Goal: Transaction & Acquisition: Purchase product/service

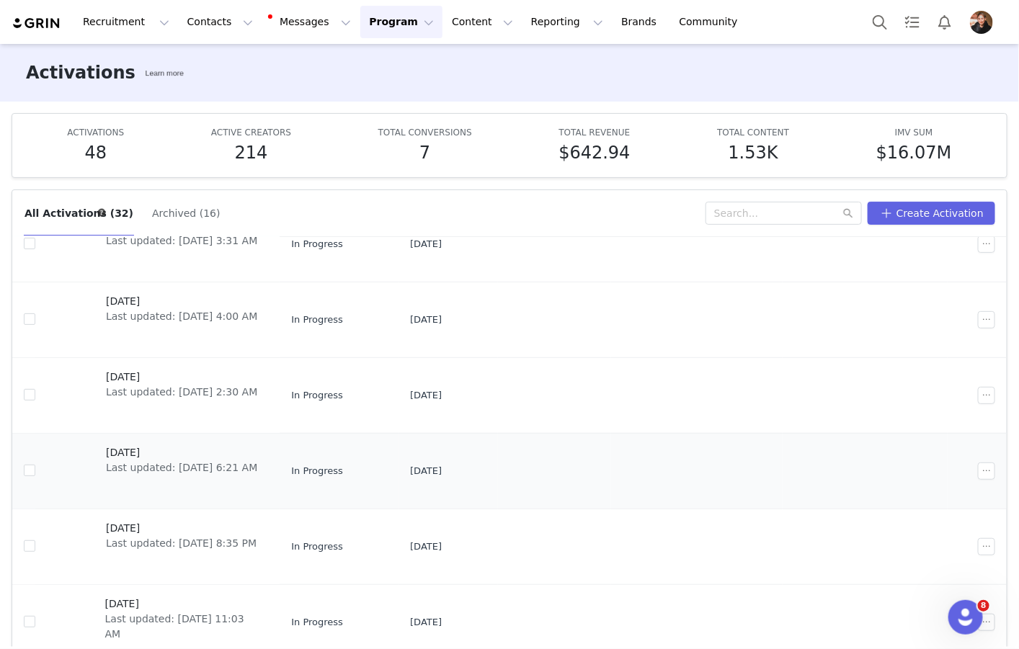
click at [148, 453] on span "[DATE]" at bounding box center [181, 452] width 151 height 15
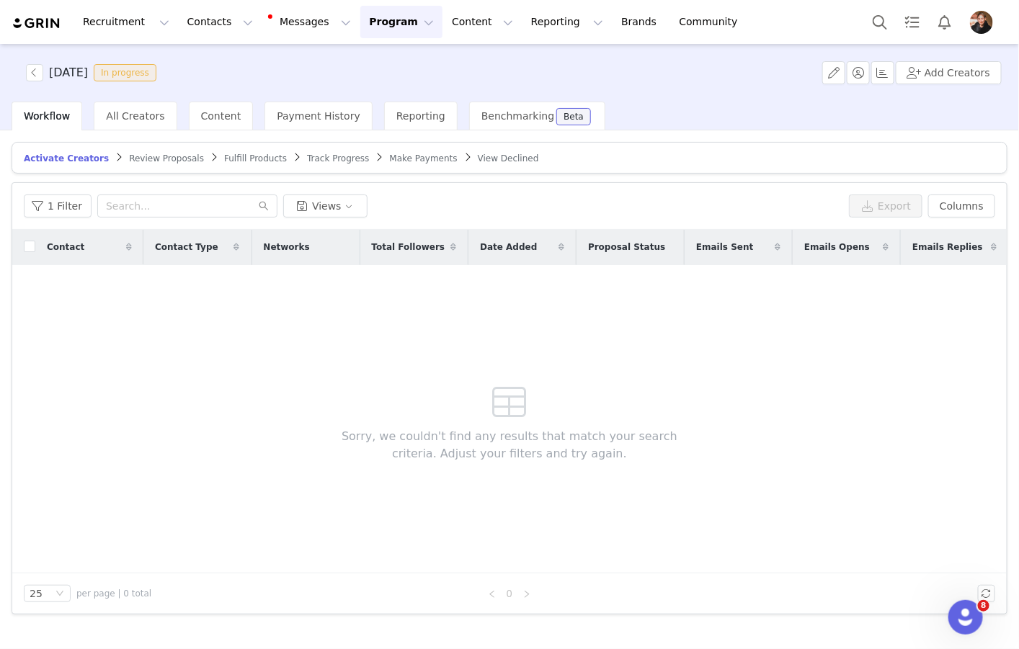
click at [397, 158] on span "Make Payments" at bounding box center [424, 159] width 68 height 10
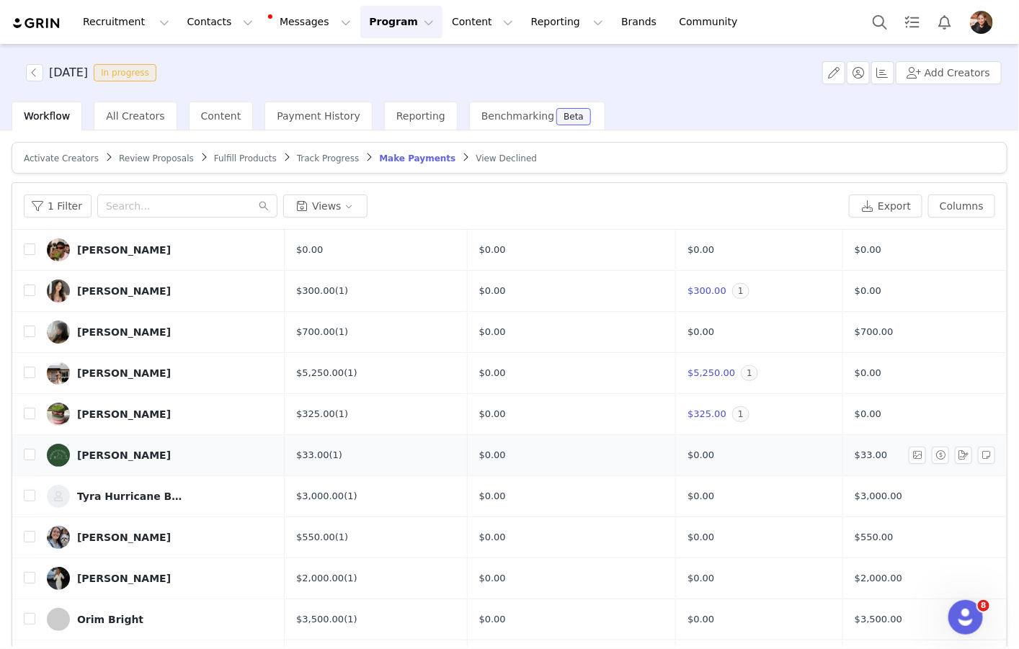
scroll to position [37, 0]
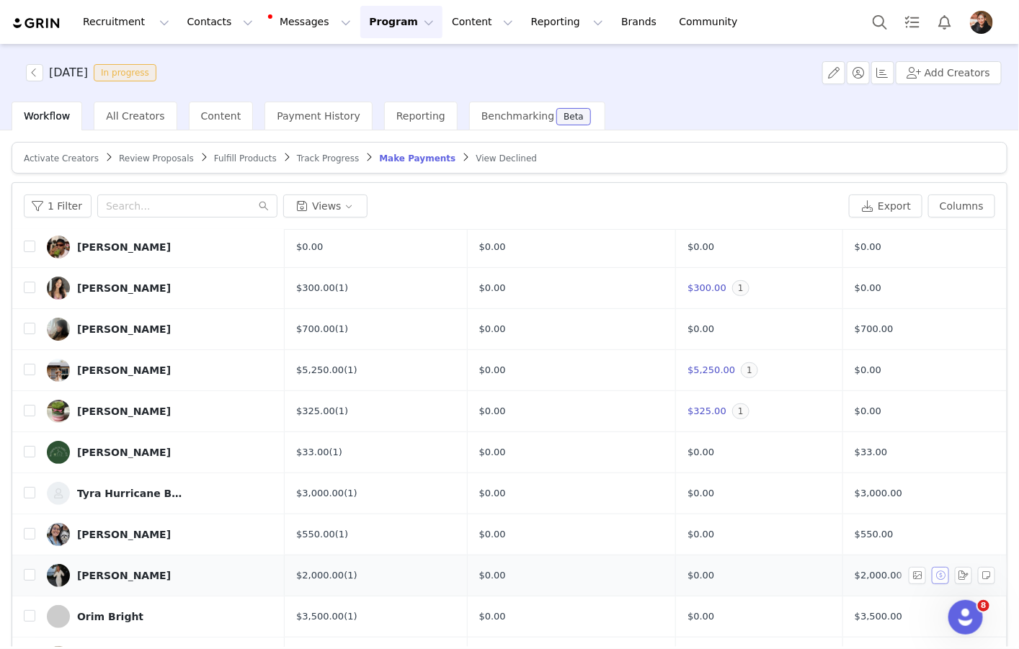
click at [939, 575] on button "button" at bounding box center [940, 575] width 17 height 17
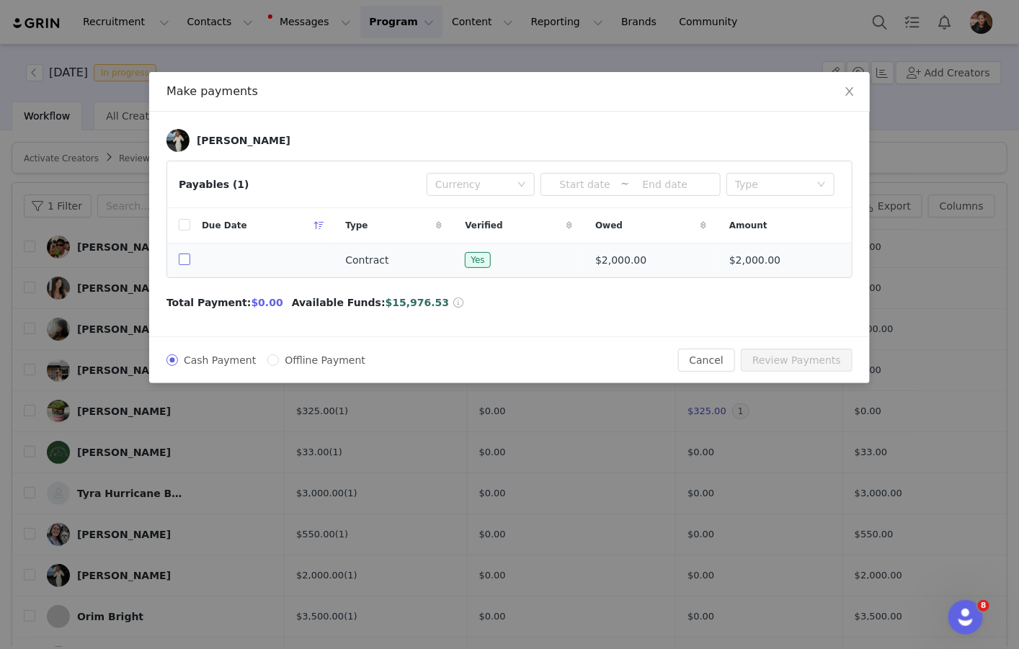
click at [184, 262] on input "checkbox" at bounding box center [185, 260] width 12 height 12
checkbox input "true"
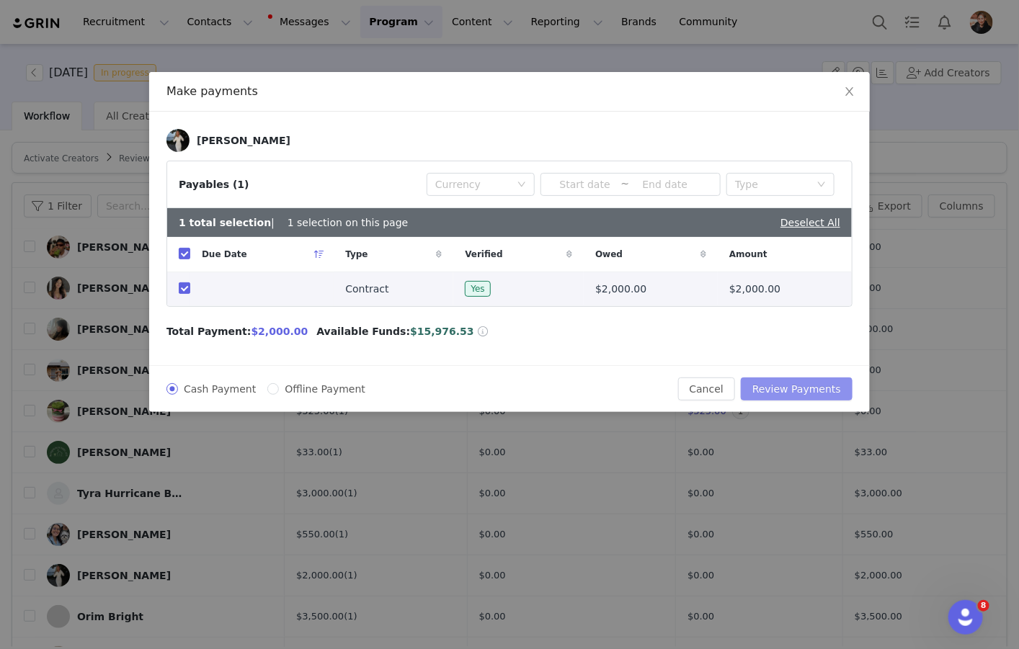
click at [790, 388] on button "Review Payments" at bounding box center [797, 389] width 112 height 23
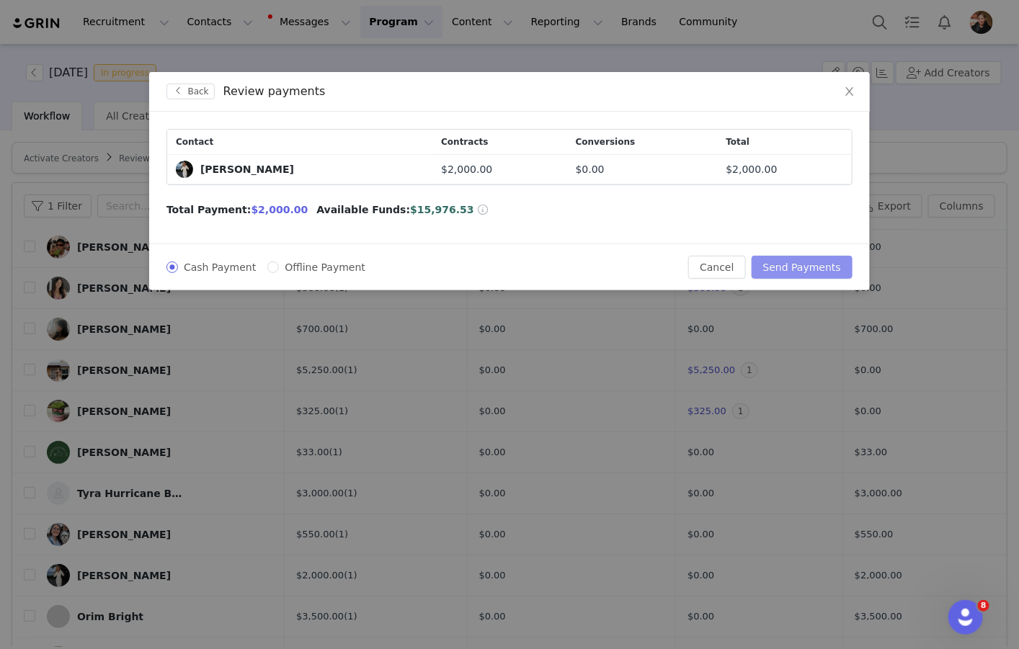
click at [812, 266] on button "Send Payments" at bounding box center [802, 267] width 101 height 23
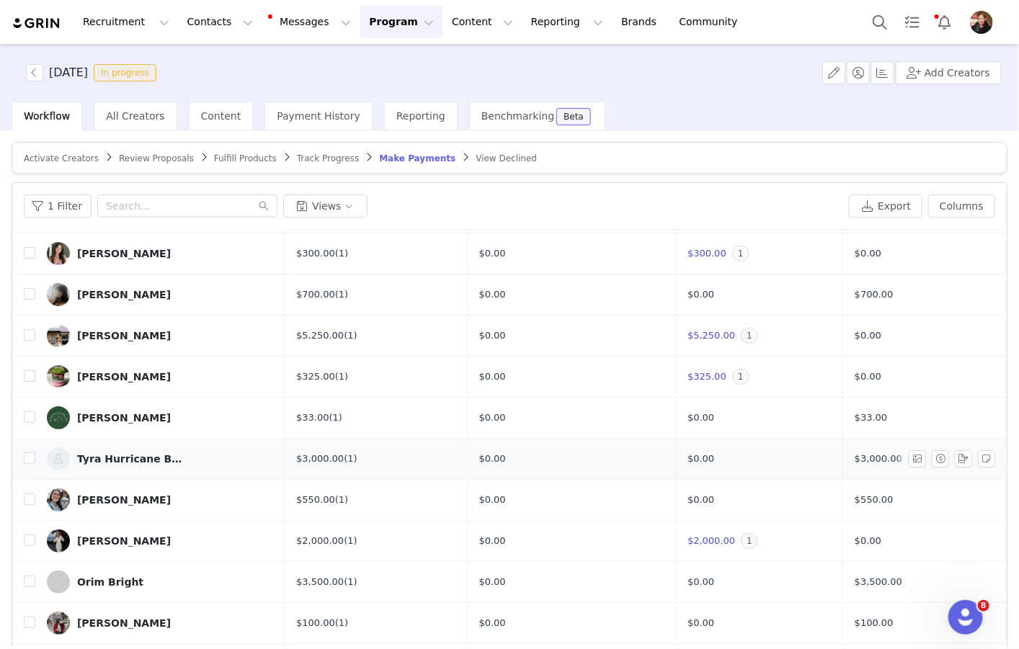
scroll to position [91, 0]
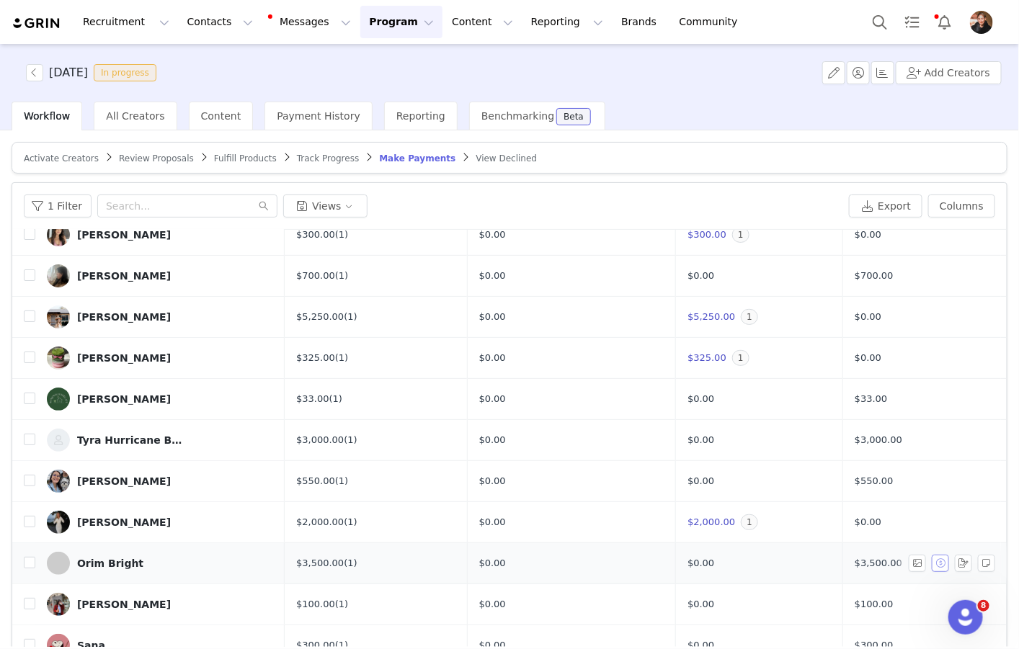
click at [944, 563] on button "button" at bounding box center [940, 563] width 17 height 17
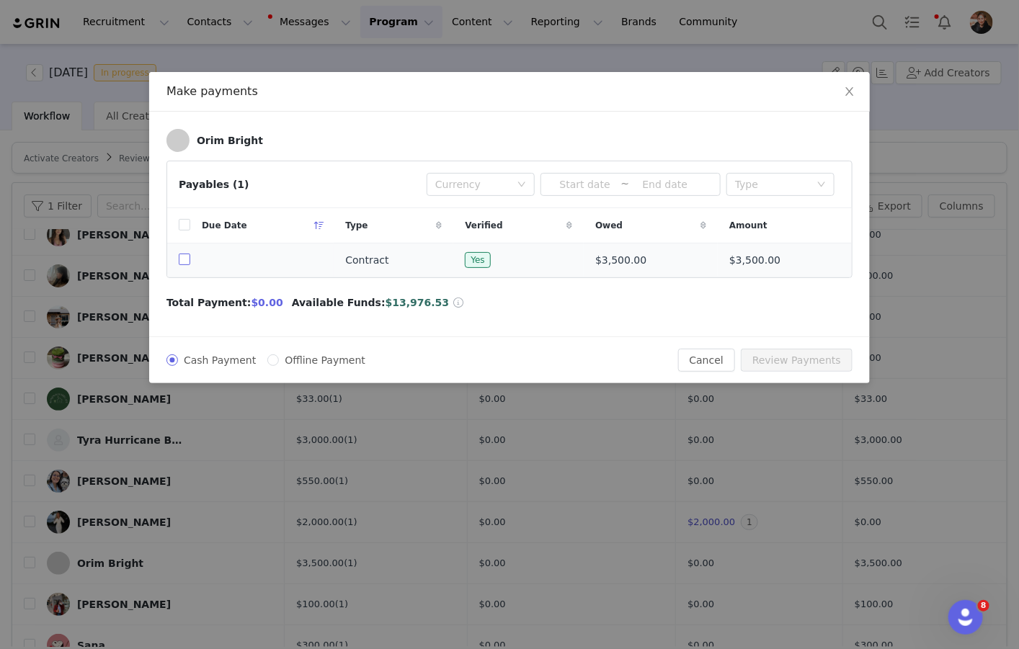
click at [179, 265] on input "checkbox" at bounding box center [185, 260] width 12 height 12
checkbox input "true"
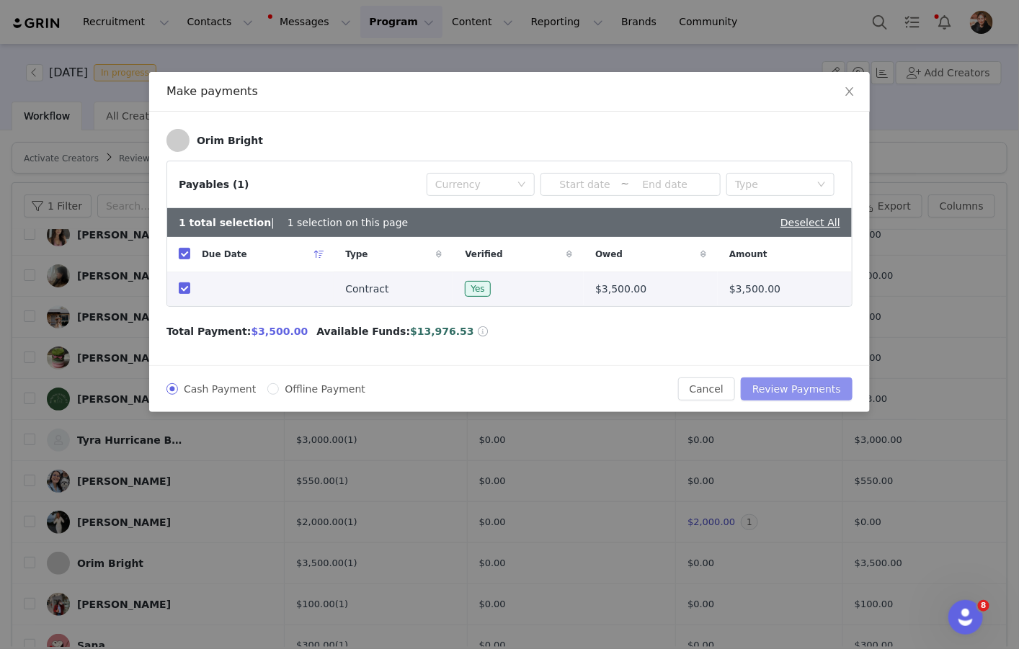
click at [786, 383] on button "Review Payments" at bounding box center [797, 389] width 112 height 23
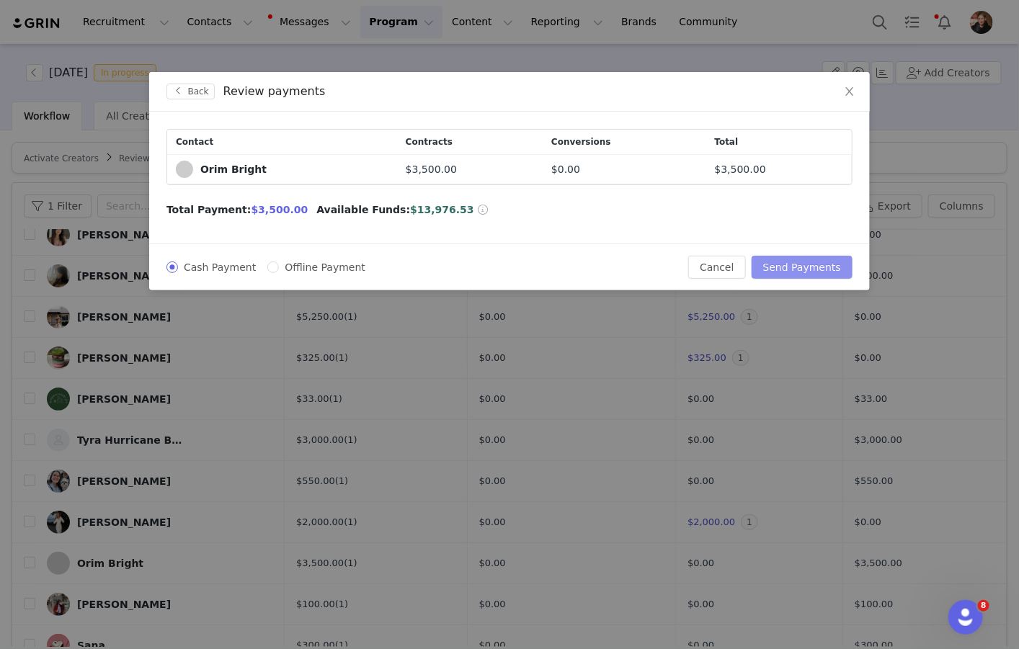
click at [797, 260] on button "Send Payments" at bounding box center [802, 267] width 101 height 23
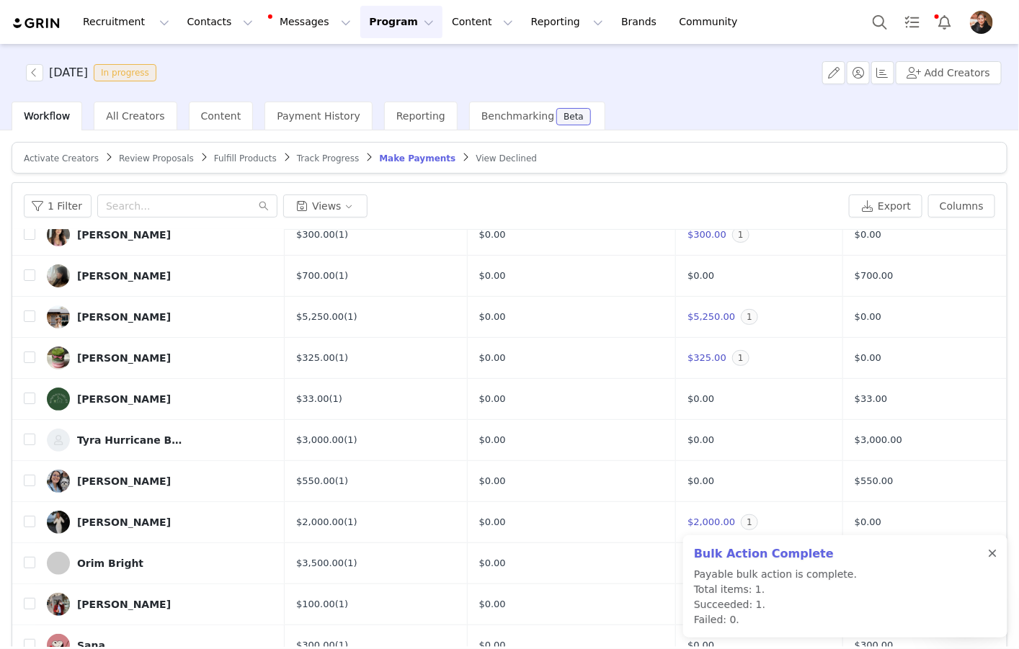
click at [996, 552] on div at bounding box center [992, 555] width 9 height 12
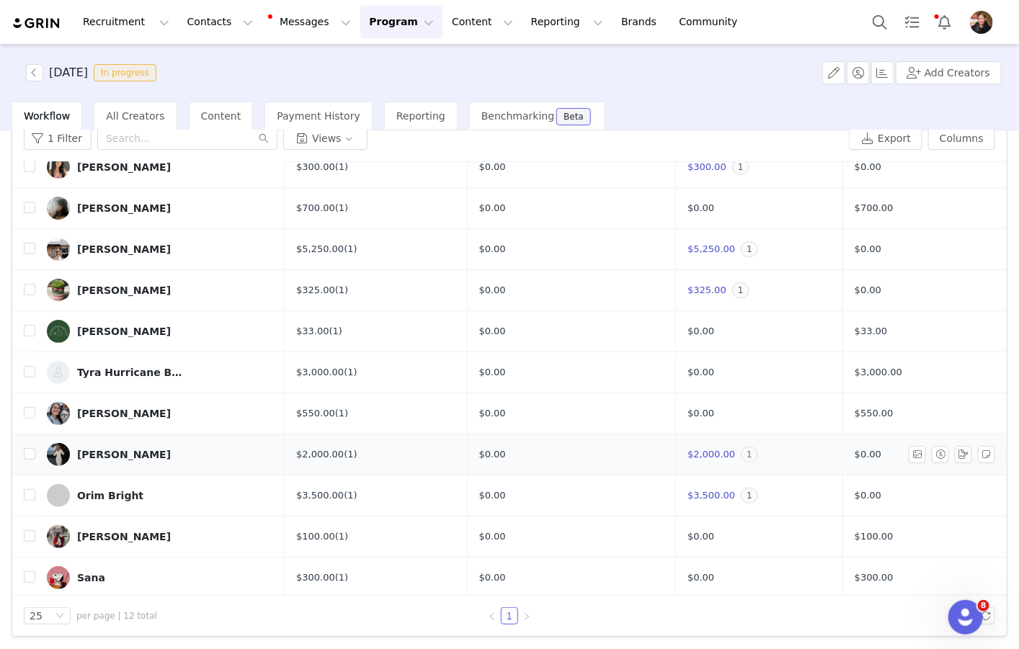
scroll to position [0, 0]
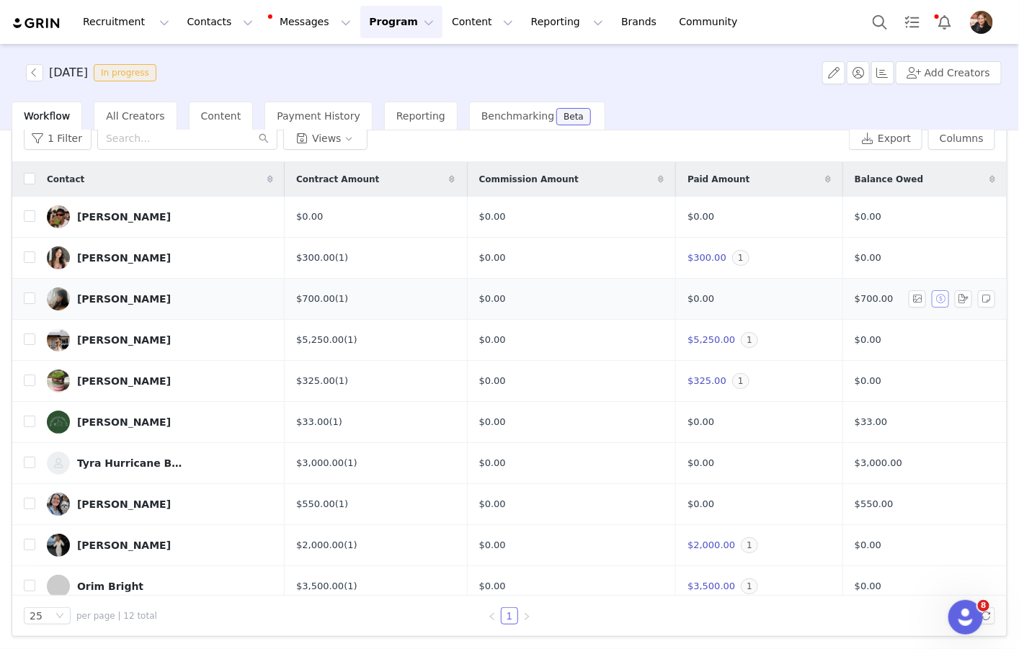
click at [945, 298] on button "button" at bounding box center [940, 298] width 17 height 17
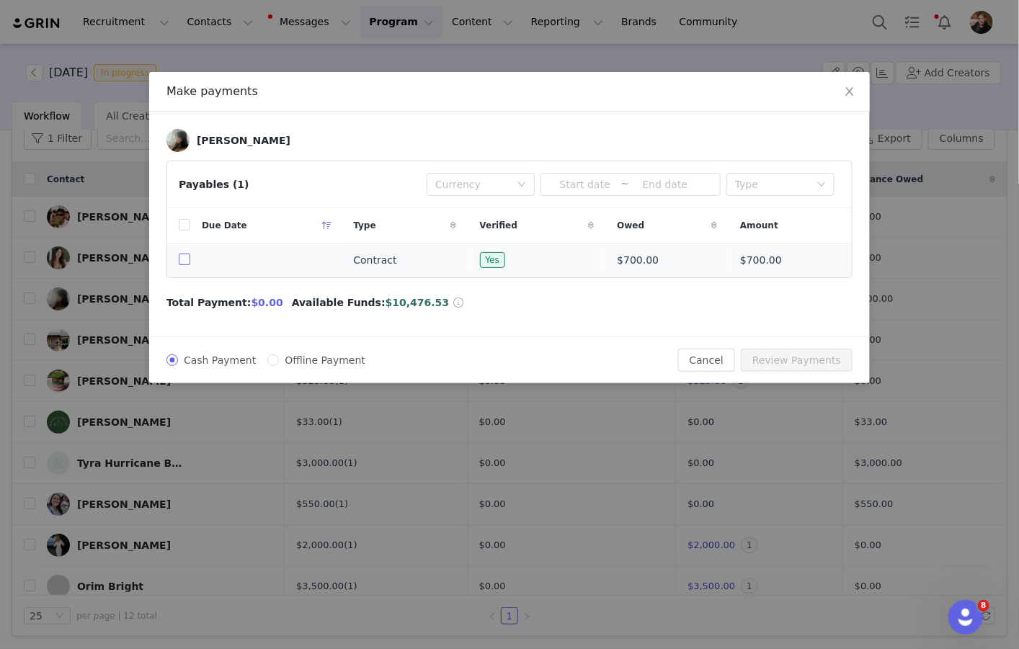
click at [184, 261] on input "checkbox" at bounding box center [185, 260] width 12 height 12
checkbox input "true"
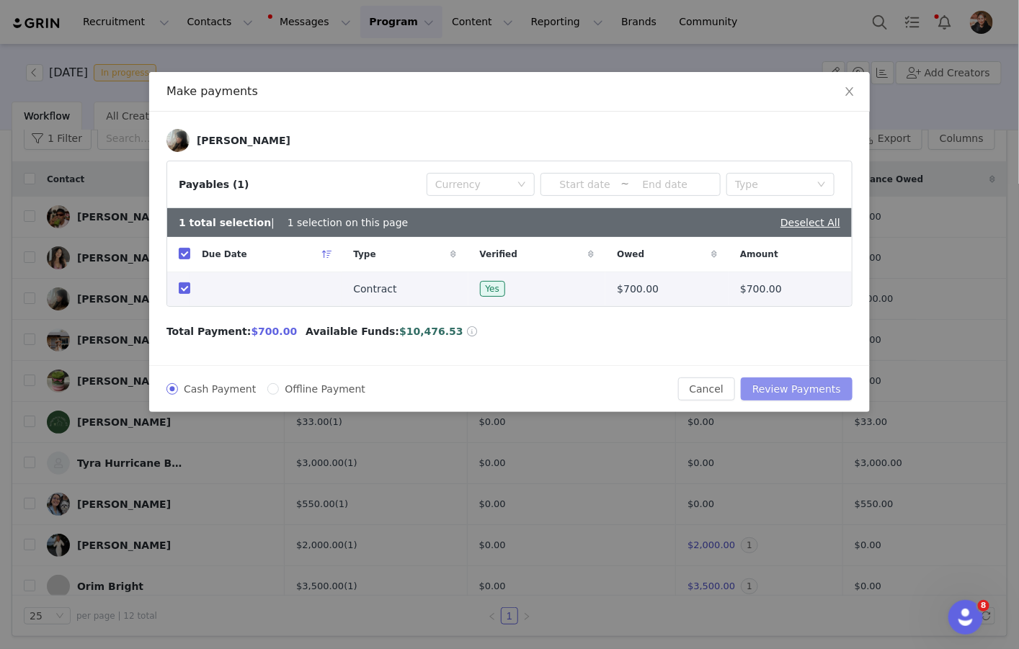
click at [794, 389] on button "Review Payments" at bounding box center [797, 389] width 112 height 23
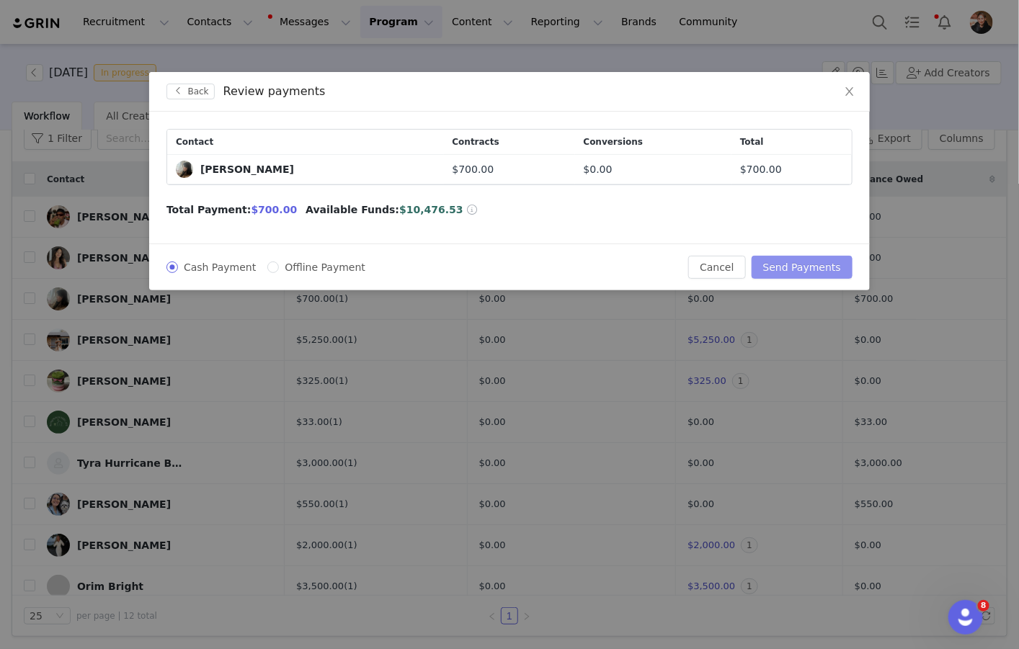
click at [818, 267] on button "Send Payments" at bounding box center [802, 267] width 101 height 23
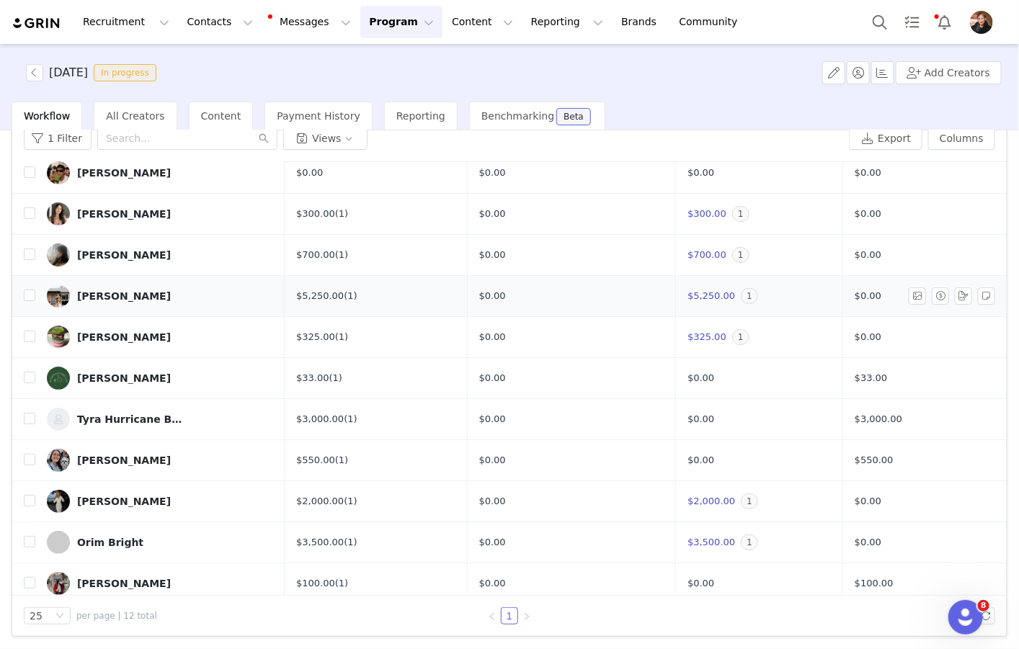
scroll to position [50, 0]
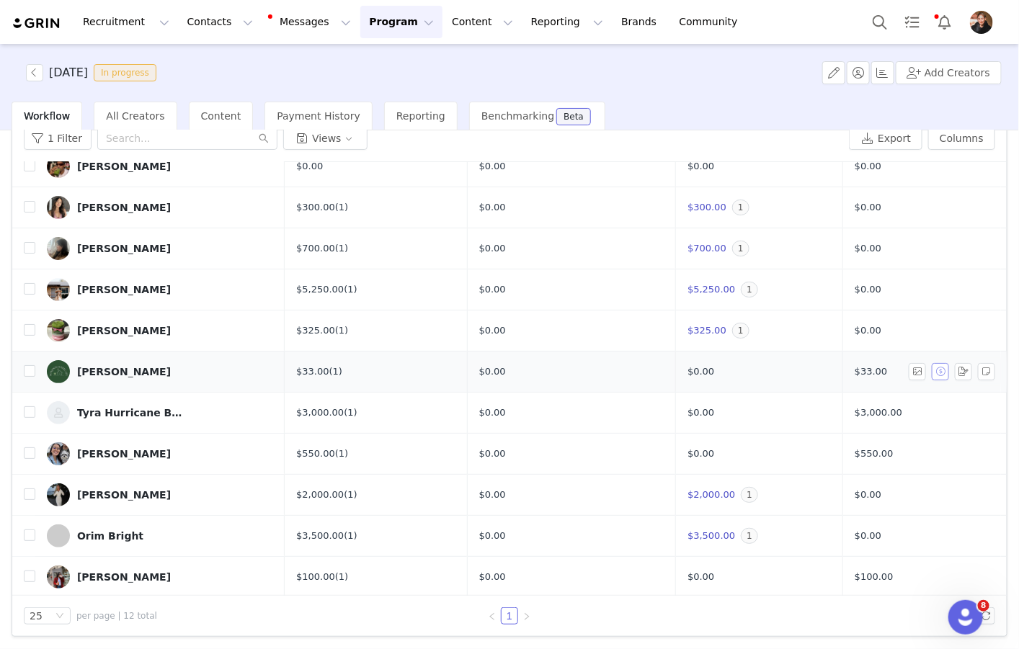
click at [940, 371] on button "button" at bounding box center [940, 371] width 17 height 17
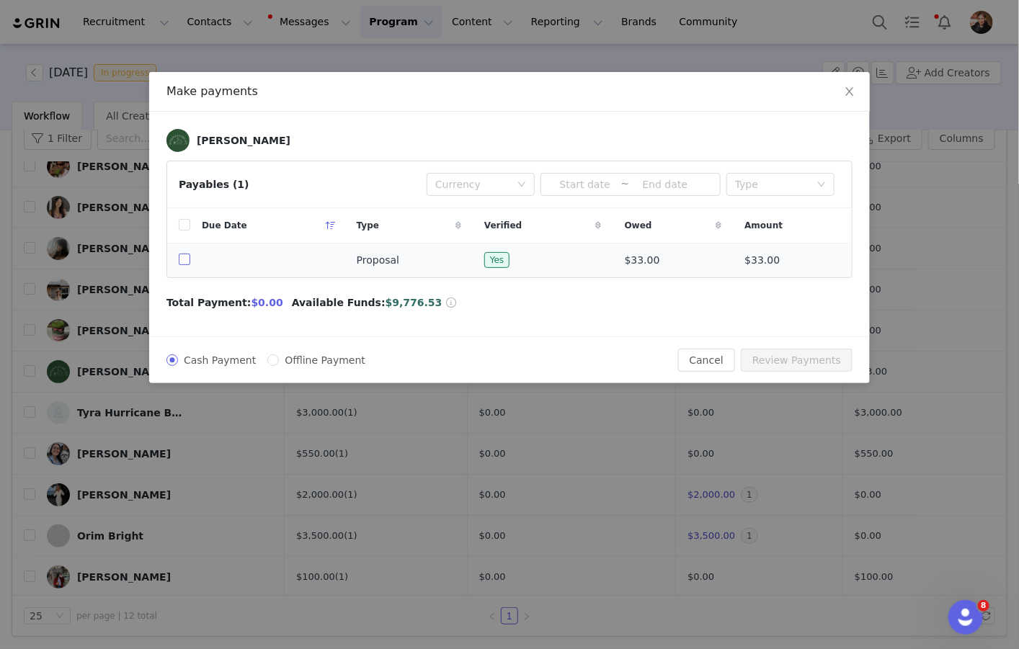
click at [185, 262] on input "checkbox" at bounding box center [185, 260] width 12 height 12
checkbox input "true"
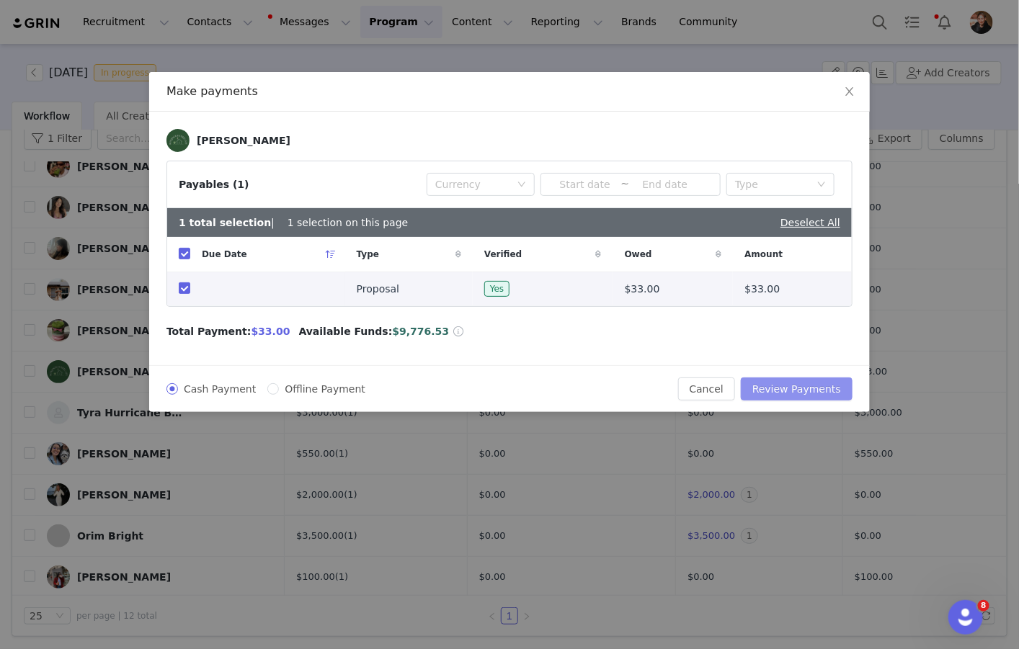
click at [808, 388] on button "Review Payments" at bounding box center [797, 389] width 112 height 23
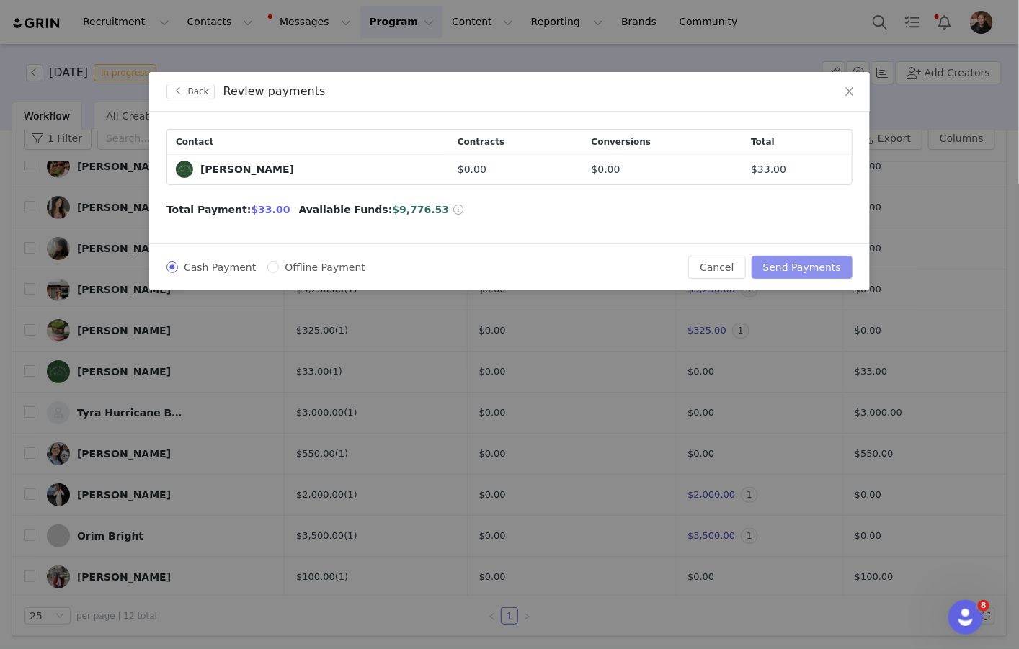
click at [791, 257] on button "Send Payments" at bounding box center [802, 267] width 101 height 23
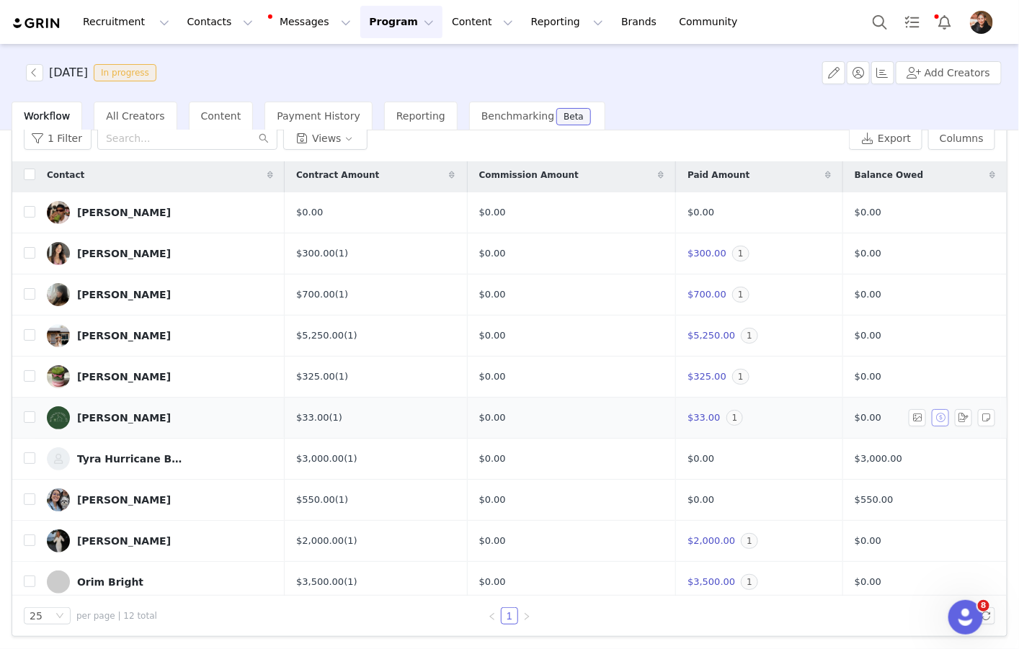
scroll to position [0, 0]
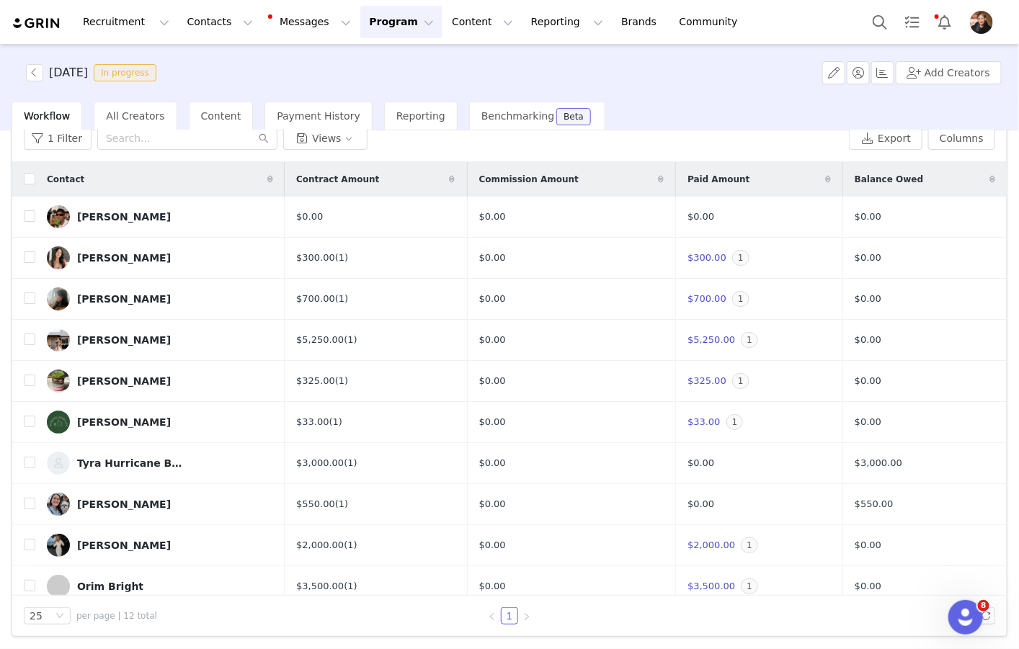
click at [25, 66] on div "[DATE] In progress" at bounding box center [89, 72] width 145 height 17
click at [35, 73] on button "button" at bounding box center [34, 72] width 17 height 17
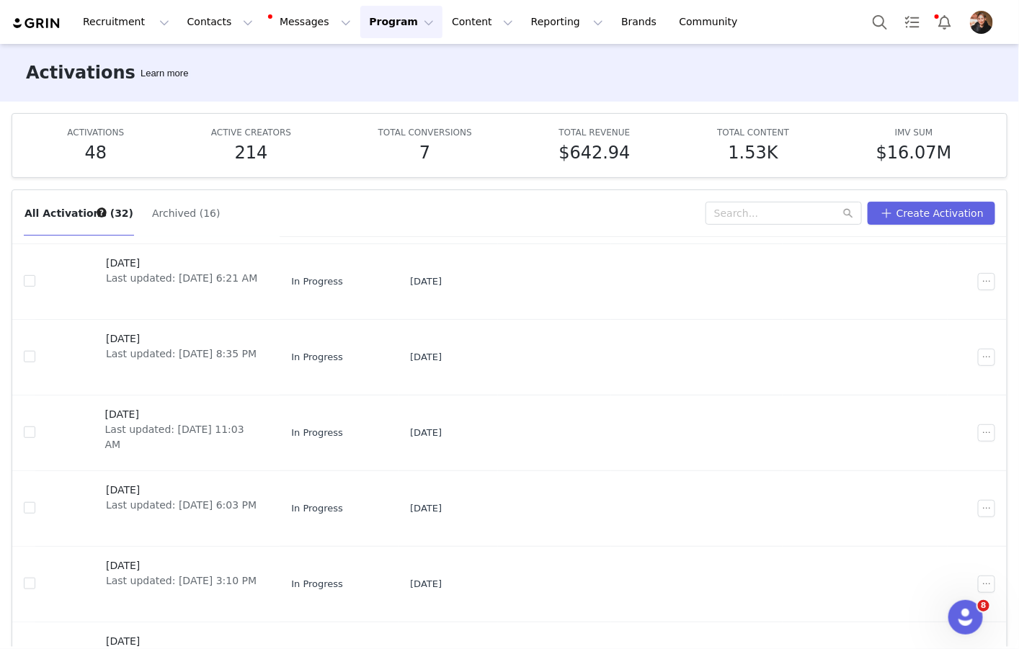
scroll to position [337, 0]
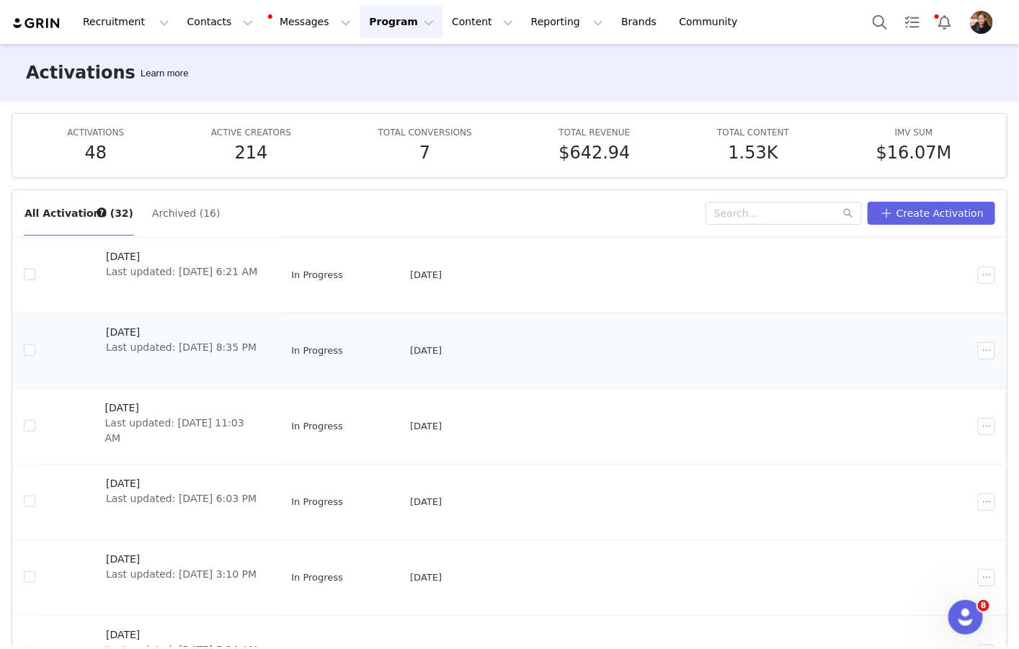
click at [137, 325] on span "[DATE]" at bounding box center [181, 332] width 151 height 15
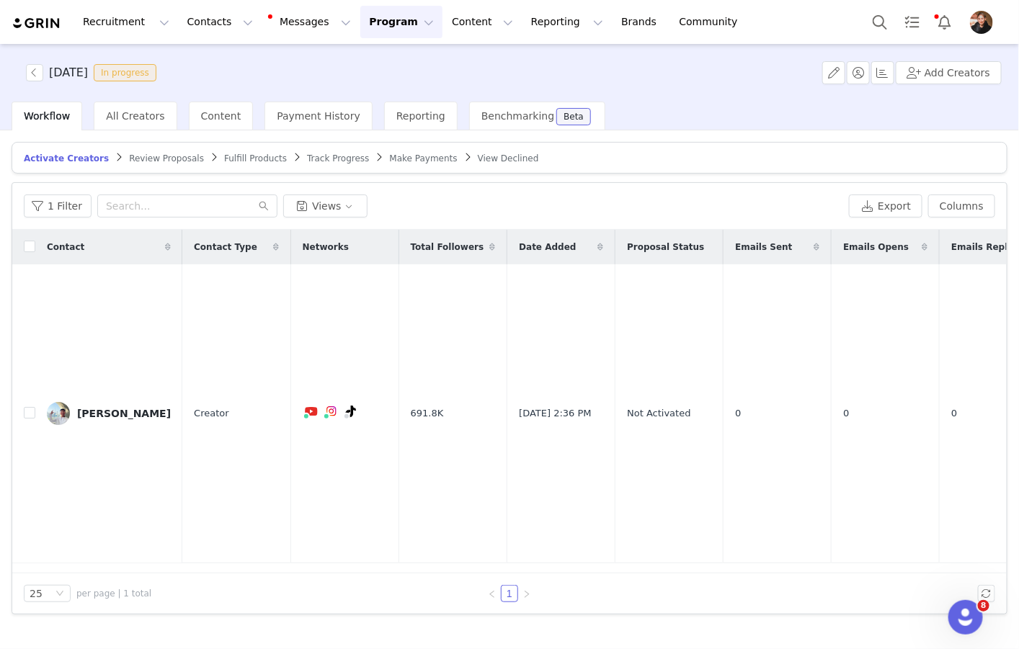
click at [399, 154] on span "Make Payments" at bounding box center [424, 159] width 68 height 10
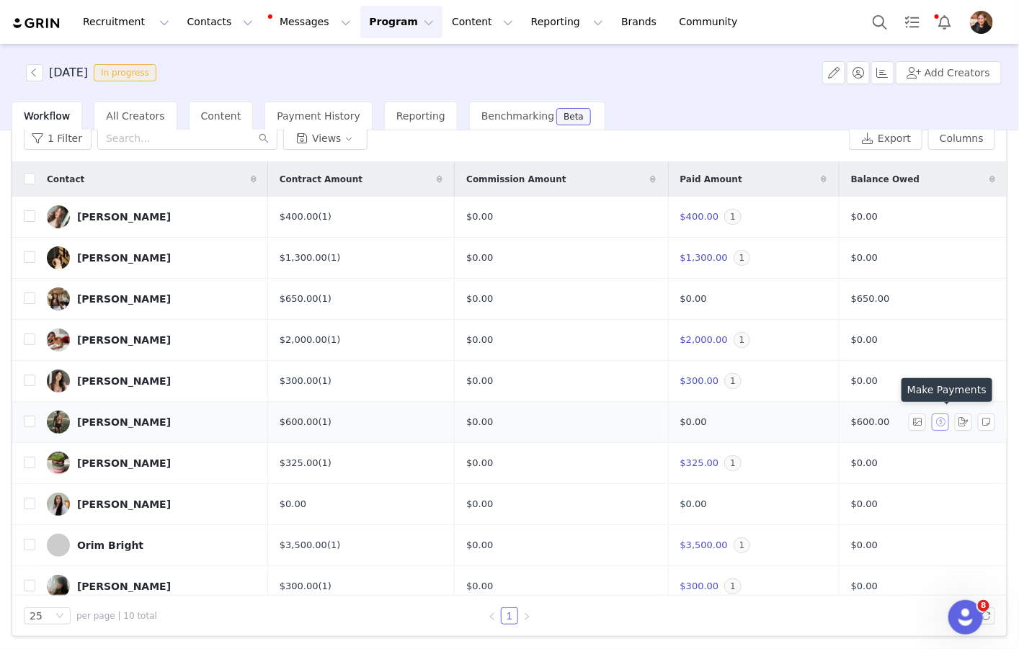
click at [946, 422] on button "button" at bounding box center [940, 422] width 17 height 17
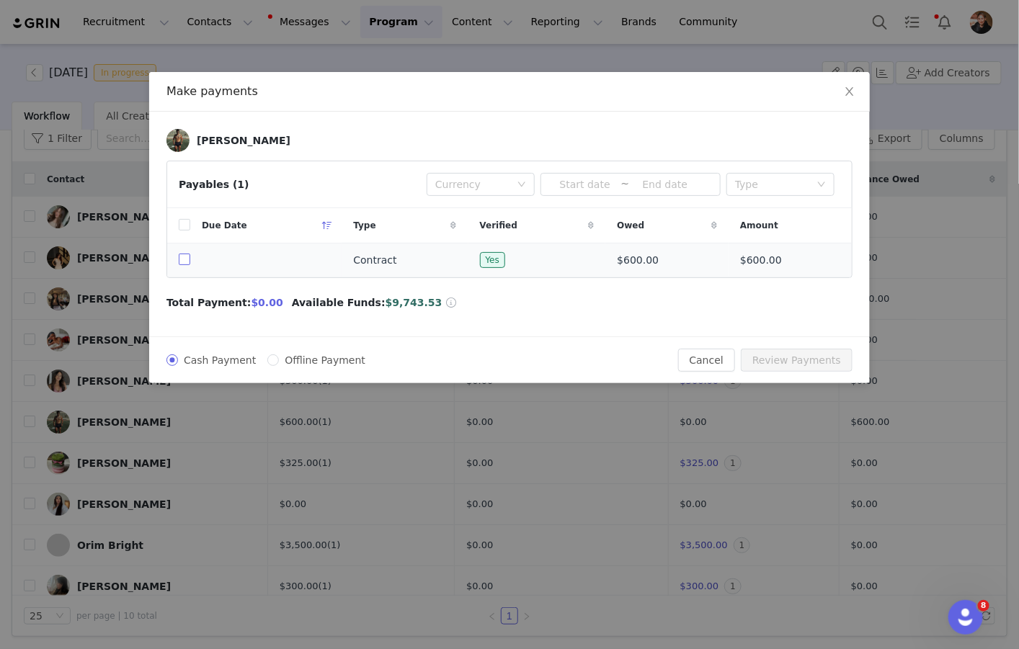
click at [182, 263] on input "checkbox" at bounding box center [185, 260] width 12 height 12
checkbox input "true"
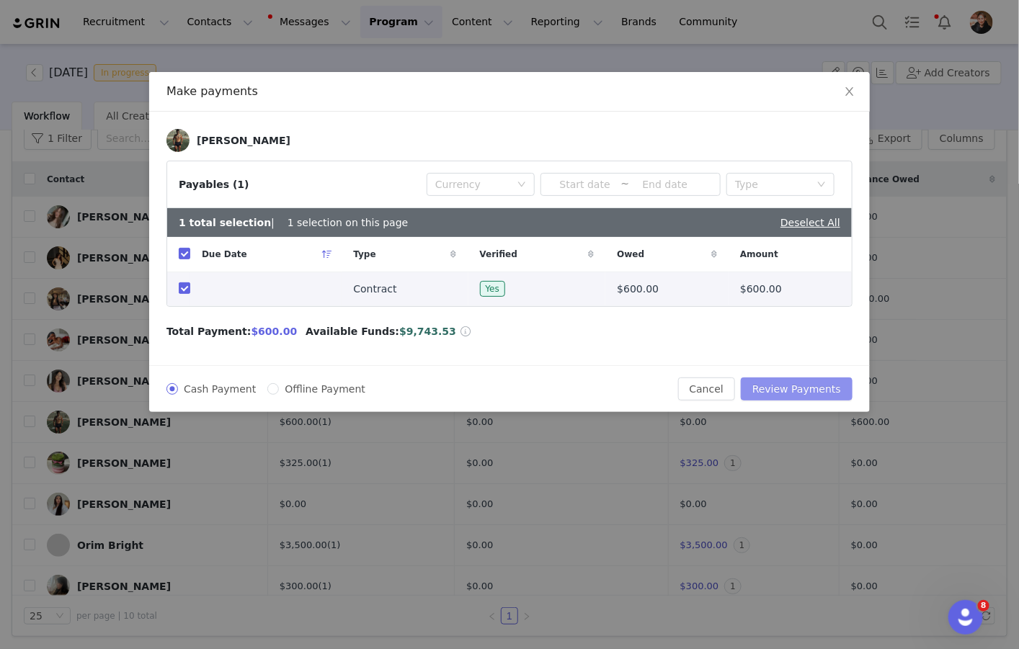
click at [789, 389] on button "Review Payments" at bounding box center [797, 389] width 112 height 23
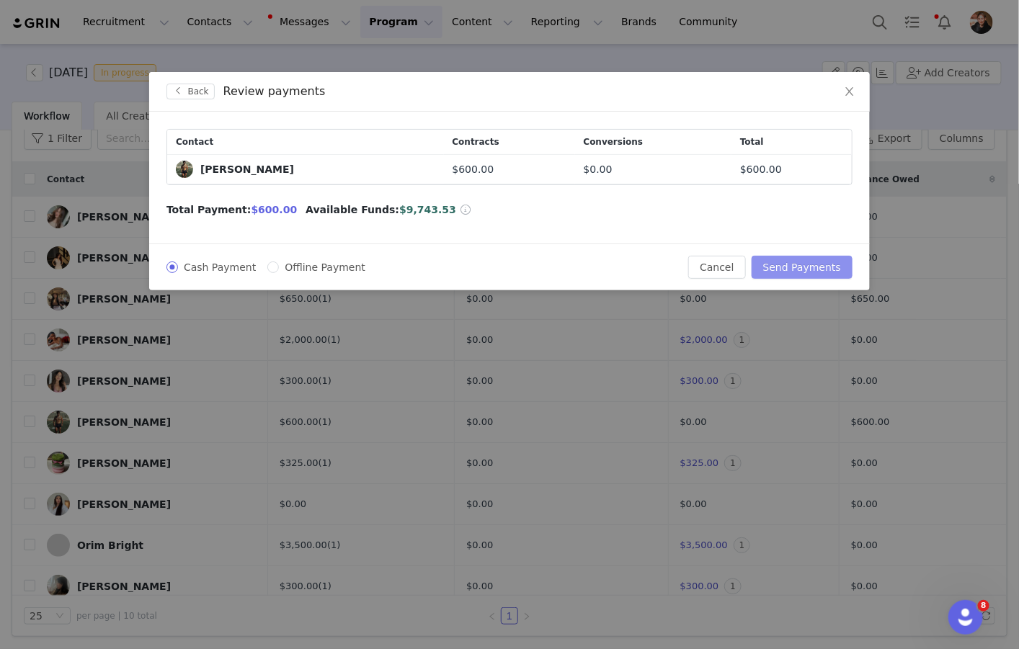
click at [798, 271] on button "Send Payments" at bounding box center [802, 267] width 101 height 23
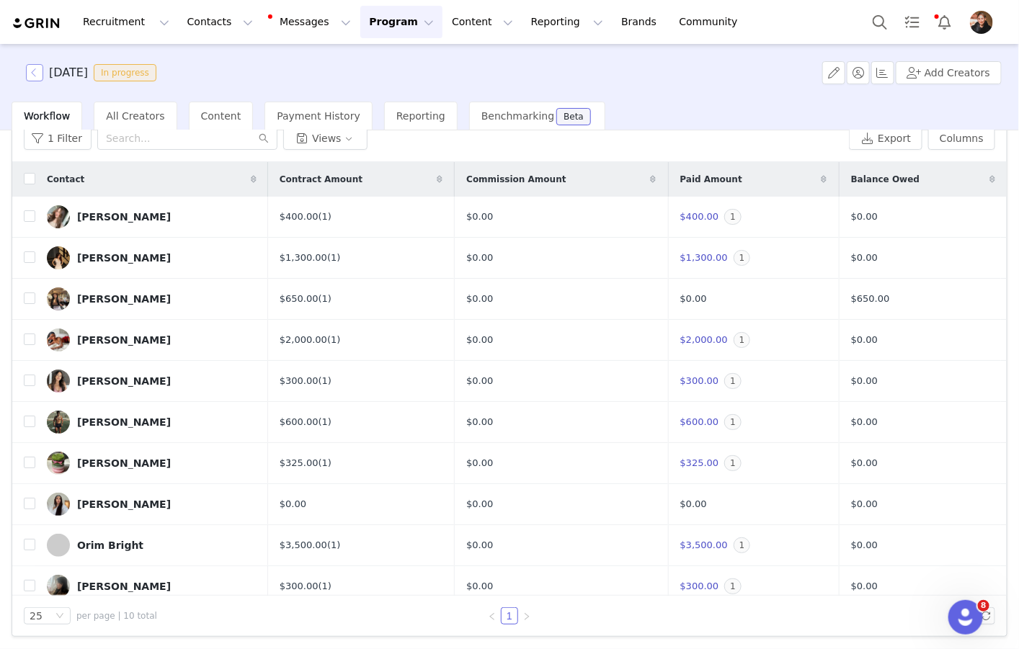
click at [34, 68] on button "button" at bounding box center [34, 72] width 17 height 17
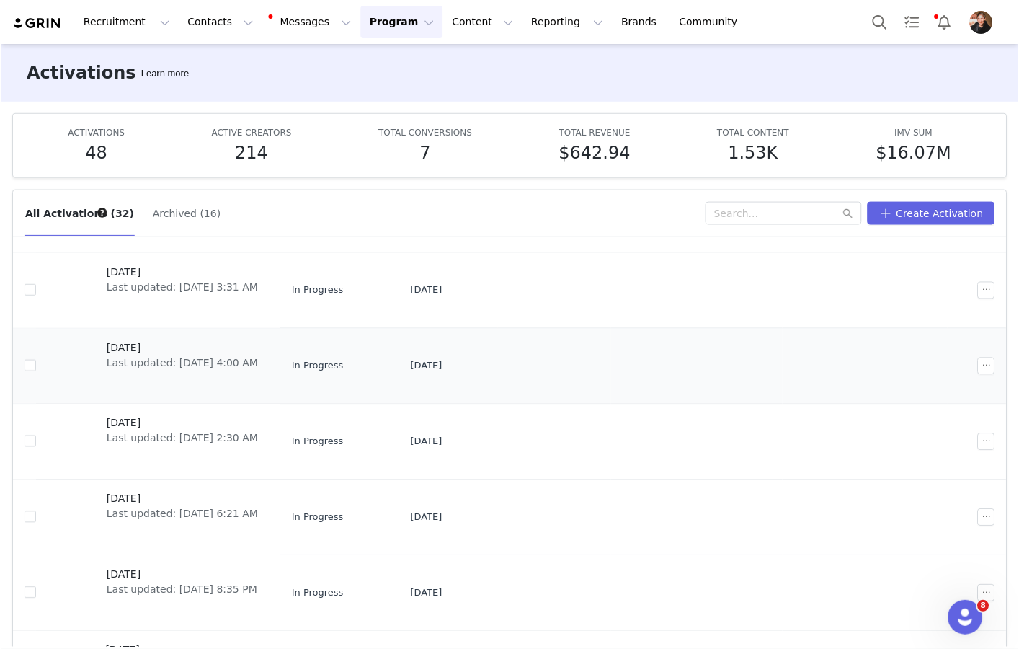
scroll to position [255, 0]
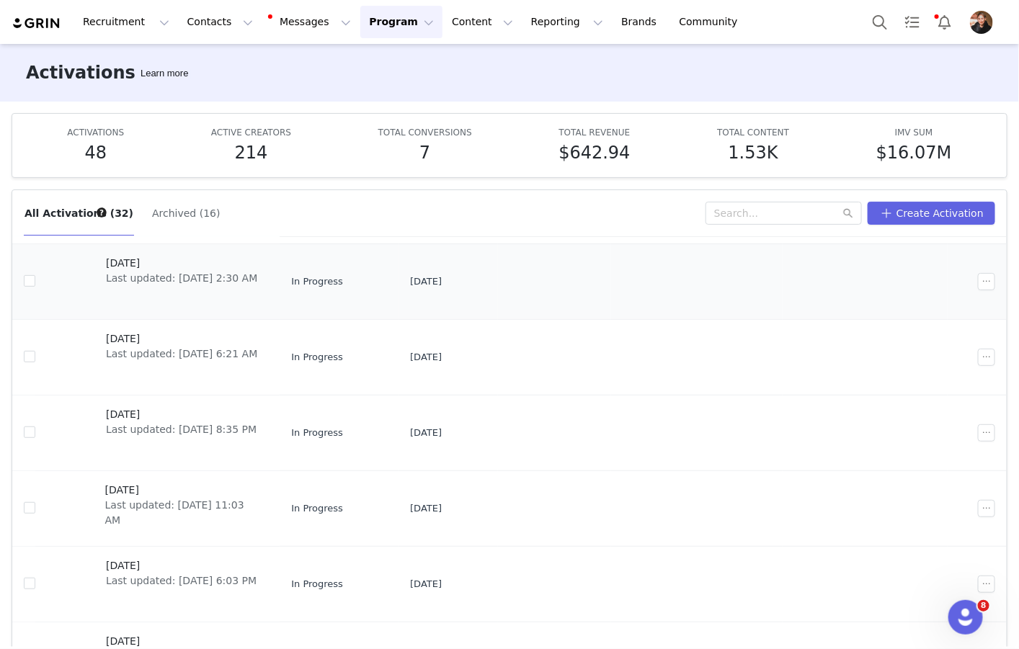
click at [143, 258] on span "[DATE]" at bounding box center [181, 263] width 151 height 15
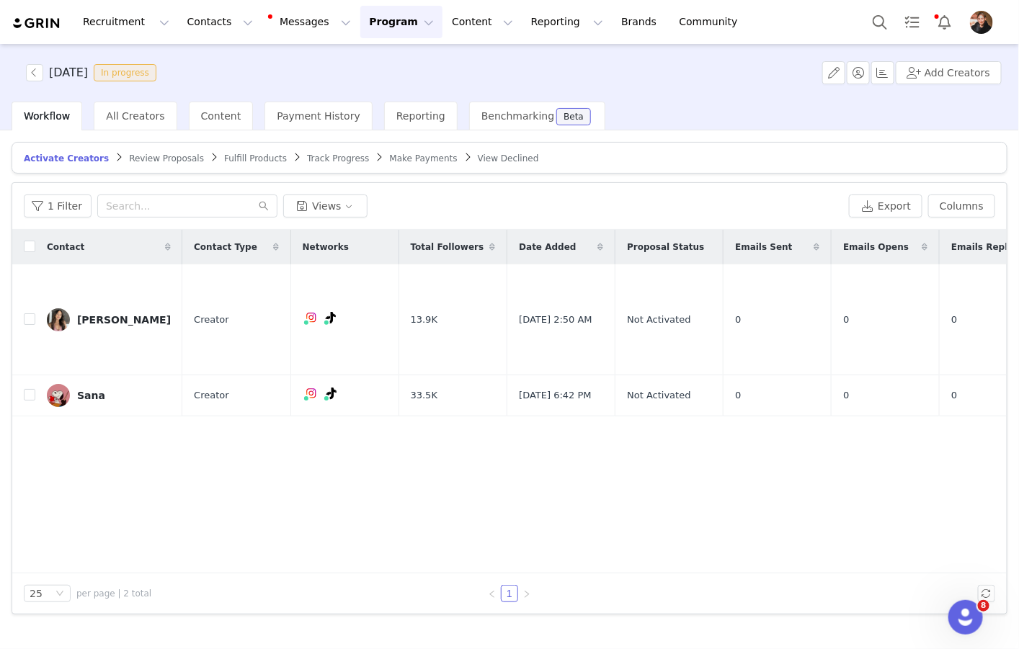
click at [408, 155] on span "Make Payments" at bounding box center [424, 159] width 68 height 10
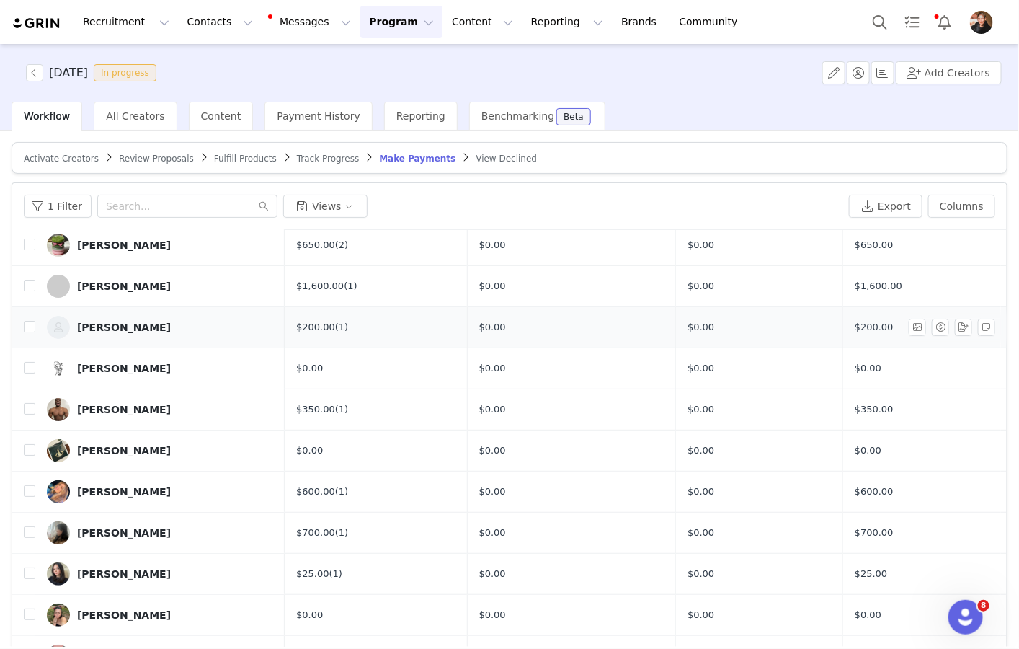
scroll to position [50, 0]
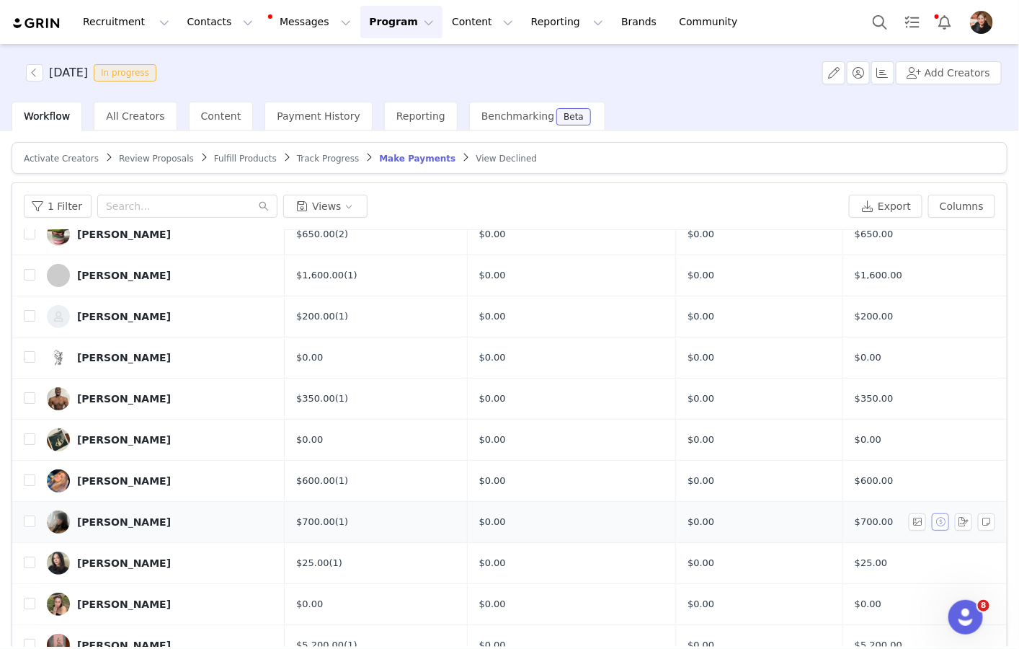
click at [939, 517] on button "button" at bounding box center [940, 521] width 17 height 17
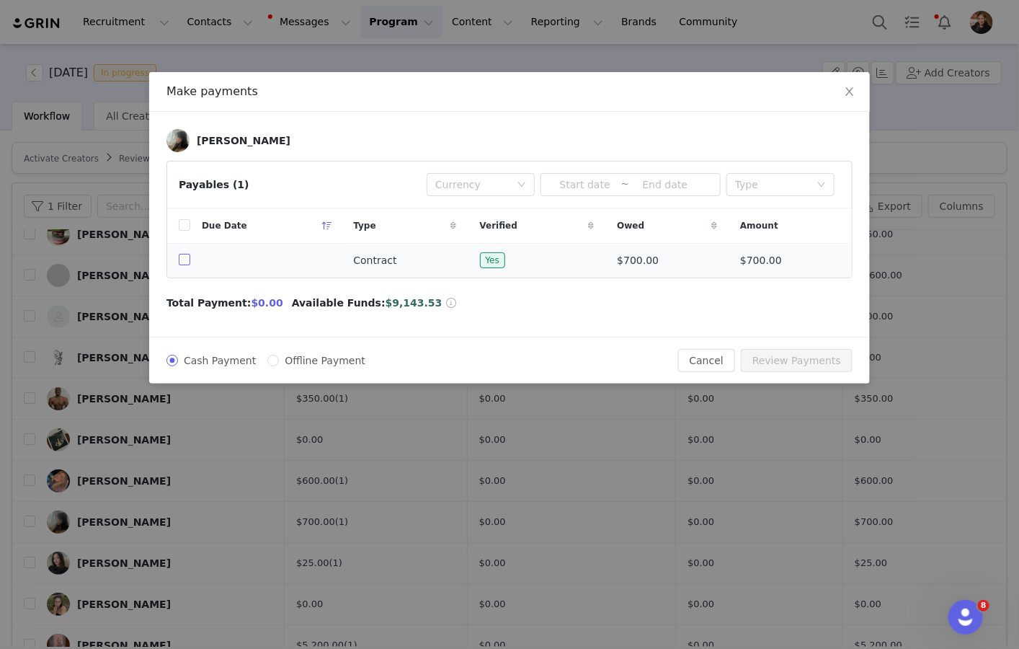
click at [185, 259] on input "checkbox" at bounding box center [185, 260] width 12 height 12
checkbox input "true"
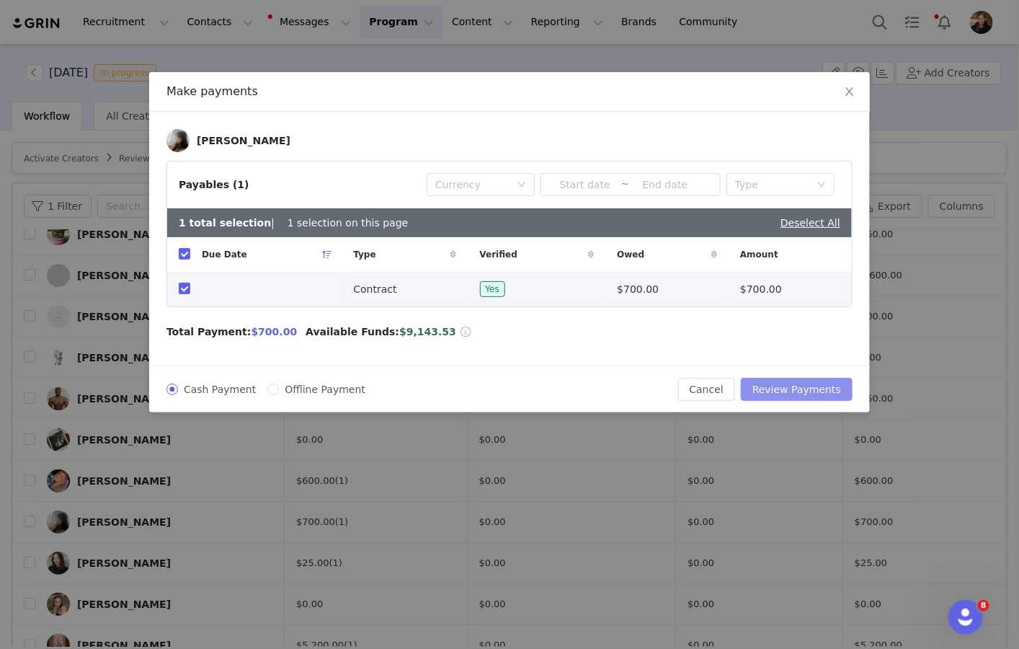
click at [792, 382] on button "Review Payments" at bounding box center [797, 389] width 112 height 23
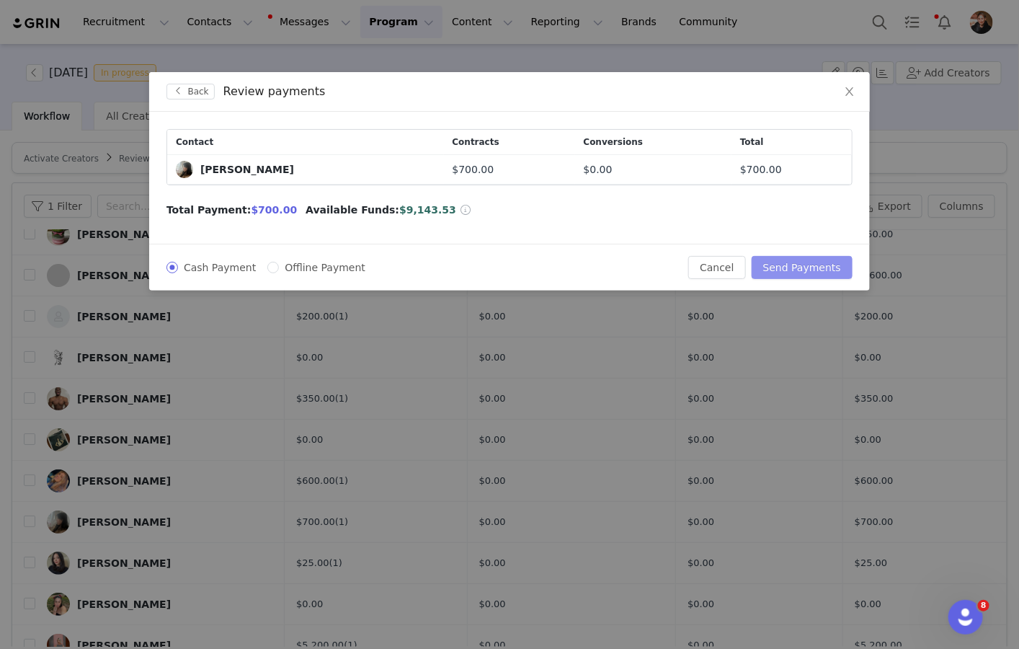
click at [792, 270] on button "Send Payments" at bounding box center [802, 267] width 101 height 23
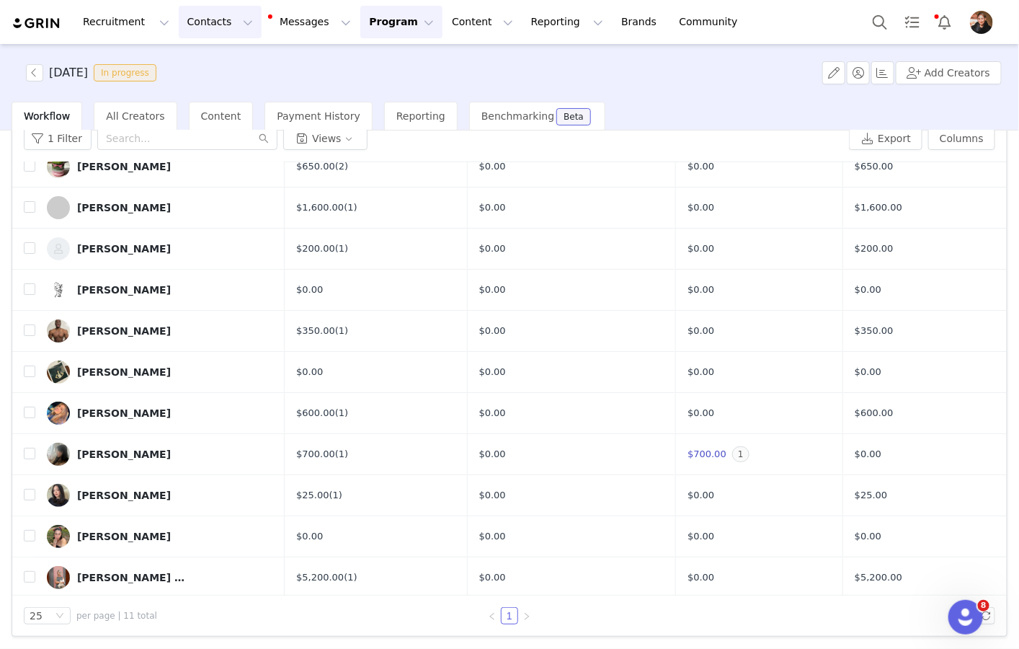
drag, startPoint x: 140, startPoint y: 569, endPoint x: 203, endPoint y: 15, distance: 557.2
click at [0, 0] on div "Recruitment Recruitment Creator Search Curated Lists Landing Pages Web Extensio…" at bounding box center [509, 324] width 1019 height 649
click at [416, 335] on td "$350.00 (1)" at bounding box center [376, 331] width 182 height 41
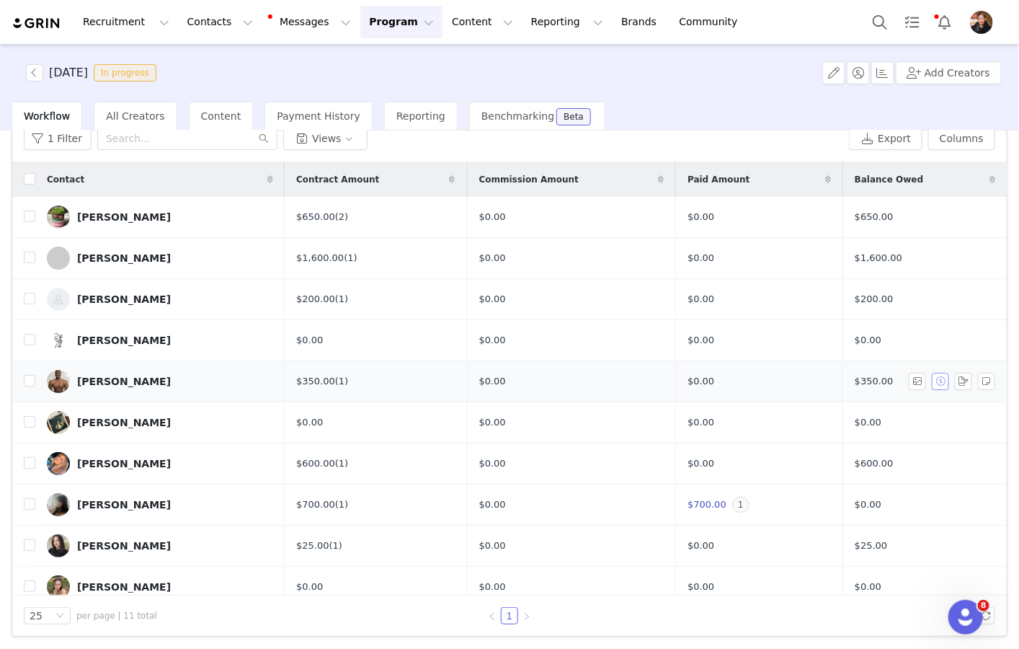
click at [946, 380] on button "button" at bounding box center [940, 381] width 17 height 17
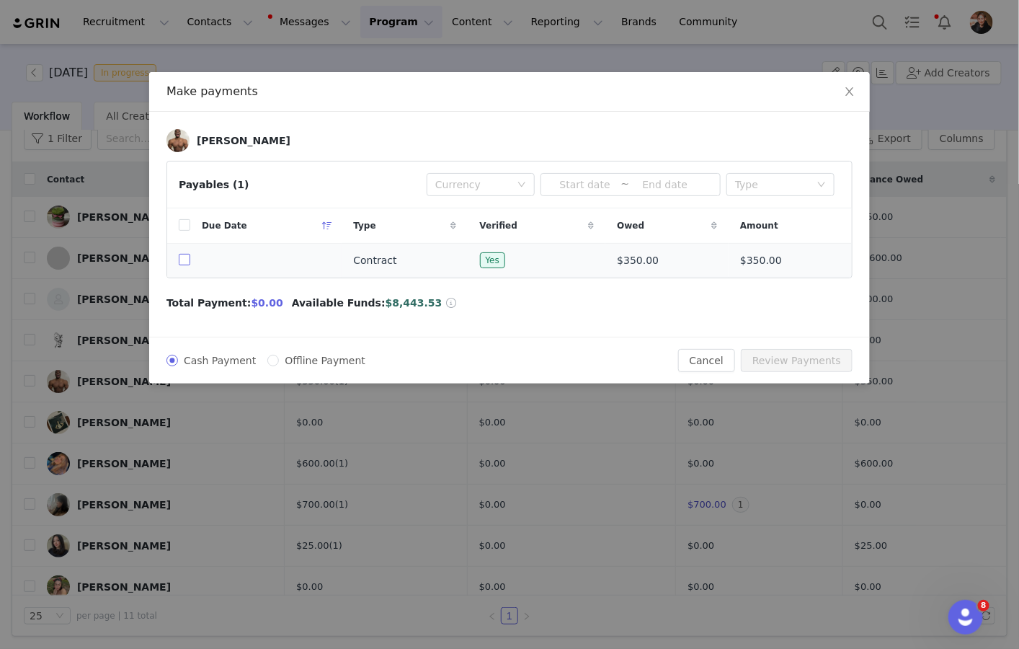
click at [184, 262] on input "checkbox" at bounding box center [185, 260] width 12 height 12
checkbox input "true"
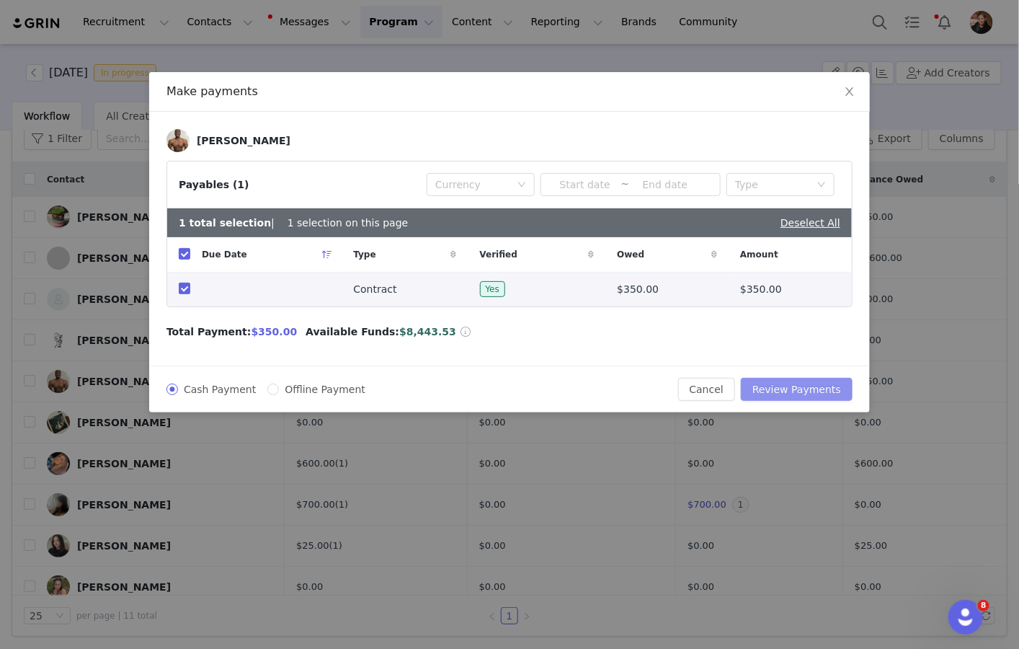
click at [783, 383] on button "Review Payments" at bounding box center [797, 389] width 112 height 23
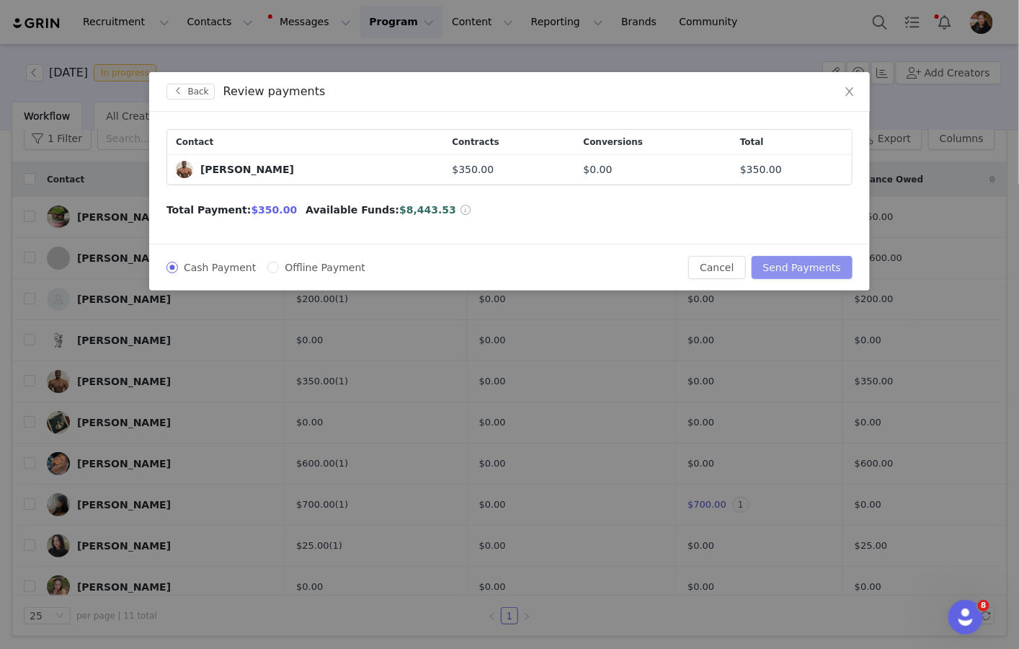
click at [809, 264] on button "Send Payments" at bounding box center [802, 267] width 101 height 23
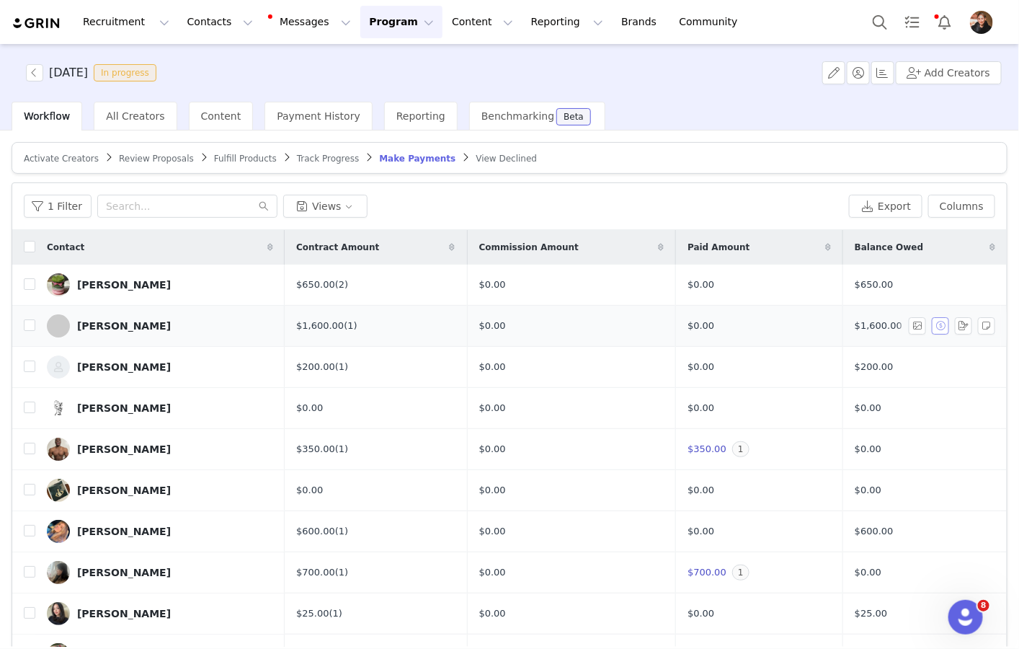
click at [941, 327] on button "button" at bounding box center [940, 325] width 17 height 17
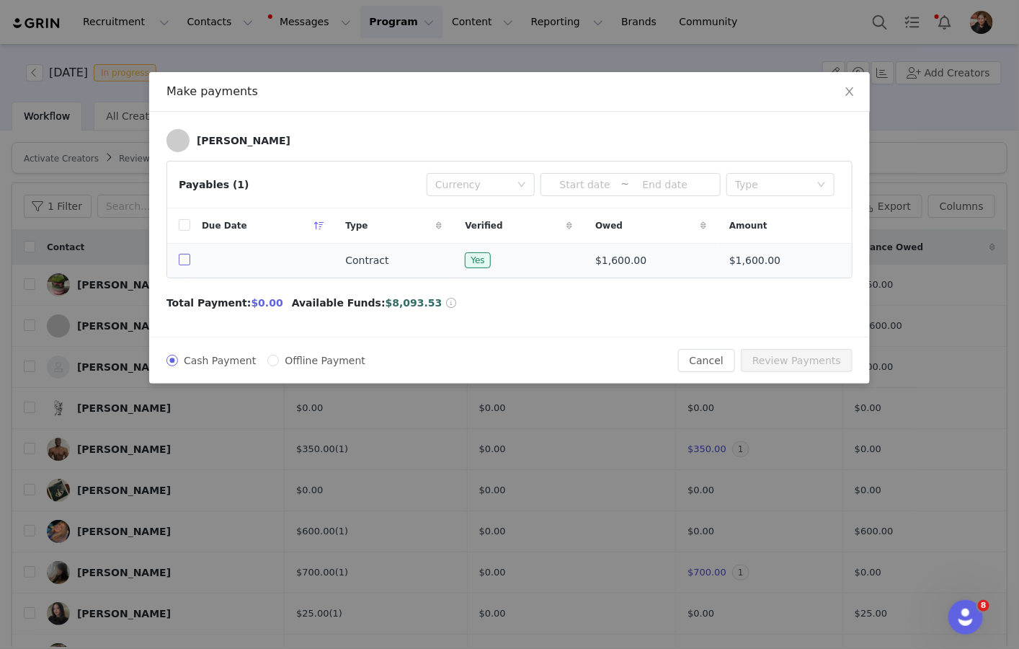
click at [181, 262] on input "checkbox" at bounding box center [185, 260] width 12 height 12
checkbox input "true"
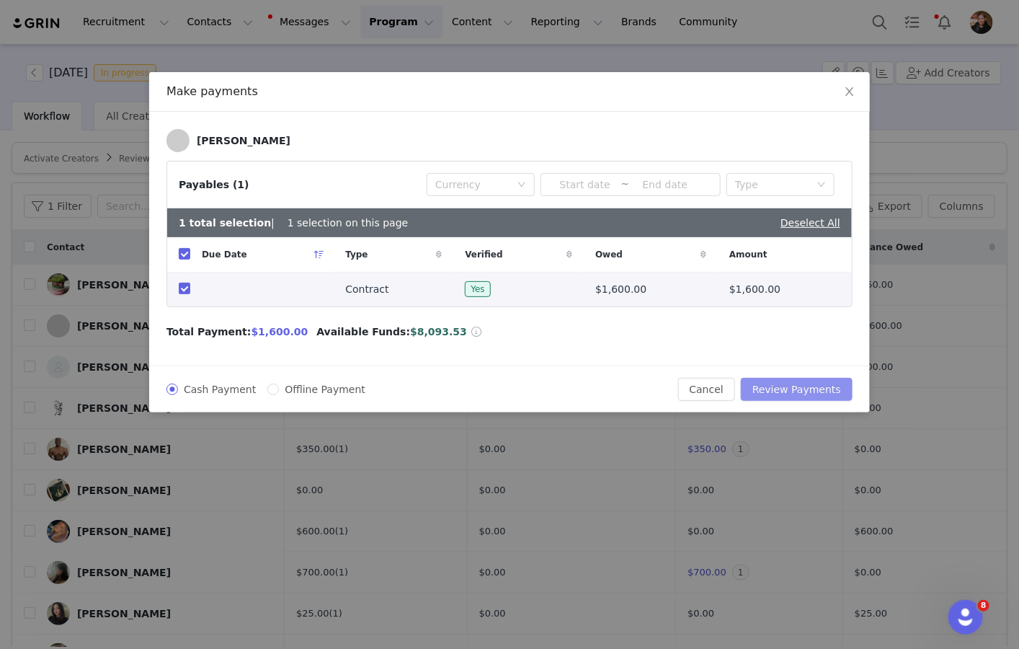
click at [806, 388] on button "Review Payments" at bounding box center [797, 389] width 112 height 23
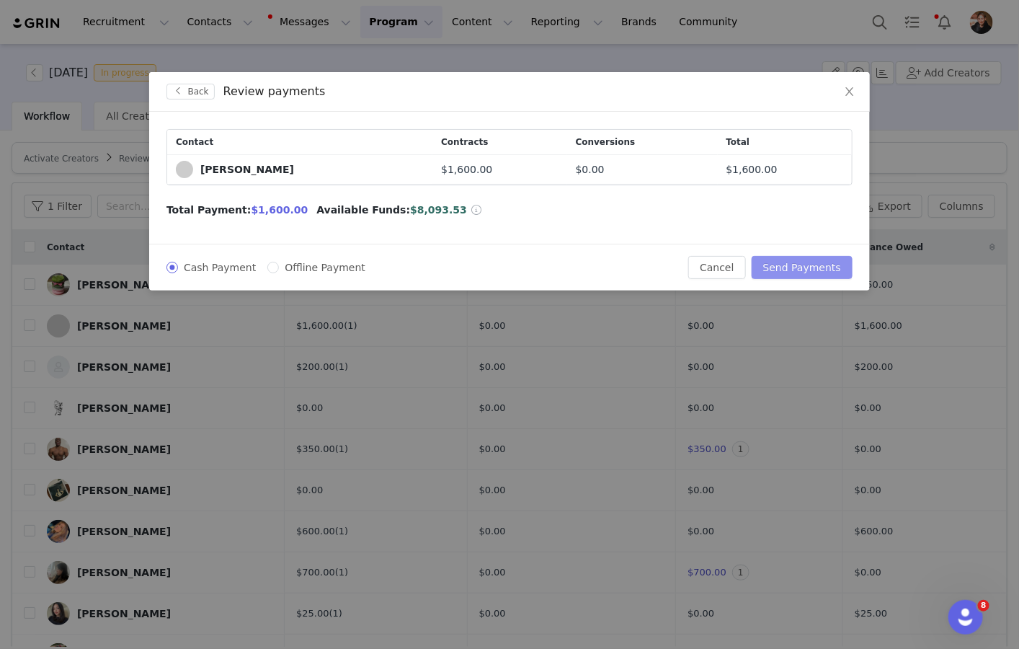
click at [797, 275] on button "Send Payments" at bounding box center [802, 267] width 101 height 23
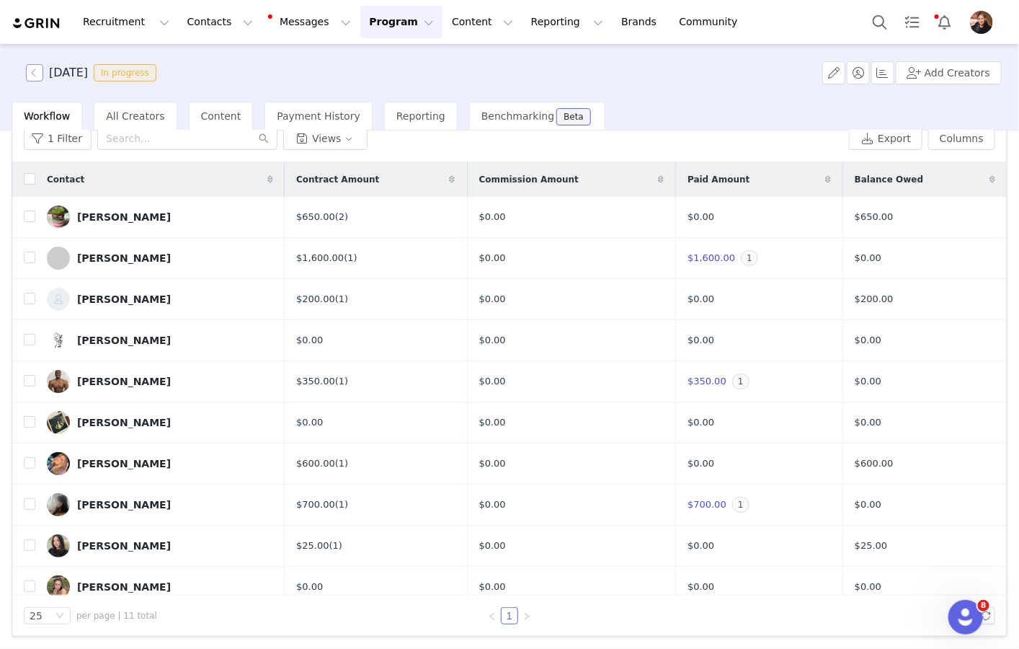
click at [38, 72] on button "button" at bounding box center [34, 72] width 17 height 17
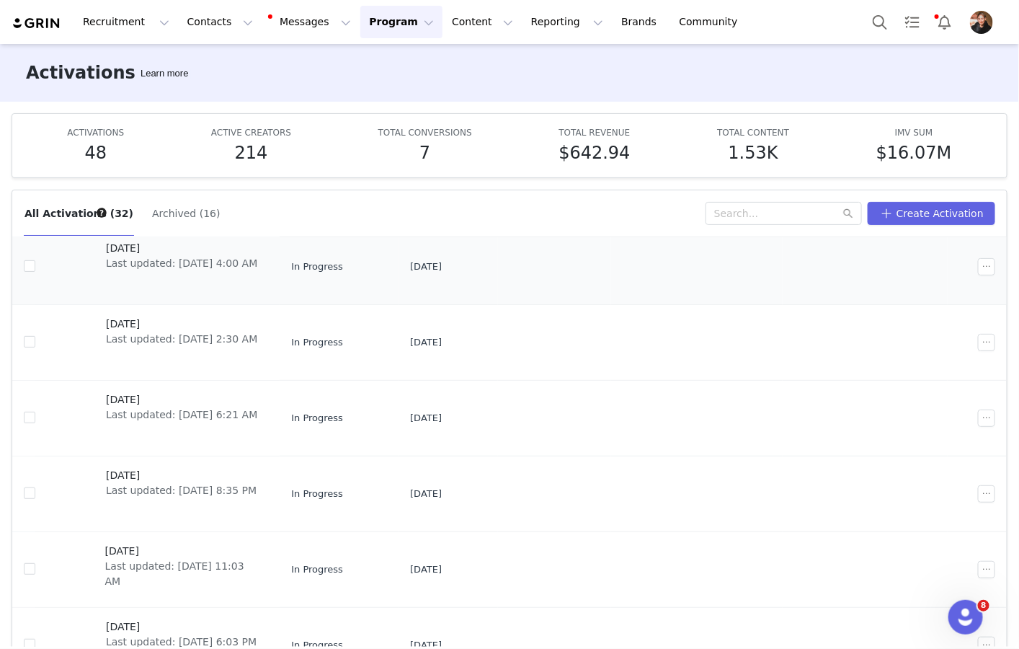
scroll to position [212, 0]
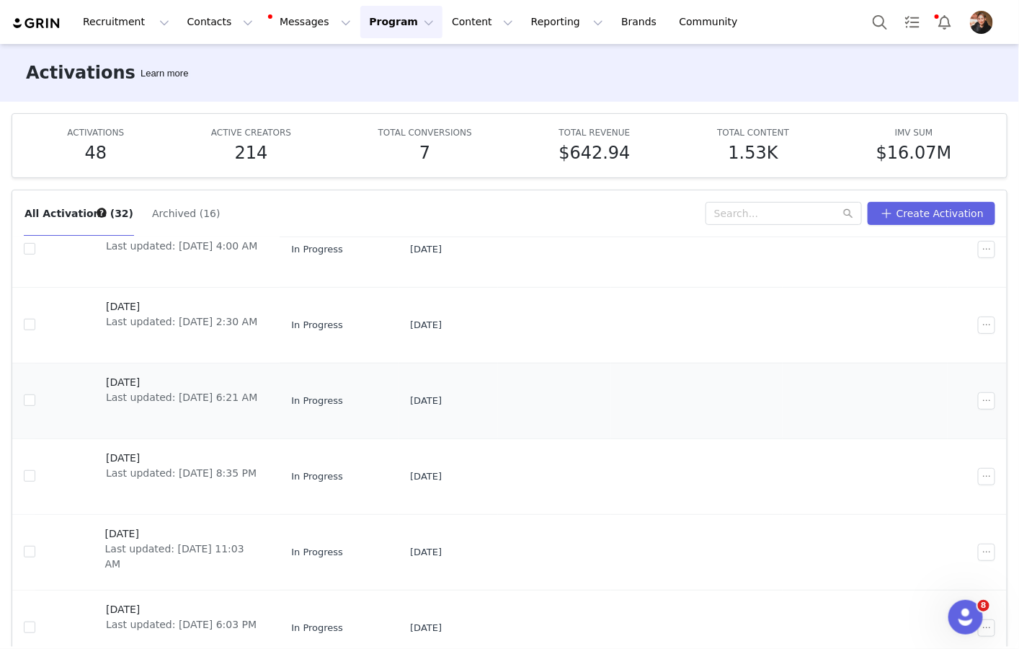
click at [153, 381] on span "[DATE]" at bounding box center [181, 382] width 151 height 15
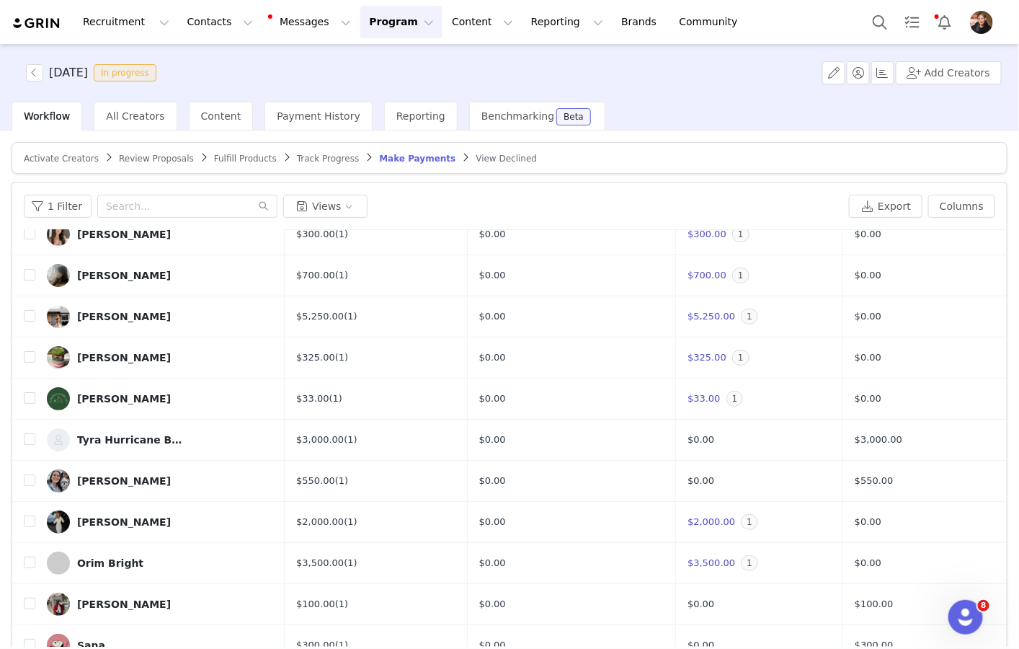
scroll to position [68, 0]
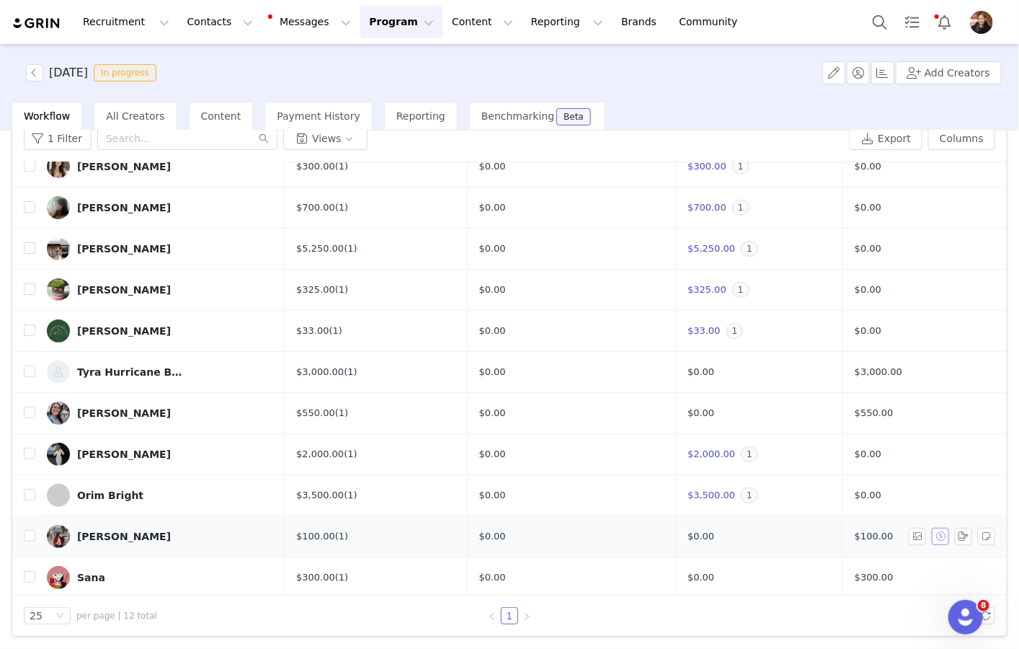
click at [943, 536] on button "button" at bounding box center [940, 536] width 17 height 17
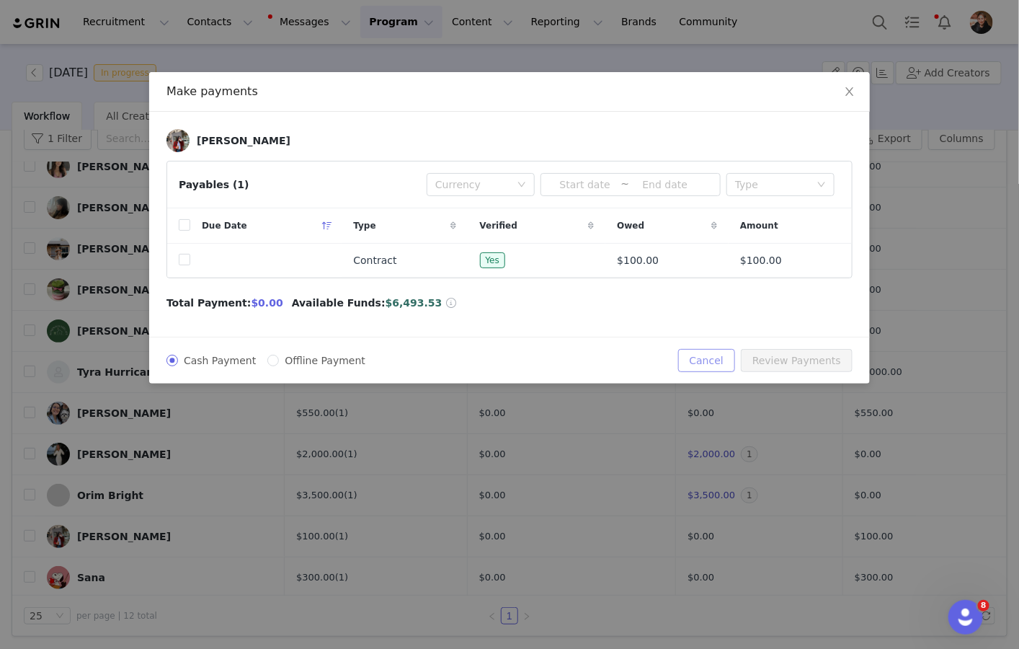
click at [697, 355] on button "Cancel" at bounding box center [706, 360] width 57 height 23
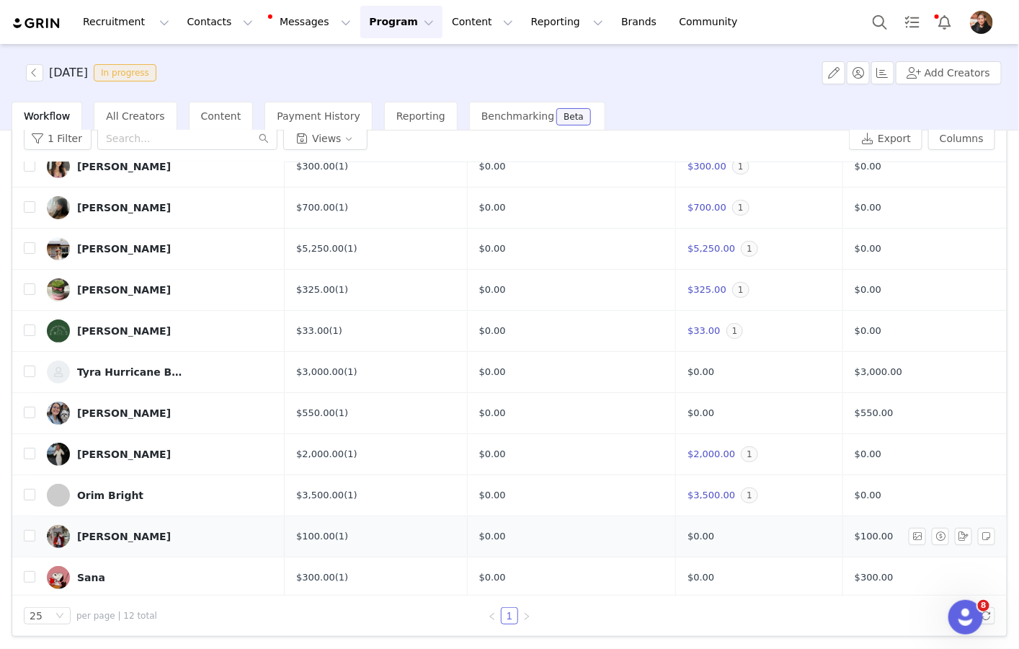
click at [78, 531] on div "[PERSON_NAME]" at bounding box center [124, 537] width 94 height 12
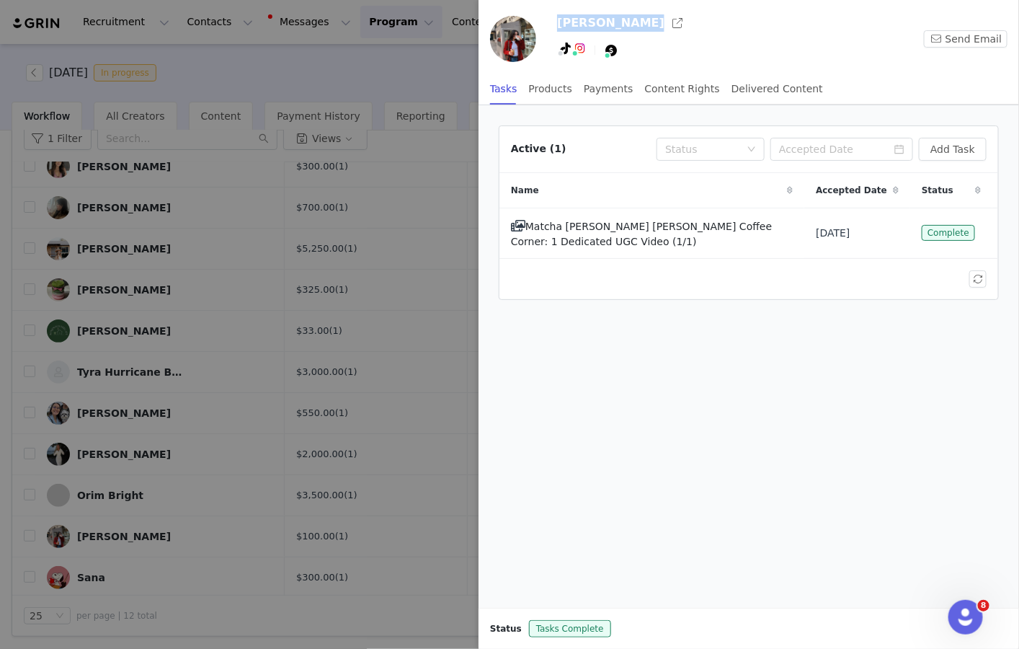
drag, startPoint x: 561, startPoint y: 24, endPoint x: 645, endPoint y: 30, distance: 84.6
click at [645, 30] on div "[PERSON_NAME]" at bounding box center [715, 23] width 316 height 23
copy div "[PERSON_NAME]"
click at [600, 22] on h3 "[PERSON_NAME]" at bounding box center [610, 22] width 107 height 17
drag, startPoint x: 558, startPoint y: 22, endPoint x: 646, endPoint y: 25, distance: 88.0
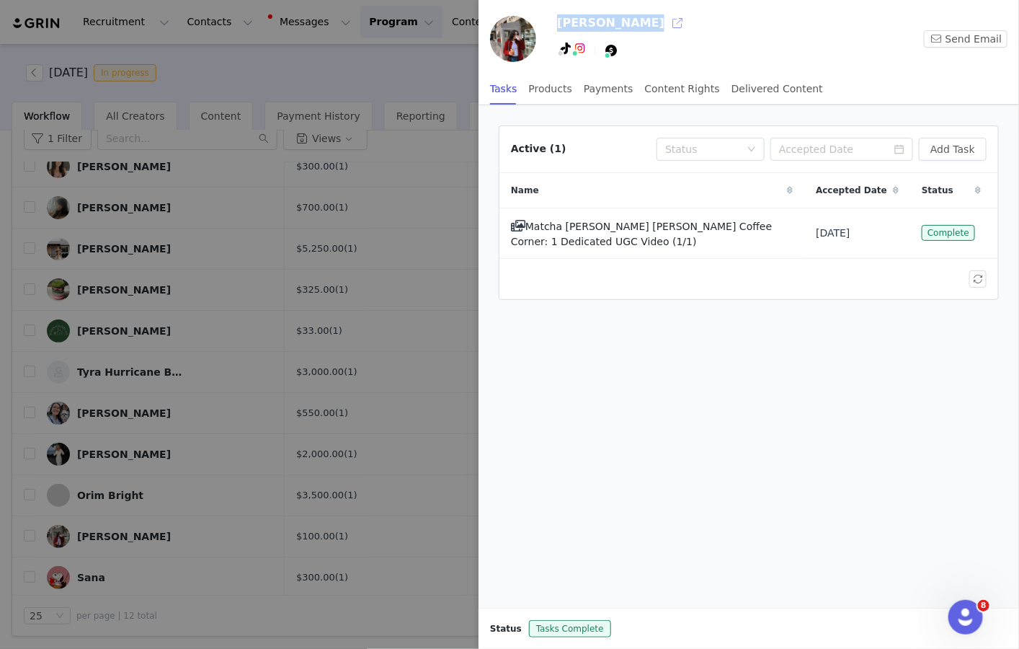
click at [646, 25] on div "[PERSON_NAME]" at bounding box center [715, 23] width 316 height 23
copy div "[PERSON_NAME]"
click at [396, 48] on div at bounding box center [509, 324] width 1019 height 649
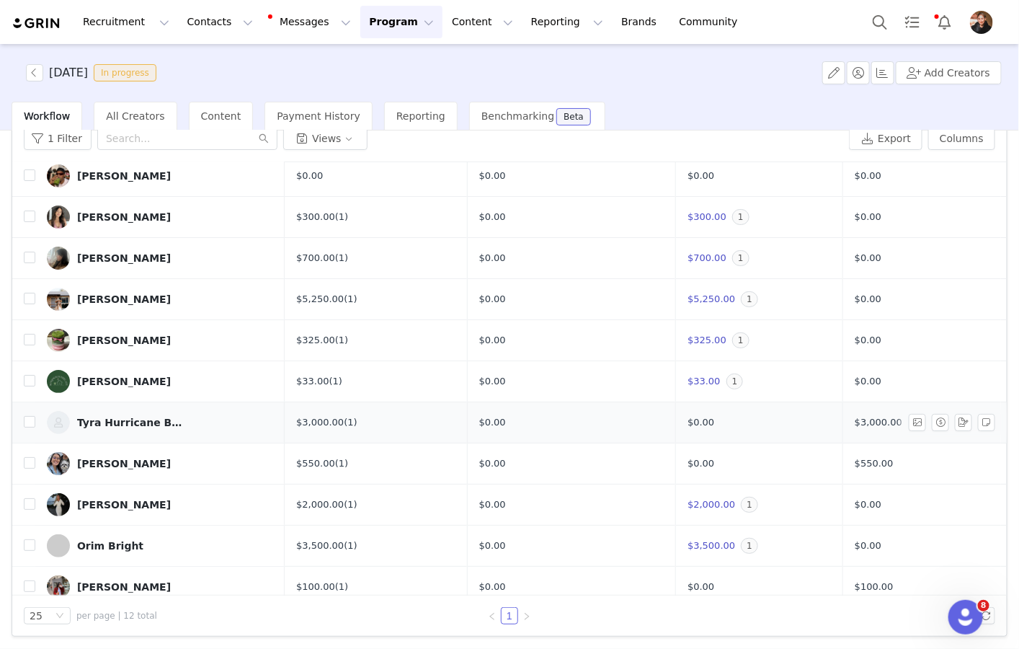
scroll to position [92, 0]
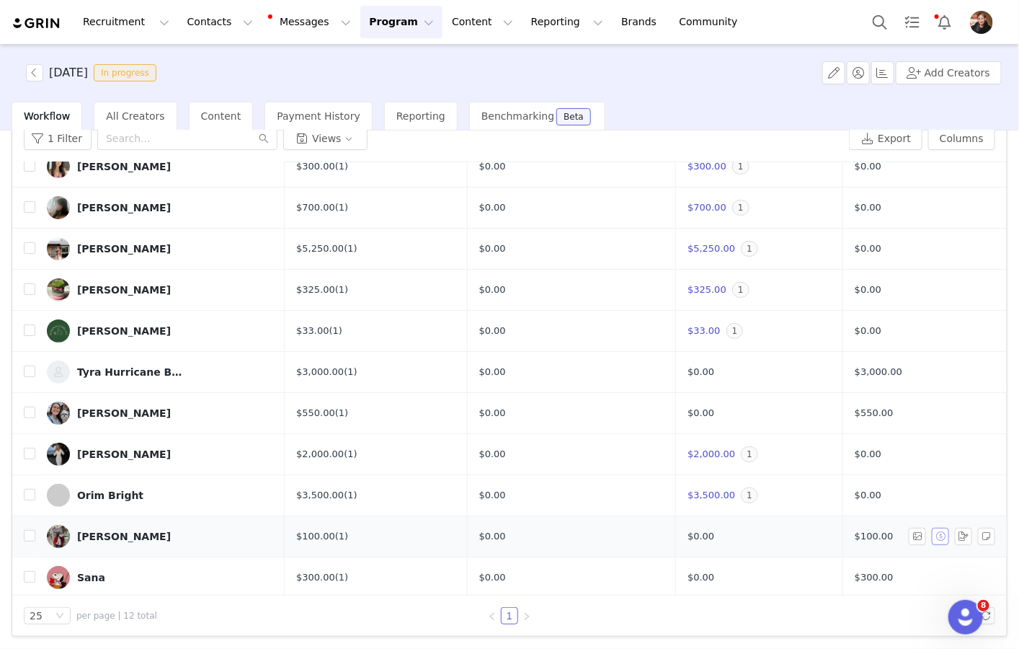
click at [941, 534] on button "button" at bounding box center [940, 536] width 17 height 17
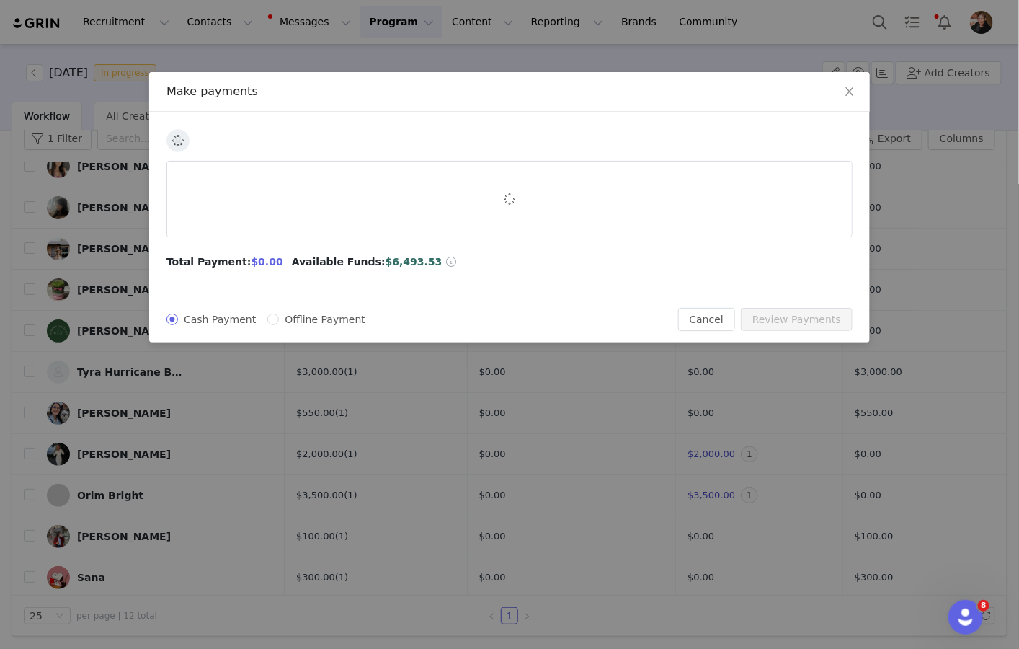
click at [190, 259] on span "Total Payment:" at bounding box center [209, 261] width 85 height 15
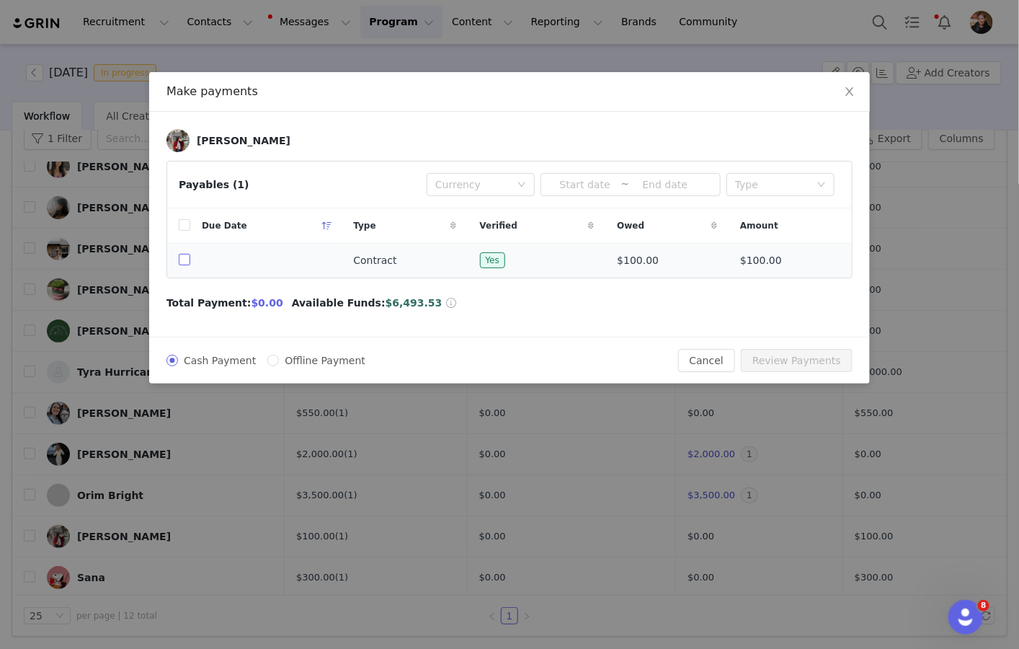
click at [187, 259] on input "checkbox" at bounding box center [185, 260] width 12 height 12
checkbox input "true"
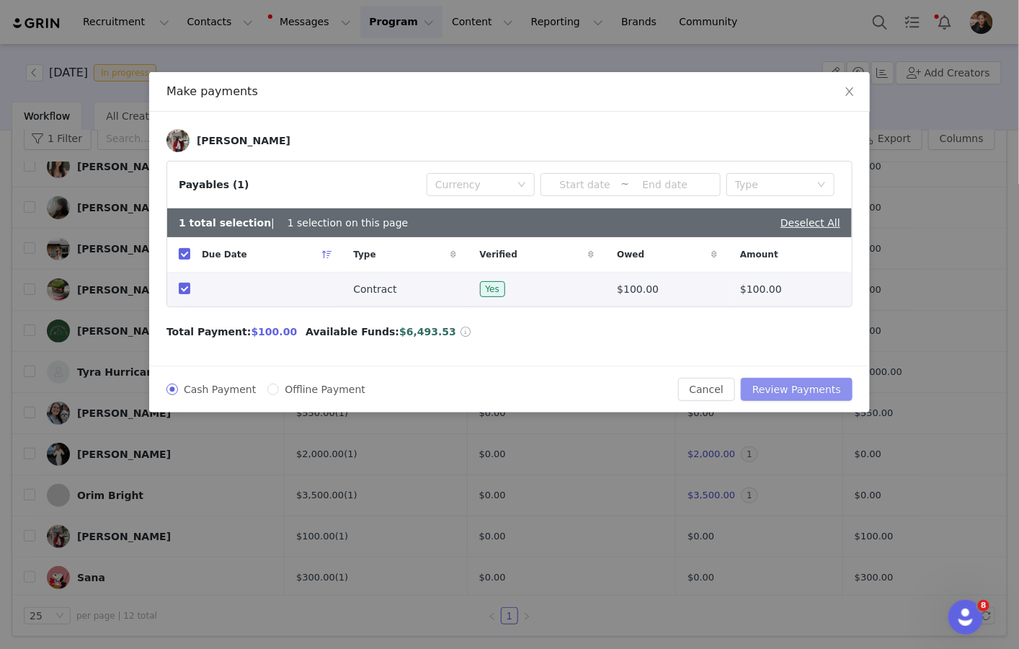
click at [801, 385] on button "Review Payments" at bounding box center [797, 389] width 112 height 23
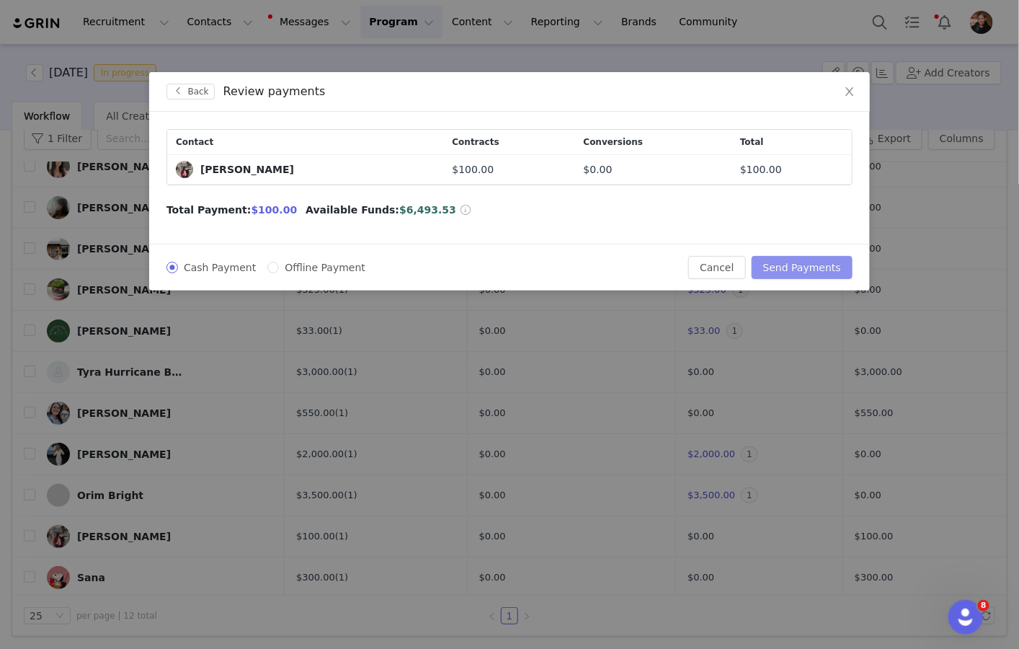
click at [812, 272] on button "Send Payments" at bounding box center [802, 267] width 101 height 23
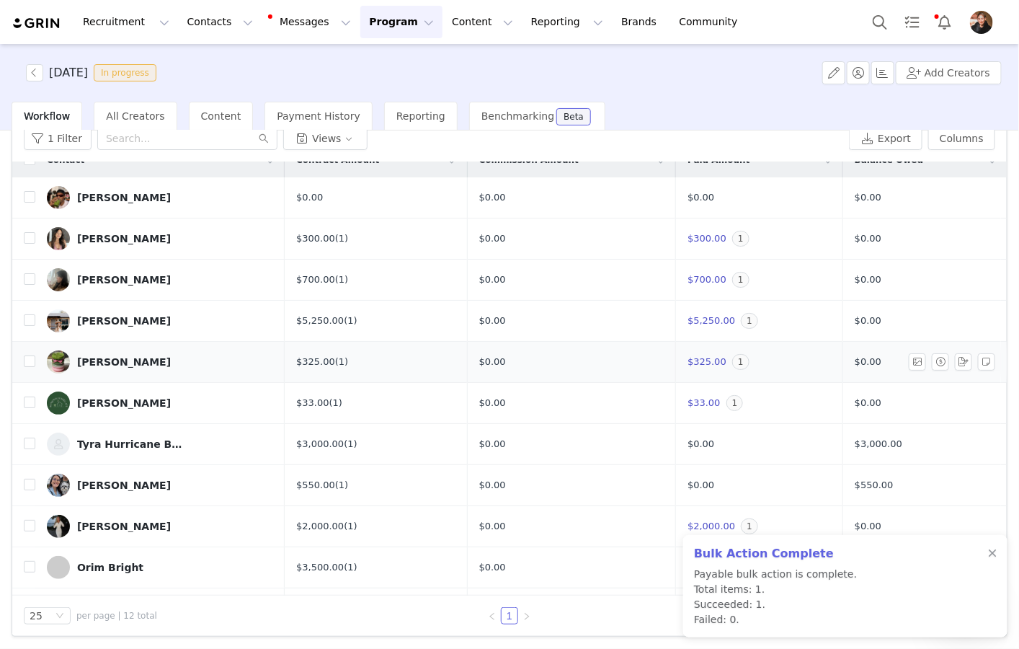
scroll to position [0, 0]
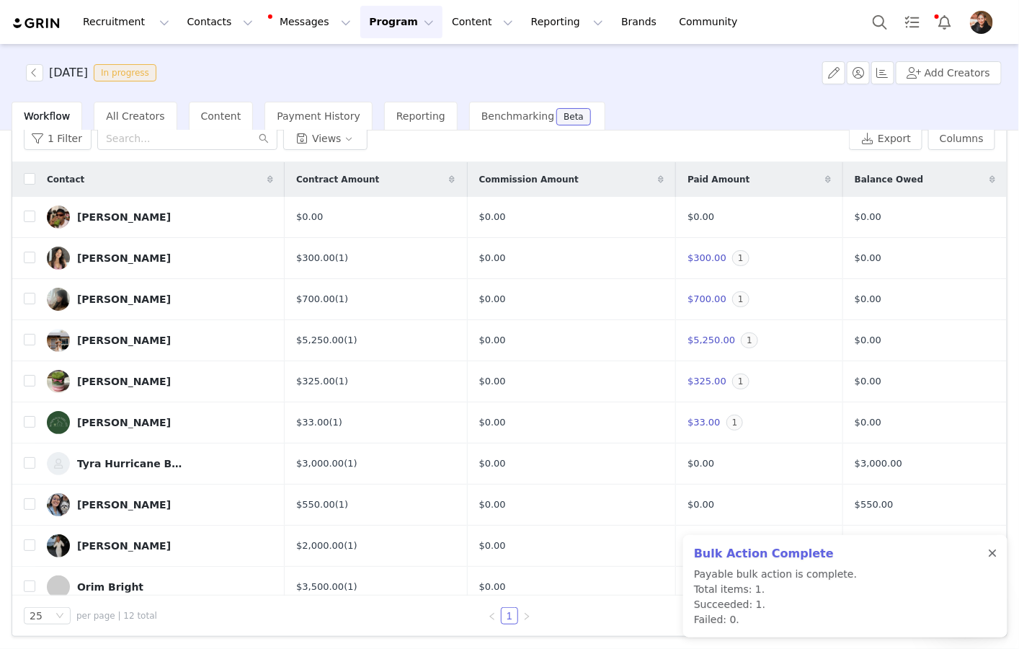
click at [996, 556] on div at bounding box center [992, 554] width 9 height 12
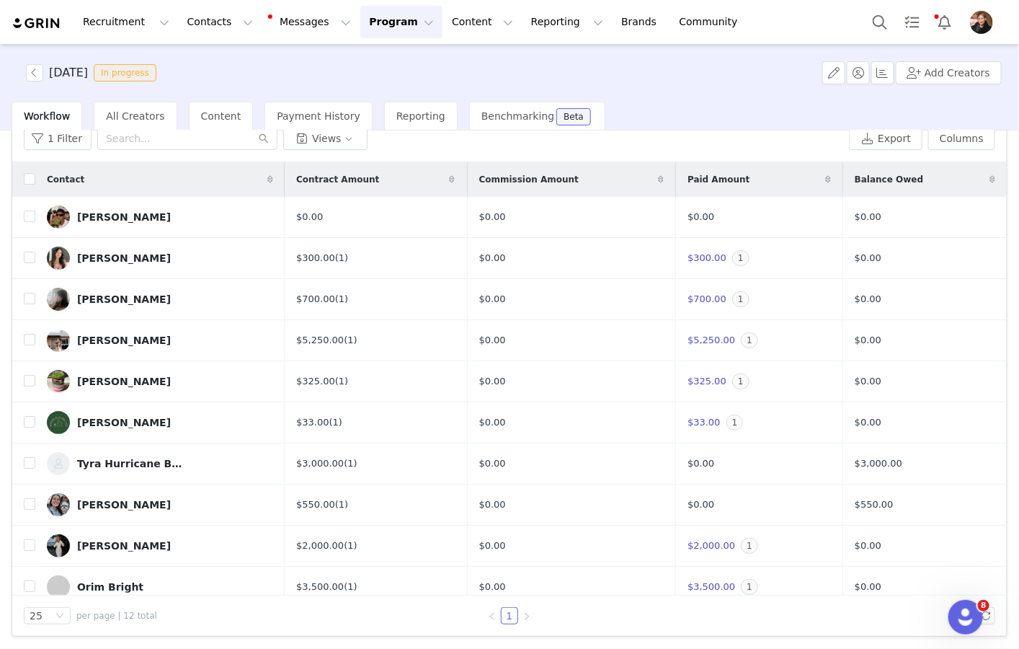
scroll to position [92, 0]
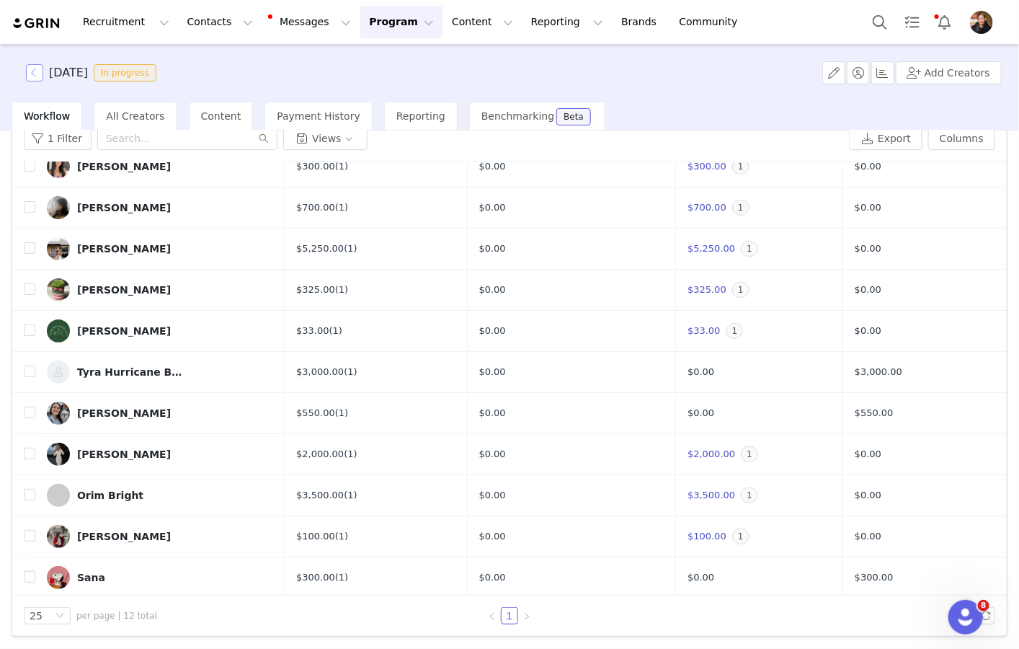
click at [39, 65] on button "button" at bounding box center [34, 72] width 17 height 17
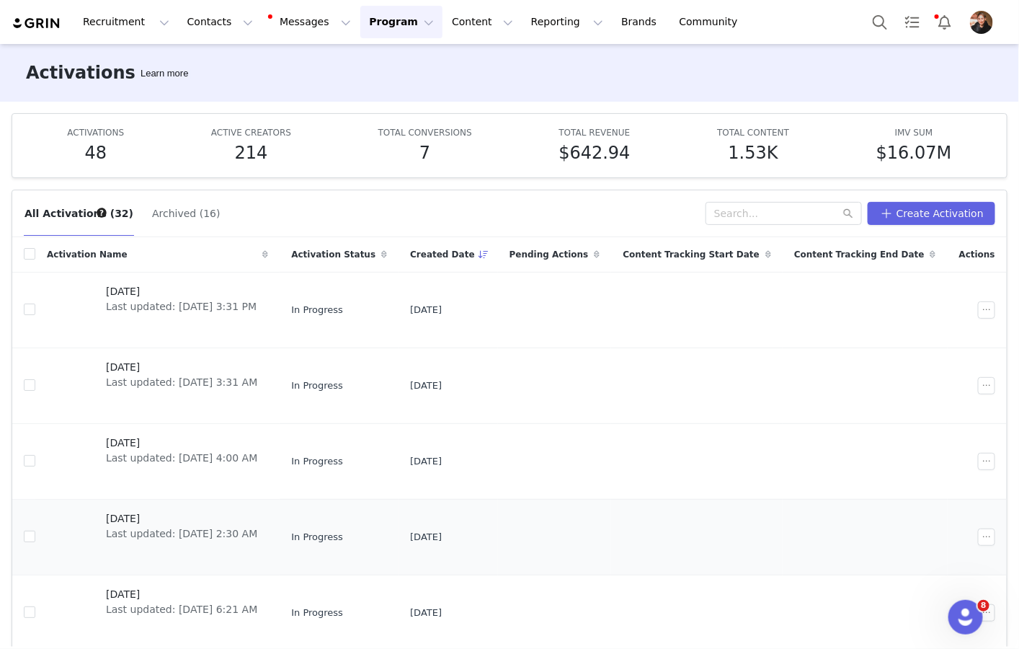
click at [123, 515] on span "[DATE]" at bounding box center [181, 518] width 151 height 15
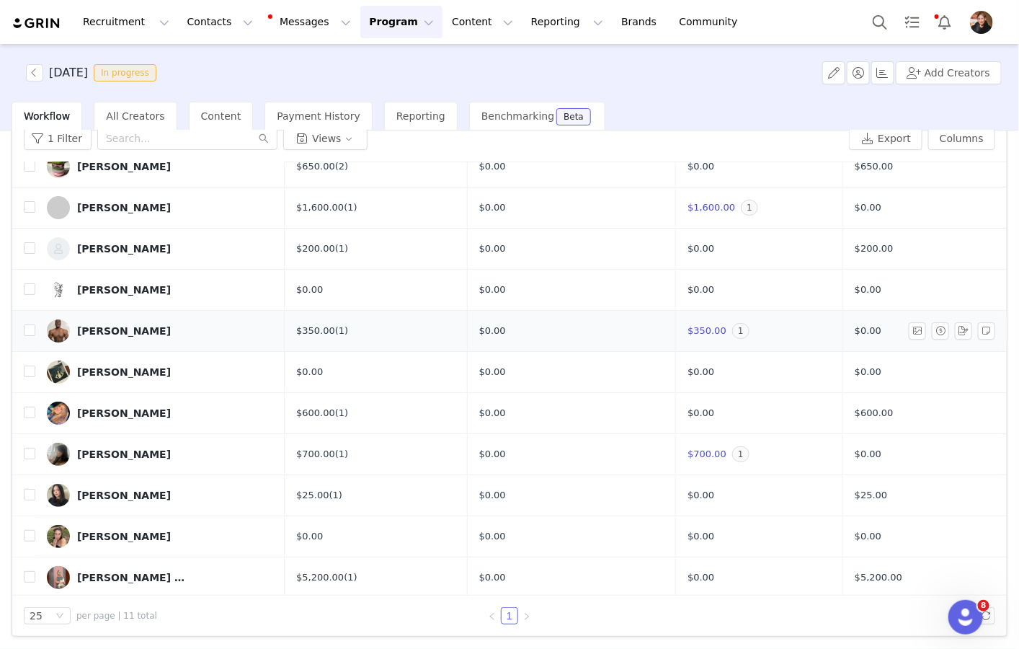
scroll to position [67, 0]
click at [32, 68] on button "button" at bounding box center [34, 72] width 17 height 17
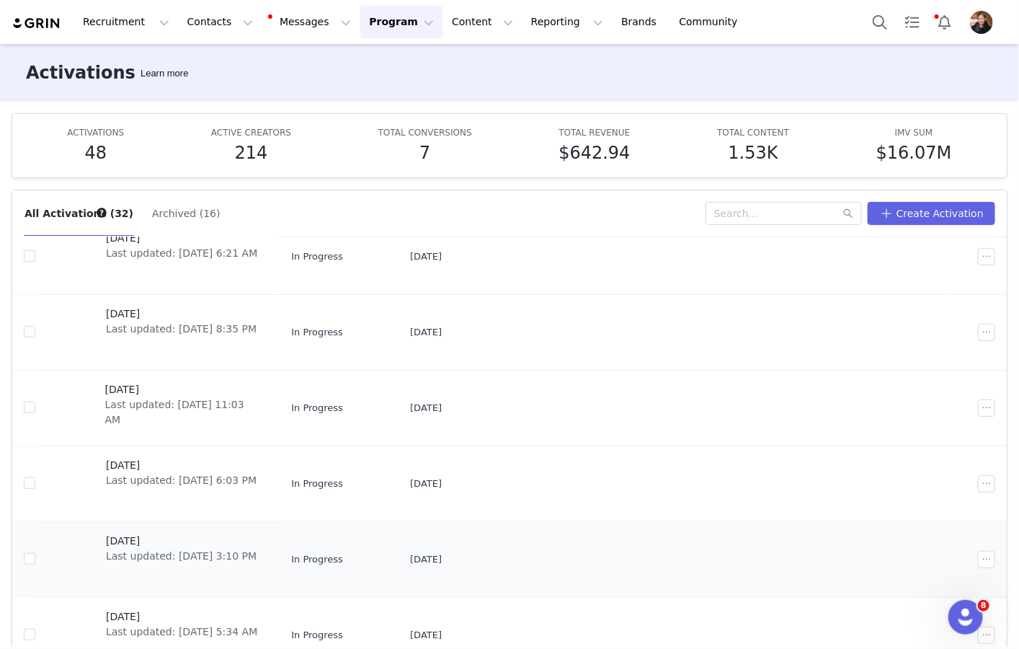
scroll to position [76, 0]
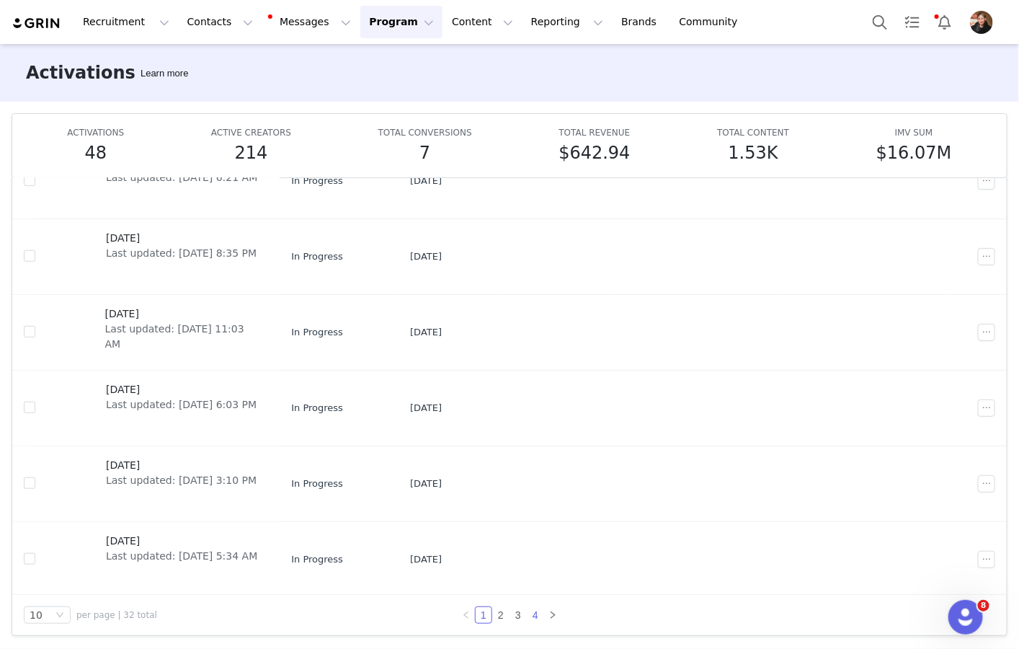
click at [532, 610] on link "4" at bounding box center [536, 615] width 16 height 16
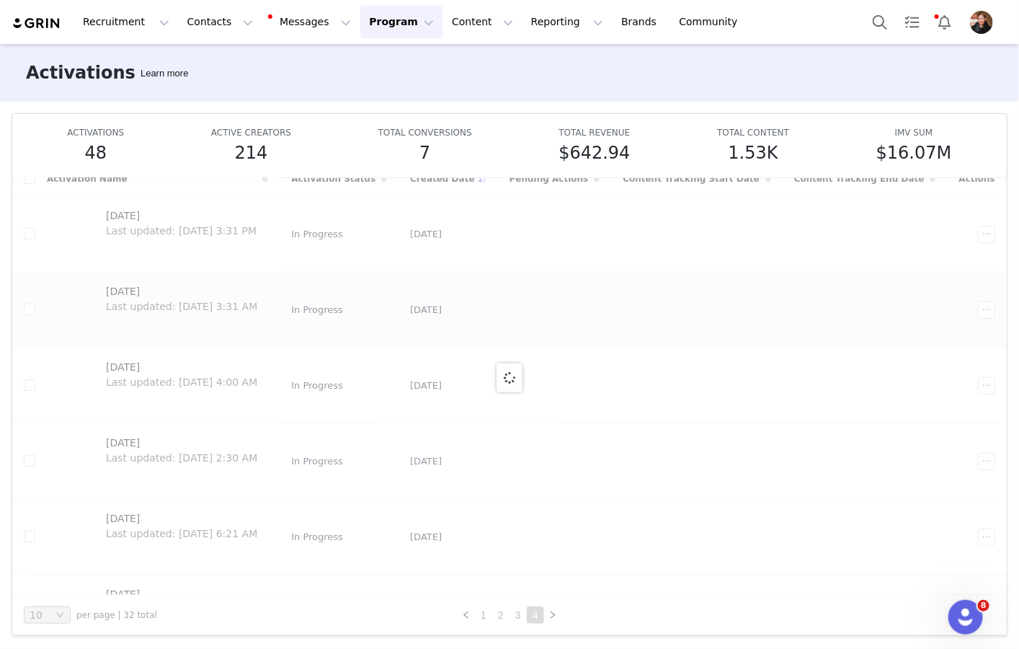
scroll to position [0, 0]
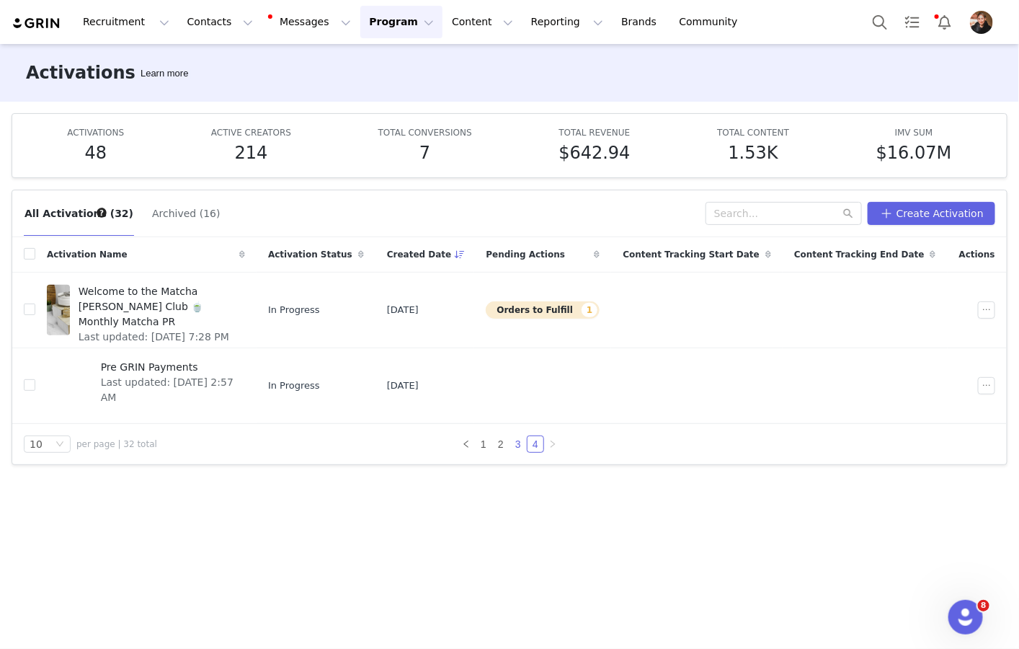
click at [515, 442] on link "3" at bounding box center [518, 444] width 16 height 16
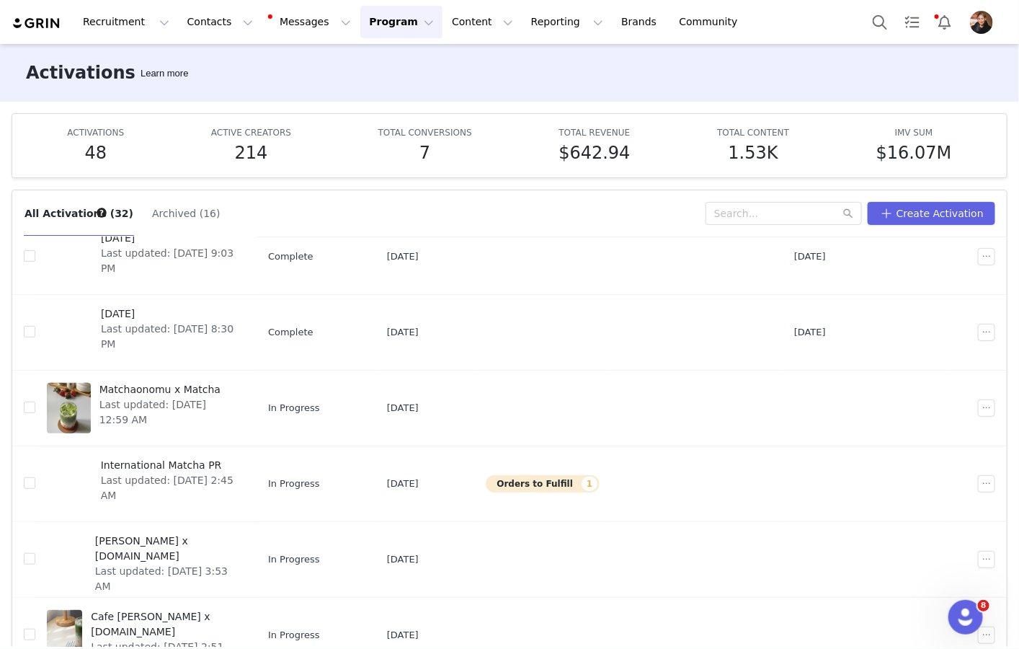
scroll to position [76, 0]
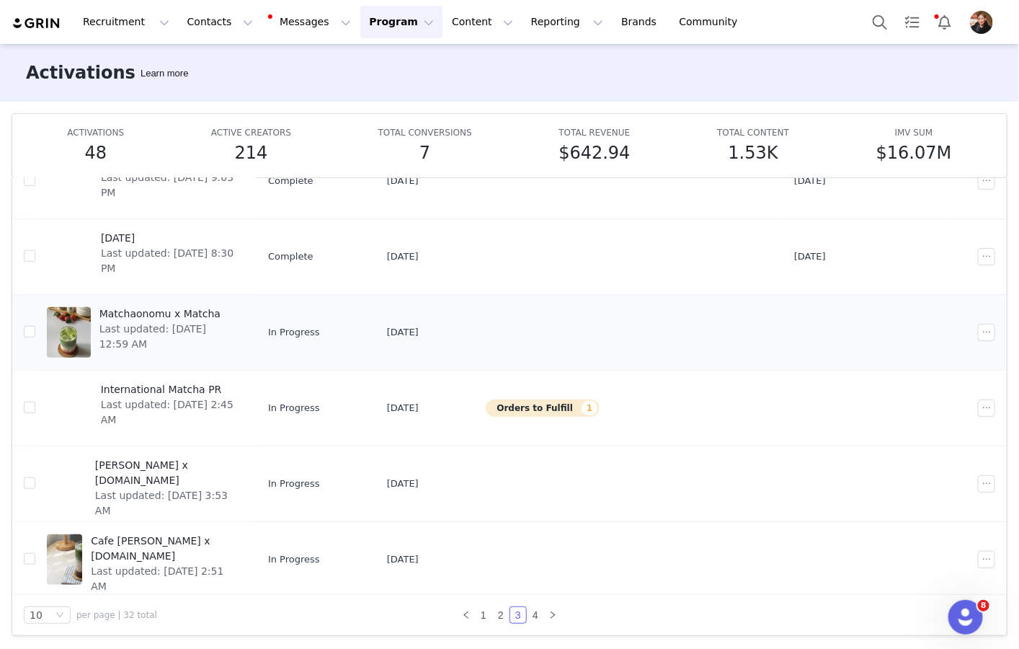
click at [165, 309] on span "Matchaonomu x Matcha" at bounding box center [167, 313] width 137 height 15
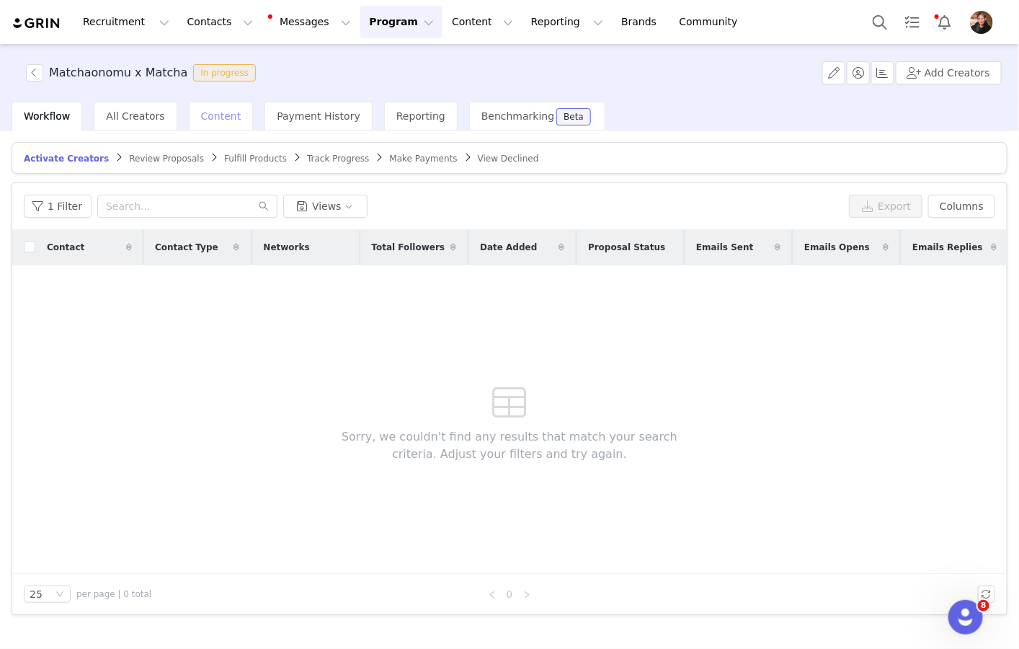
click at [211, 112] on span "Content" at bounding box center [221, 116] width 40 height 12
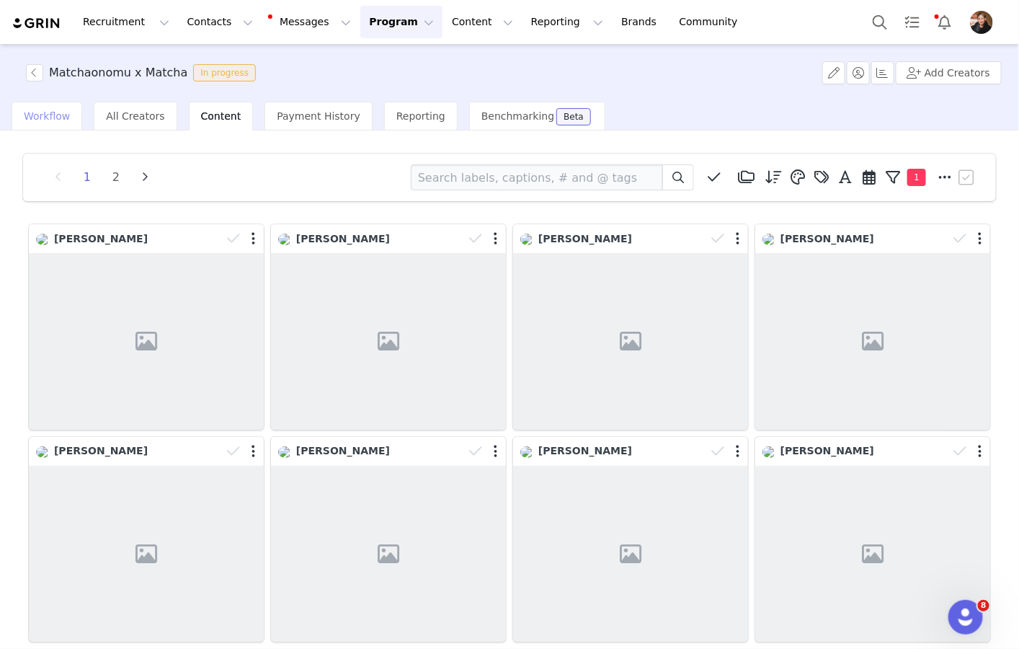
click at [59, 117] on span "Workflow" at bounding box center [47, 116] width 46 height 12
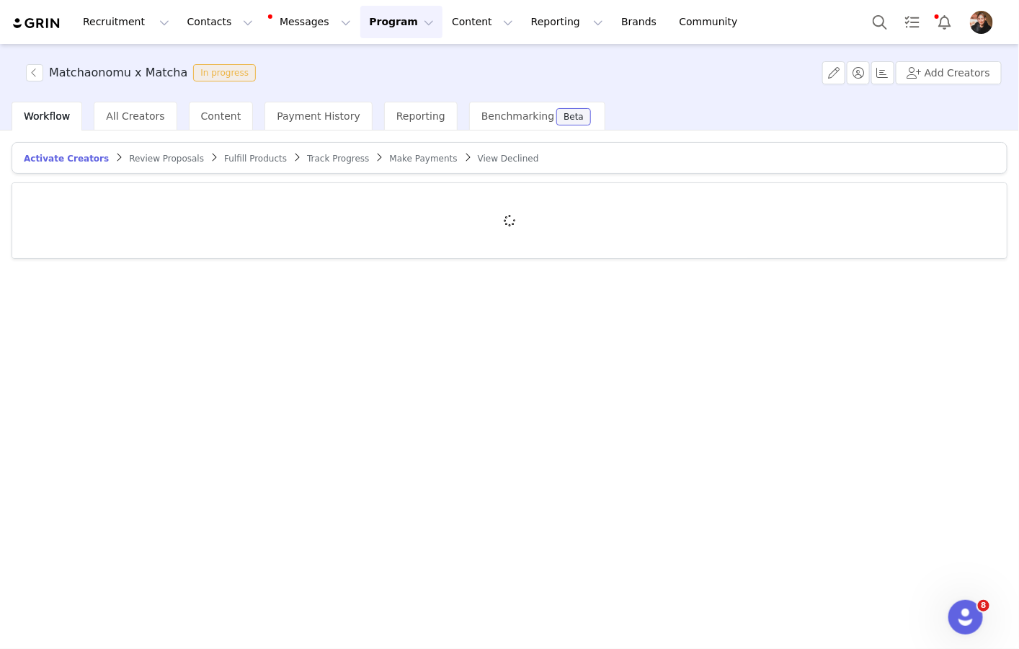
click at [411, 161] on span "Make Payments" at bounding box center [424, 159] width 68 height 10
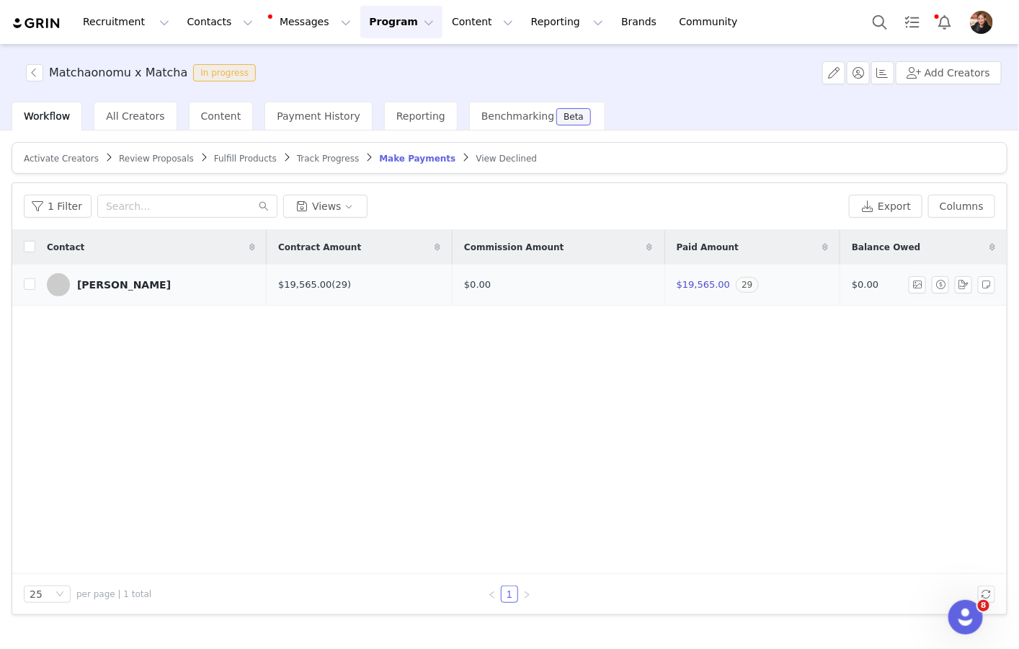
click at [96, 288] on div "[PERSON_NAME]" at bounding box center [124, 285] width 94 height 12
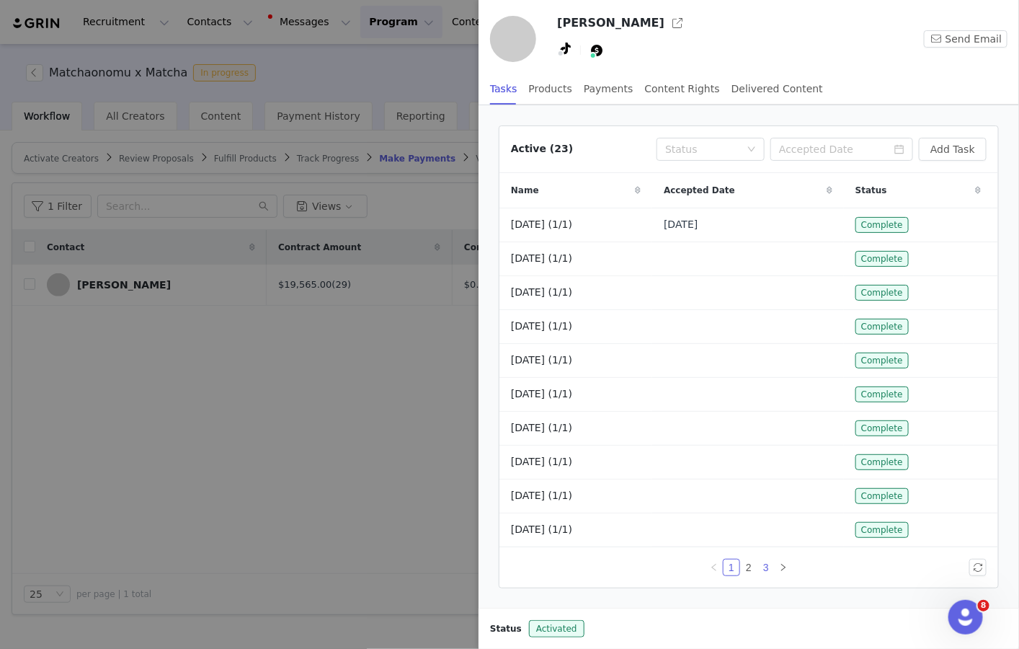
click at [765, 569] on link "3" at bounding box center [766, 567] width 16 height 16
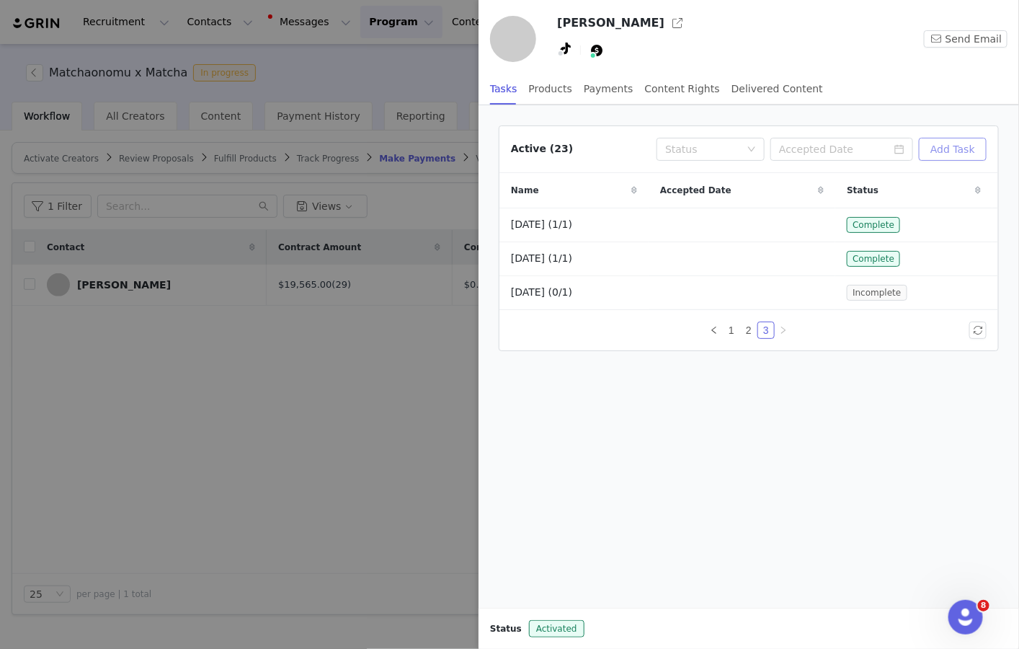
click at [963, 151] on button "Add Task" at bounding box center [953, 149] width 68 height 23
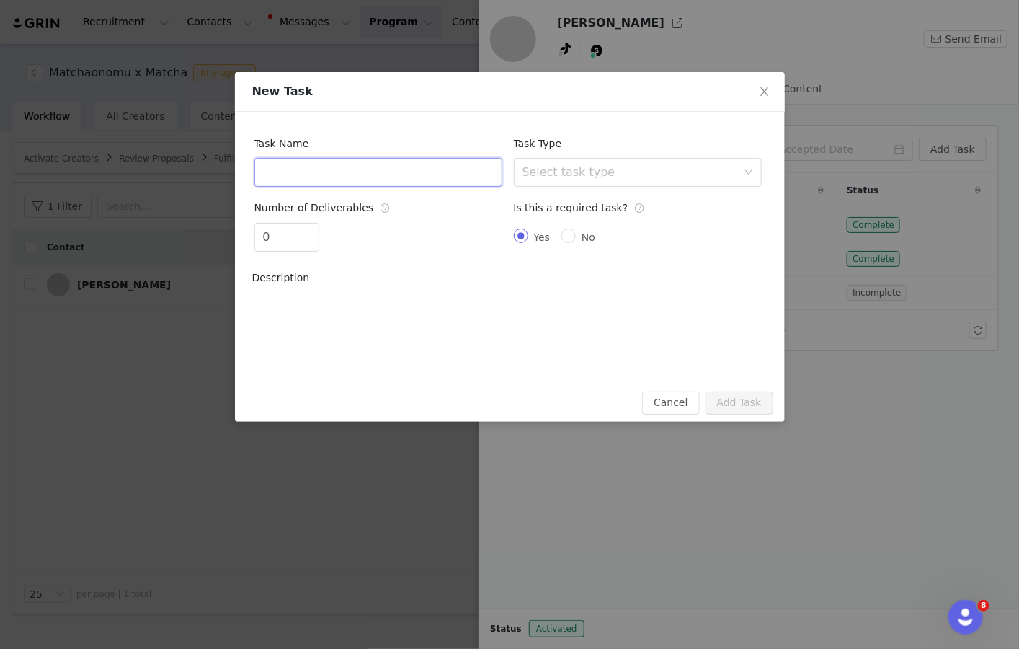
click at [415, 172] on input "text" at bounding box center [378, 172] width 248 height 29
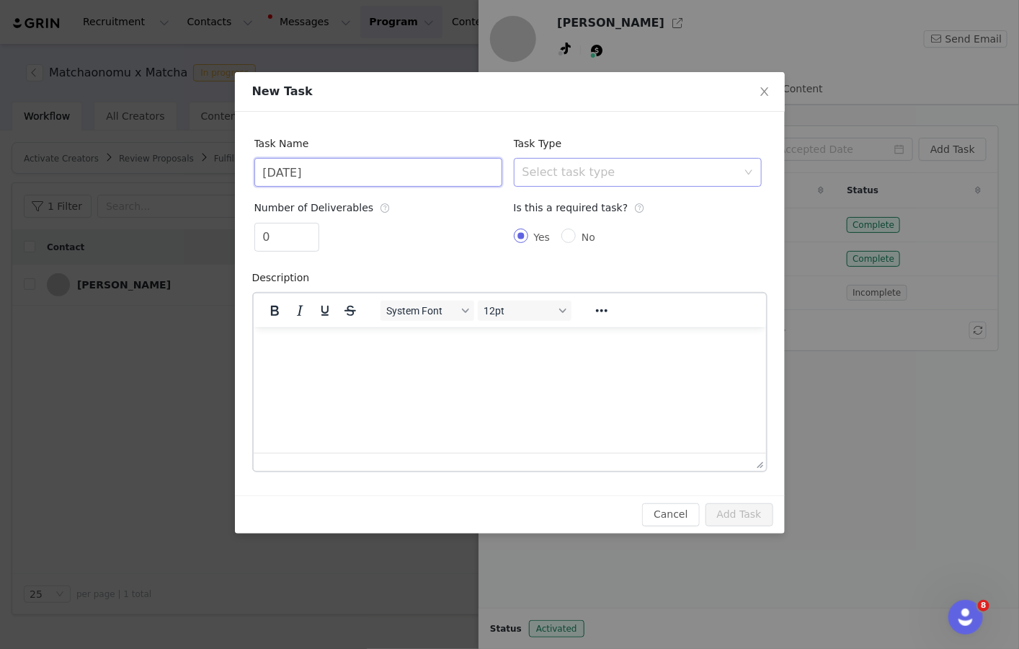
click at [562, 172] on div "Select task type" at bounding box center [630, 172] width 215 height 14
type input "[DATE]"
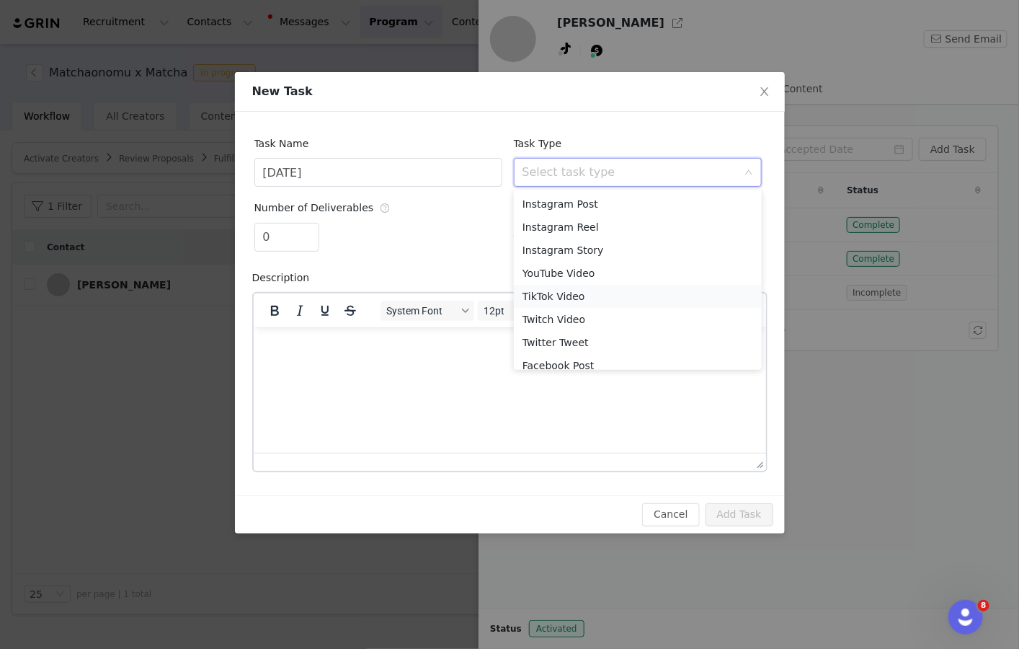
scroll to position [56, 0]
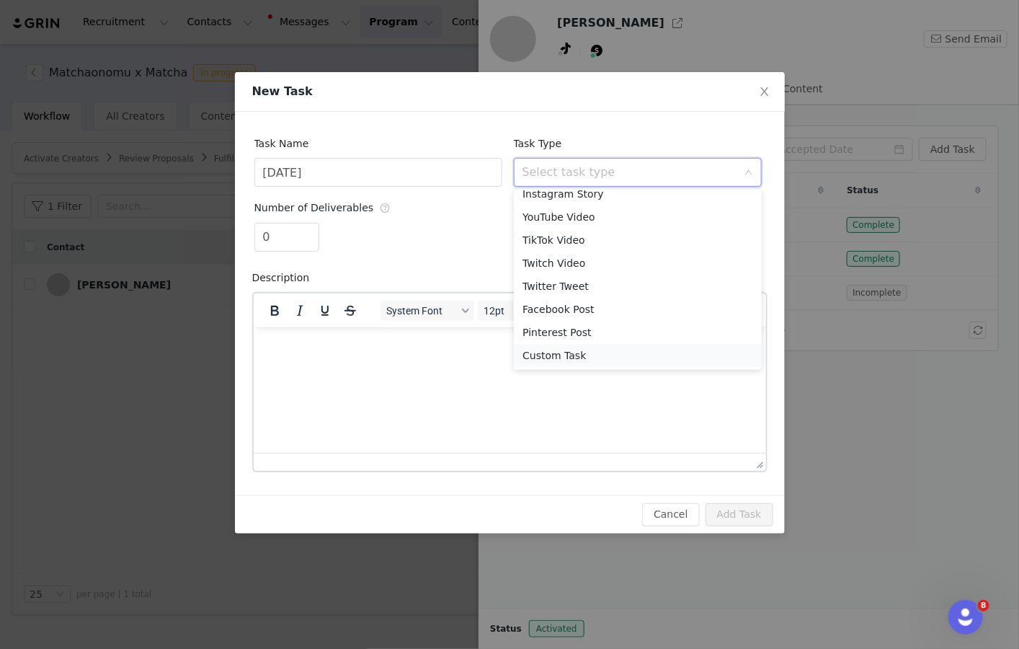
click at [594, 350] on li "Custom Task" at bounding box center [638, 355] width 248 height 23
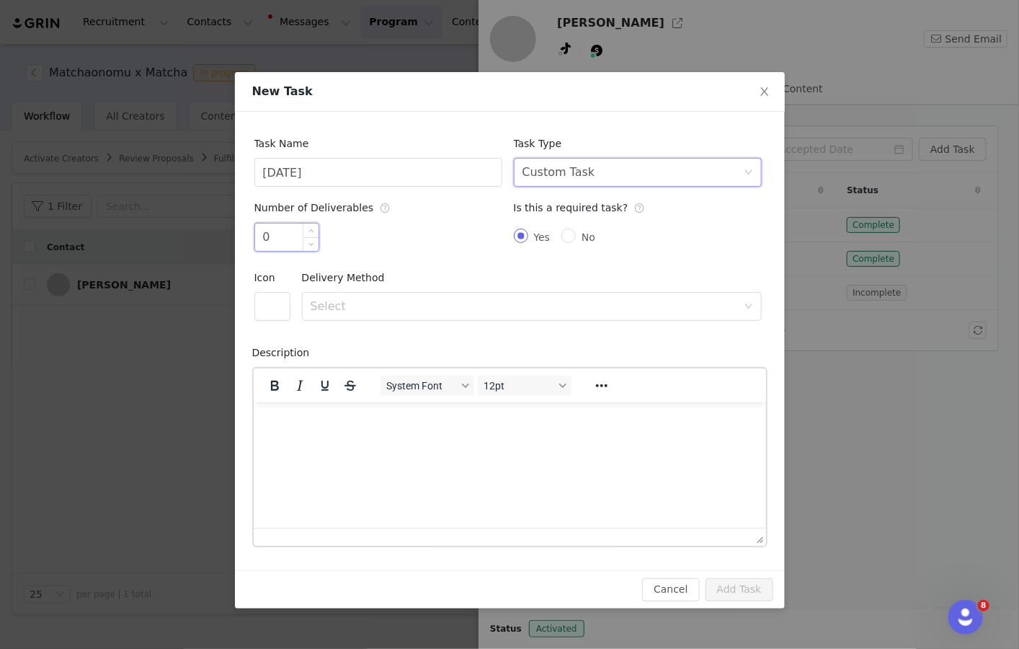
click at [283, 231] on input "0" at bounding box center [286, 236] width 63 height 27
type input "1"
click at [265, 306] on button "button" at bounding box center [272, 306] width 36 height 29
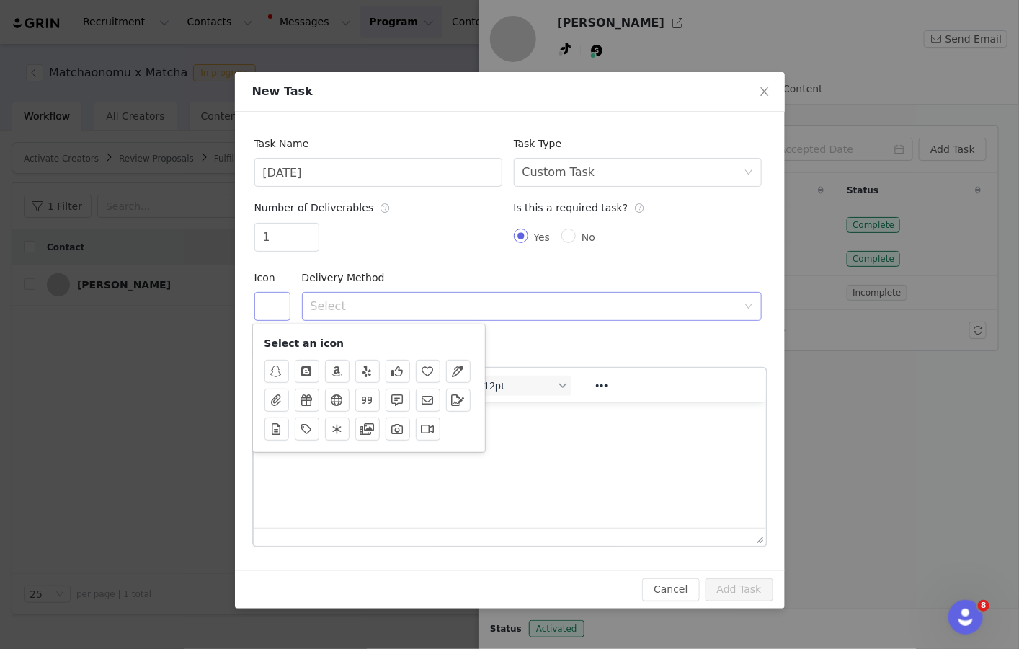
click at [398, 305] on div "Select" at bounding box center [524, 306] width 427 height 14
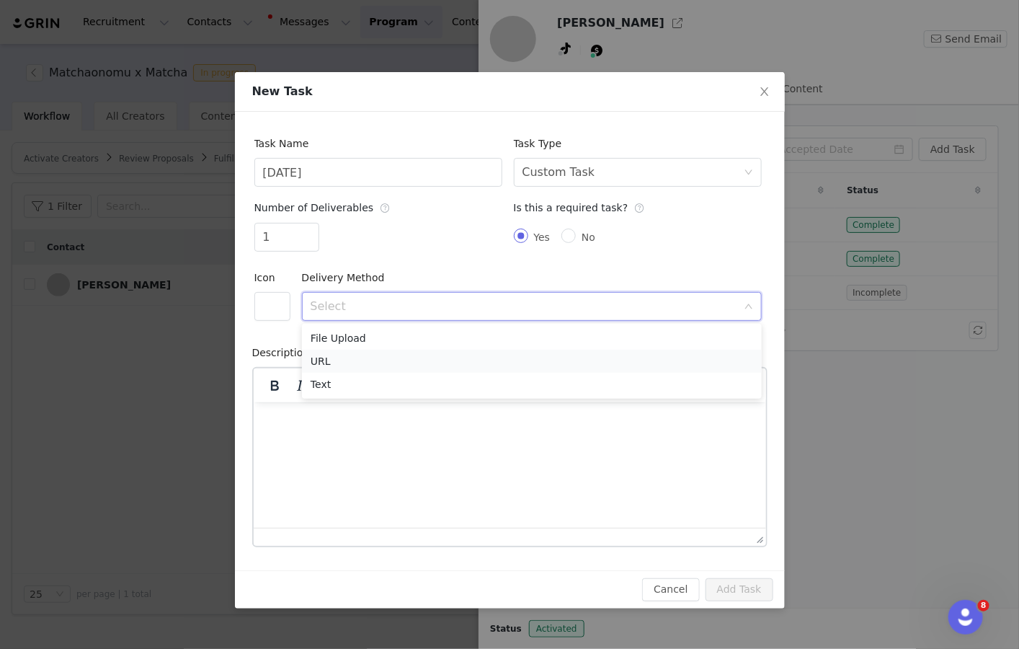
click at [355, 358] on li "URL" at bounding box center [532, 361] width 460 height 23
click at [732, 587] on button "Add Task" at bounding box center [740, 589] width 68 height 23
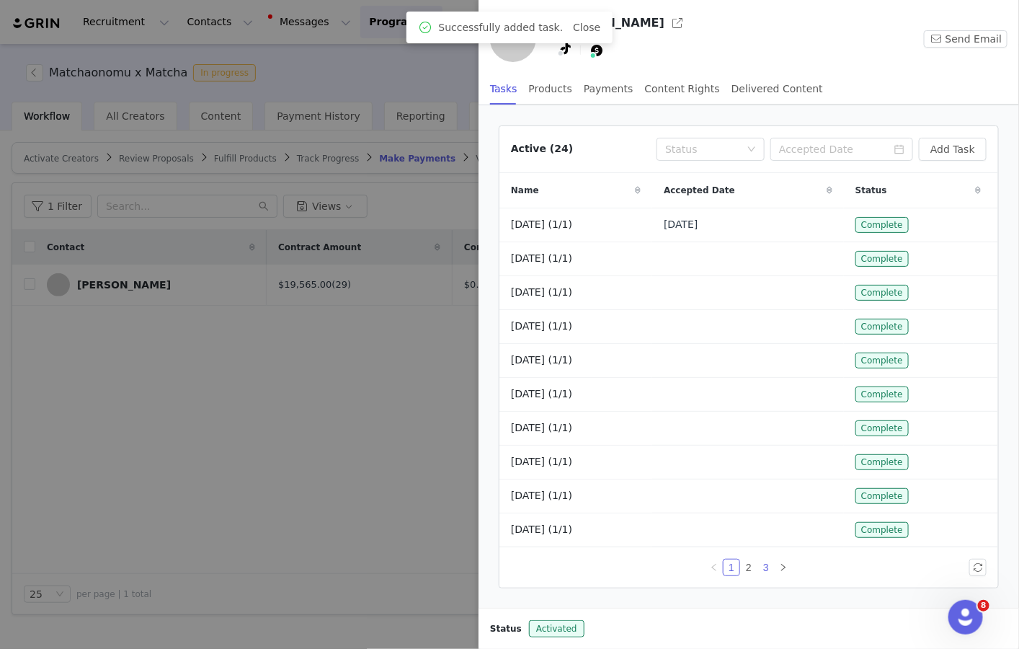
click at [768, 569] on link "3" at bounding box center [766, 567] width 16 height 16
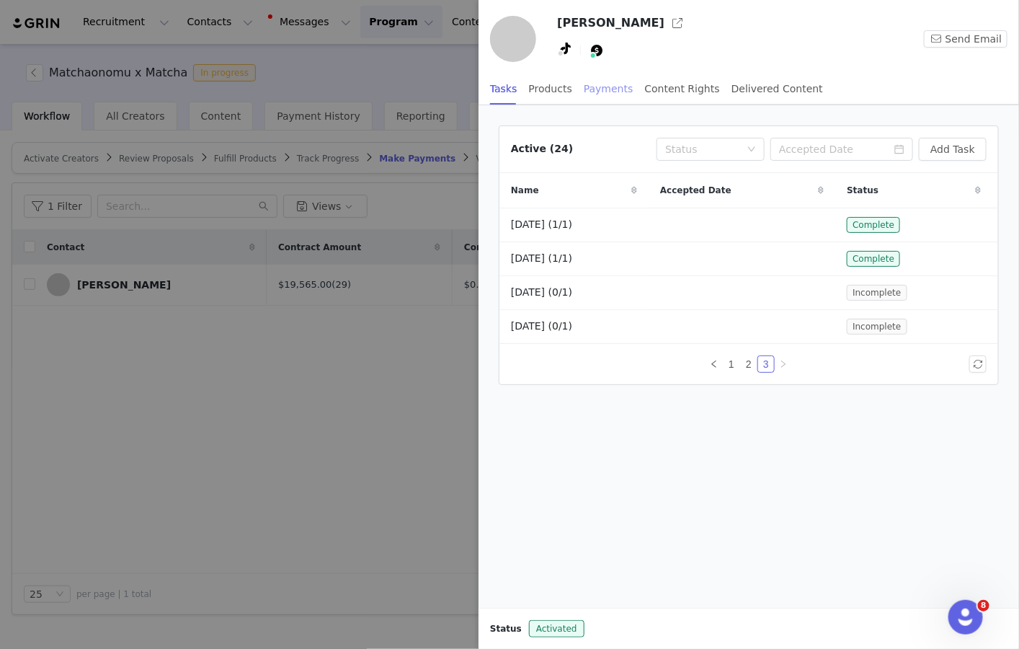
click at [601, 81] on div "Payments" at bounding box center [609, 89] width 50 height 32
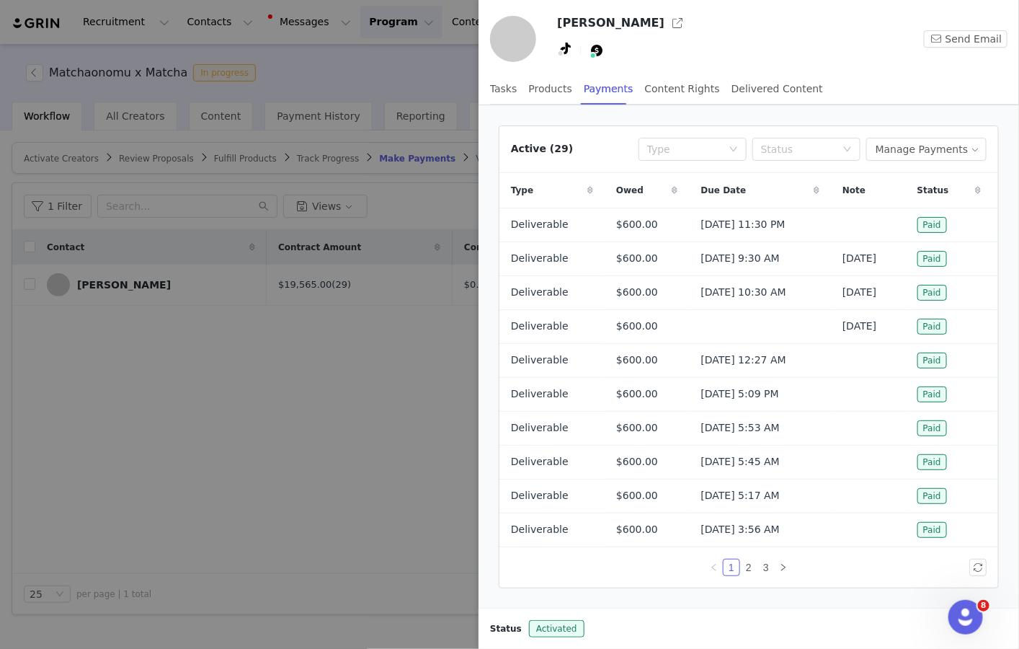
scroll to position [16, 0]
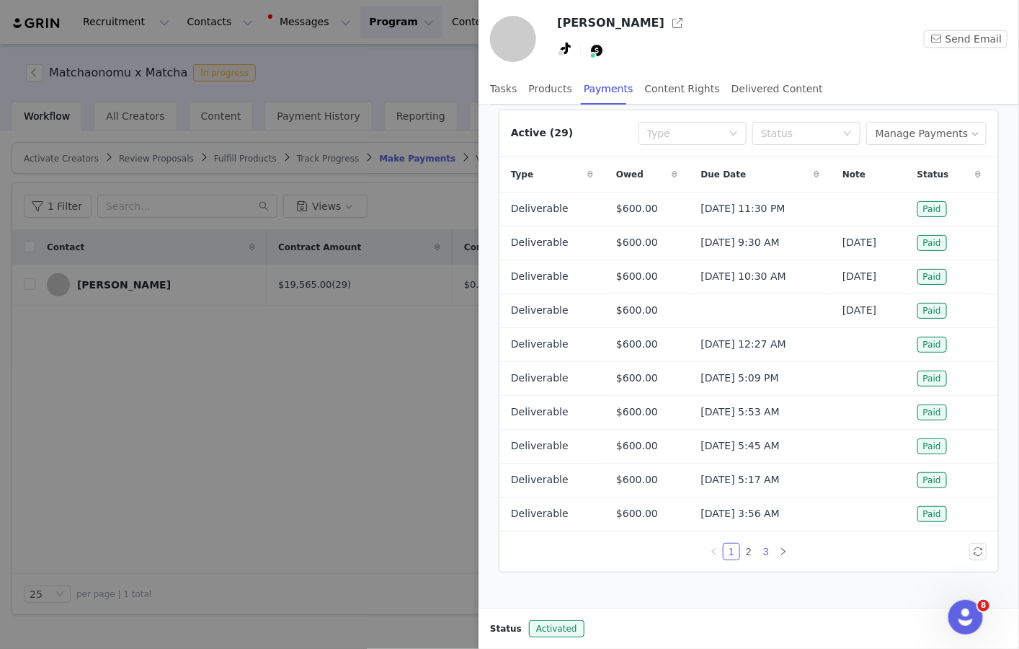
click at [768, 550] on link "3" at bounding box center [766, 552] width 16 height 16
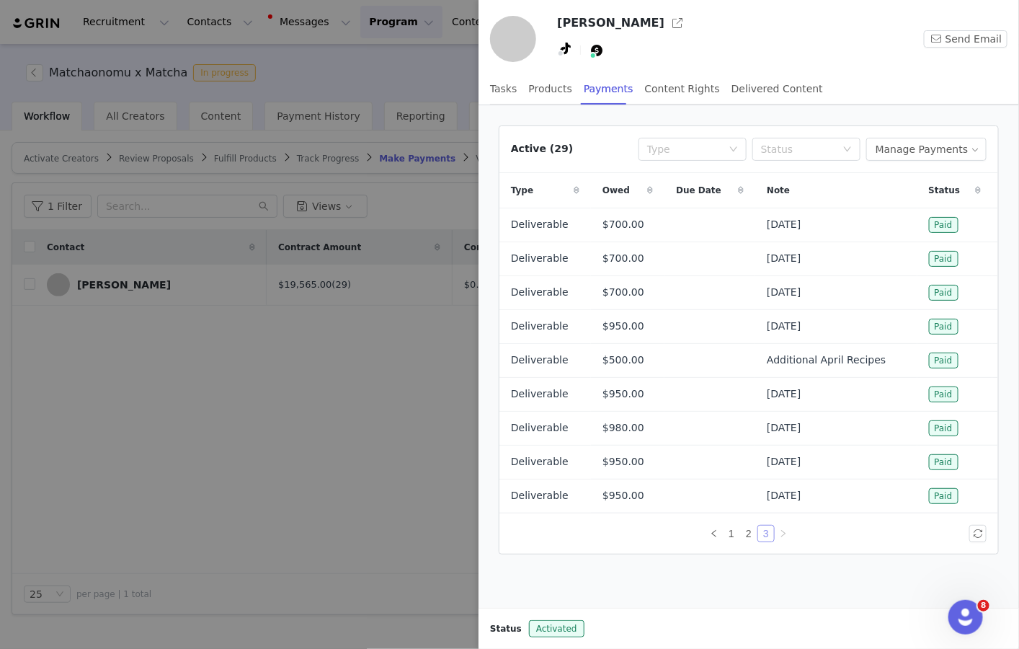
scroll to position [0, 0]
click at [316, 400] on div at bounding box center [509, 324] width 1019 height 649
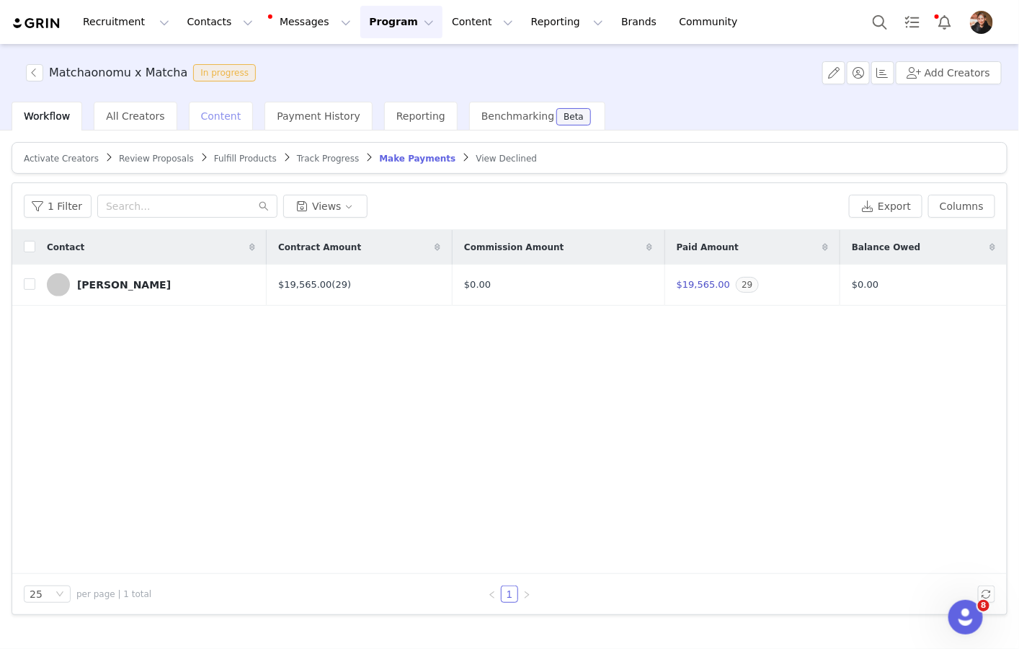
click at [201, 120] on span "Content" at bounding box center [221, 116] width 40 height 12
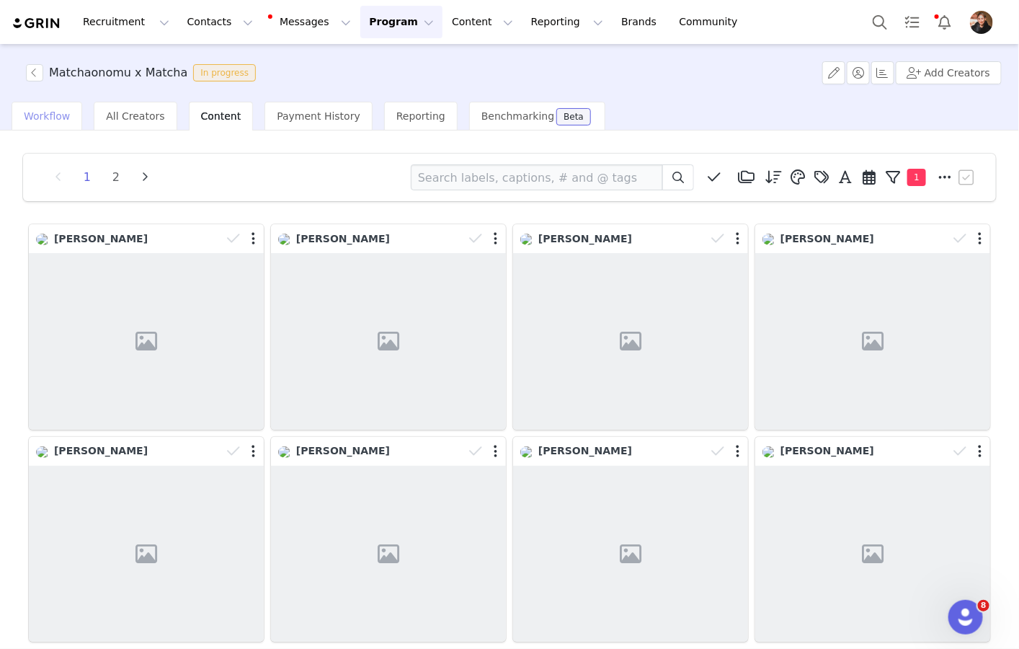
click at [33, 112] on span "Workflow" at bounding box center [47, 116] width 46 height 12
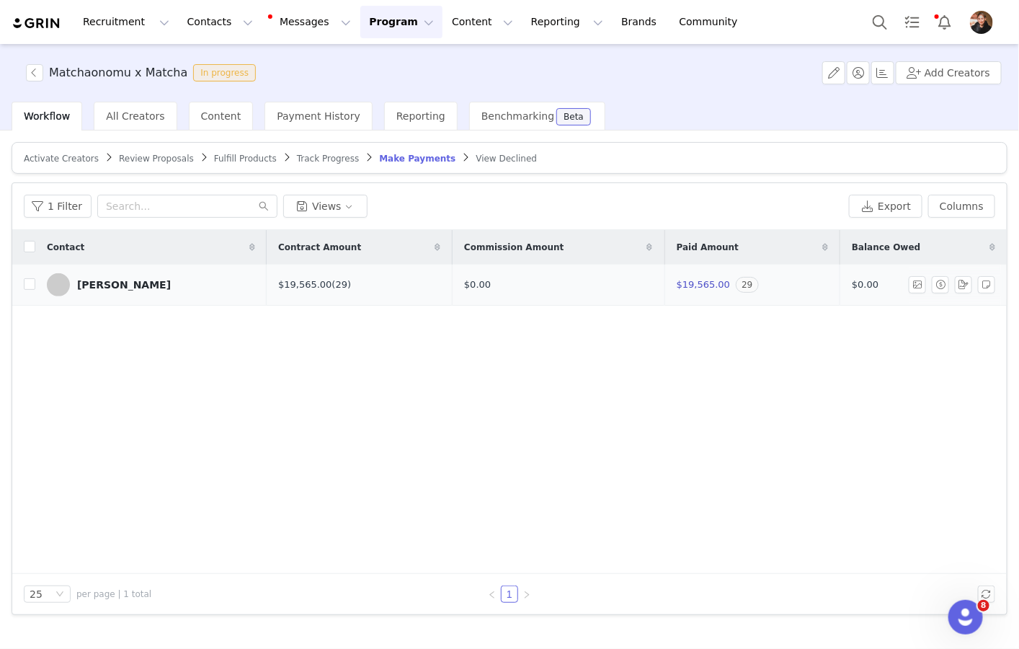
click at [112, 280] on div "[PERSON_NAME]" at bounding box center [124, 285] width 94 height 12
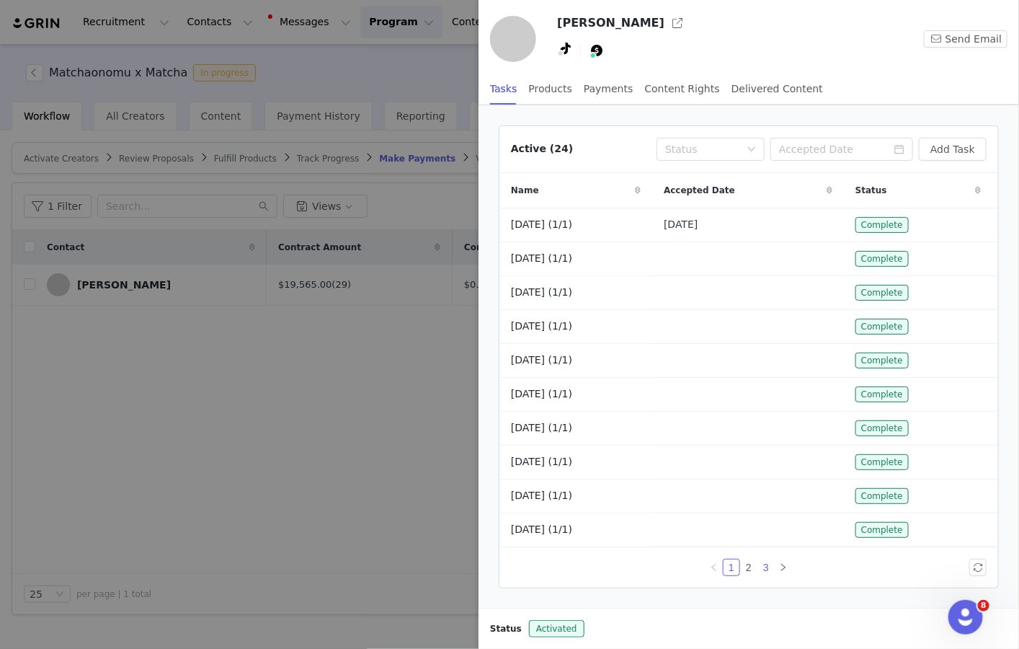
click at [765, 570] on link "3" at bounding box center [766, 567] width 16 height 16
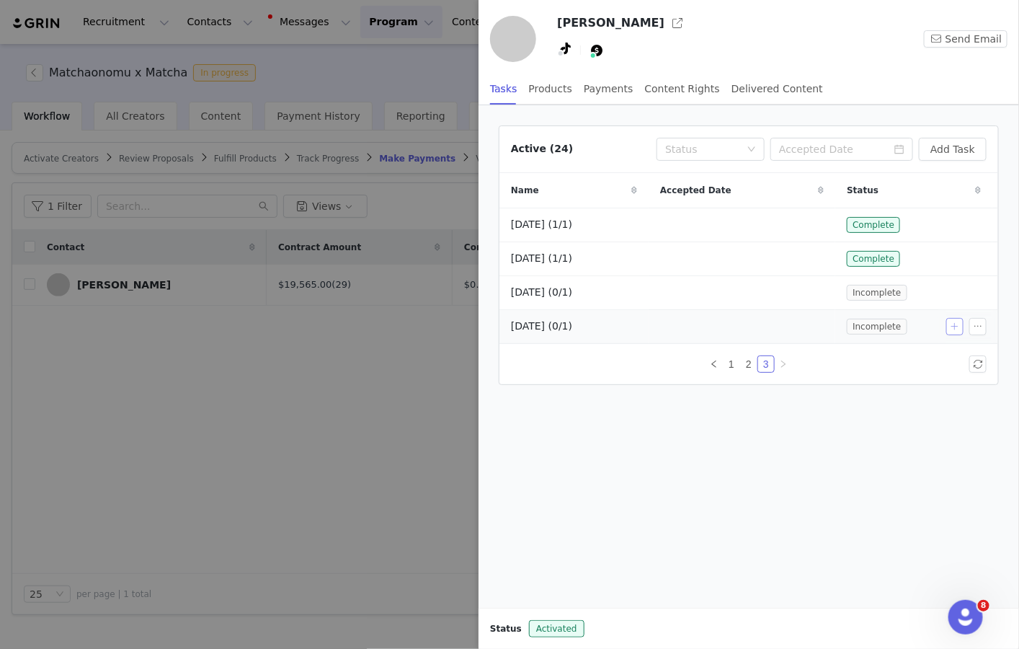
click at [953, 324] on button "button" at bounding box center [954, 326] width 17 height 17
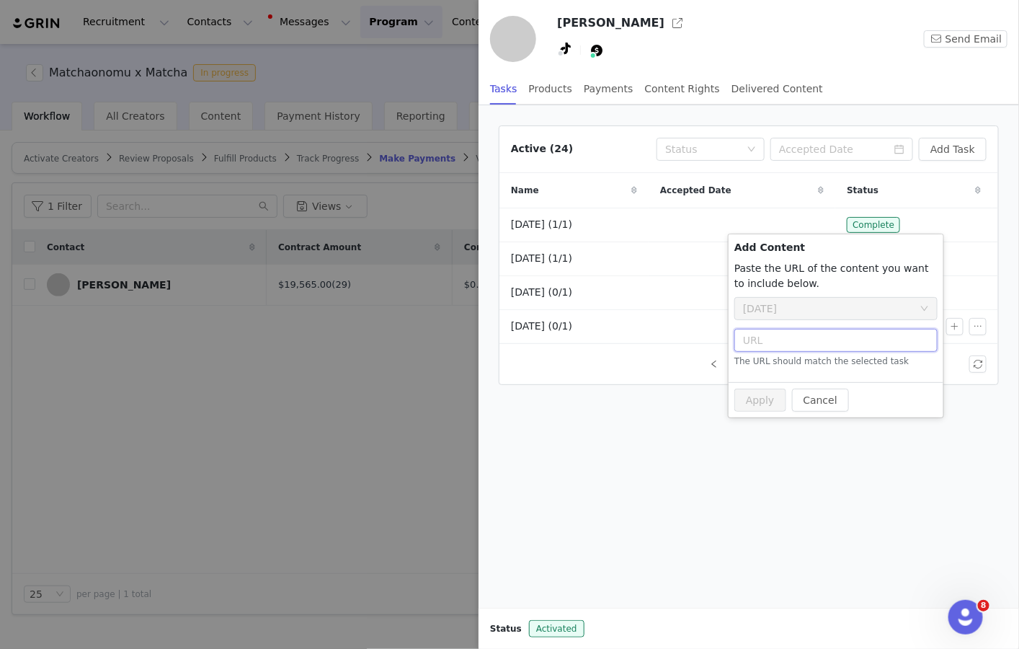
click at [816, 340] on input "text" at bounding box center [836, 340] width 203 height 23
click at [810, 335] on input "text" at bounding box center [836, 340] width 203 height 23
paste input "[URL][DOMAIN_NAME]"
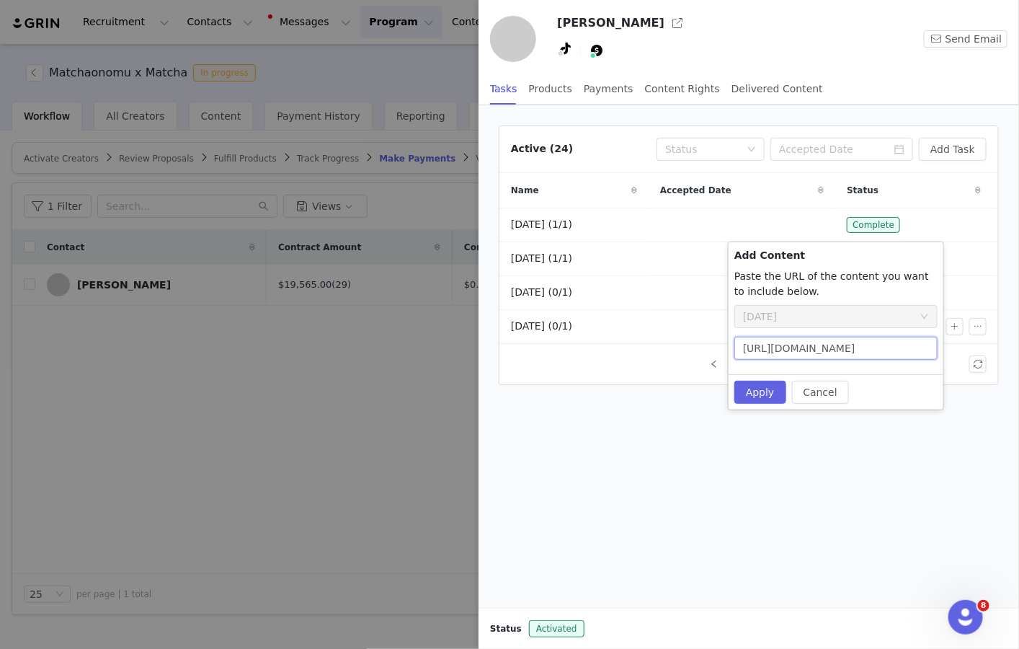
scroll to position [0, 182]
type input "[URL][DOMAIN_NAME]"
click at [753, 393] on button "Apply" at bounding box center [761, 392] width 52 height 23
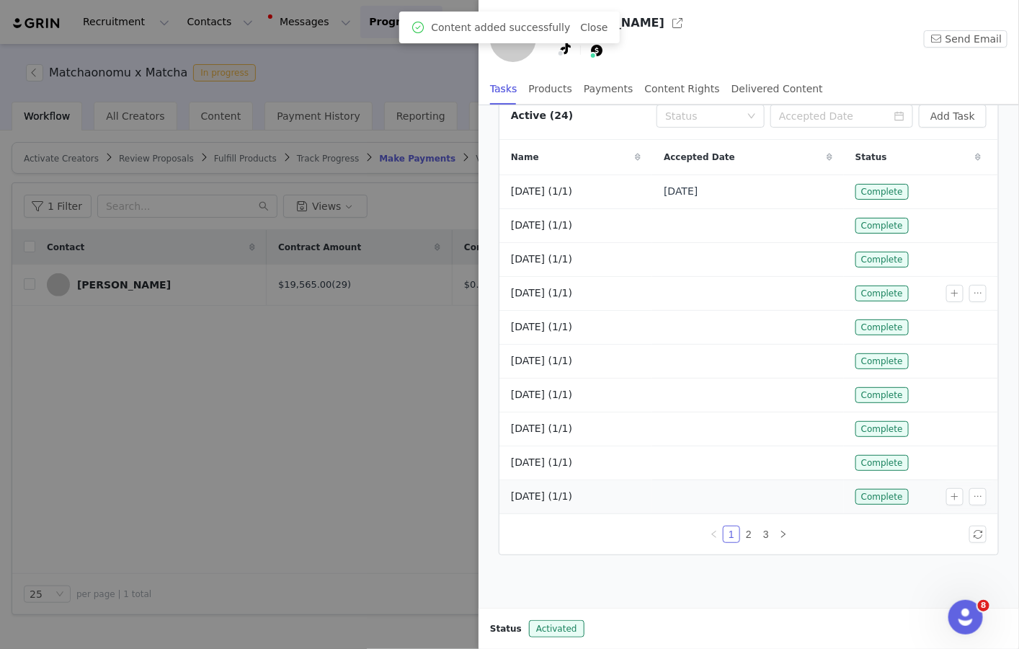
scroll to position [0, 0]
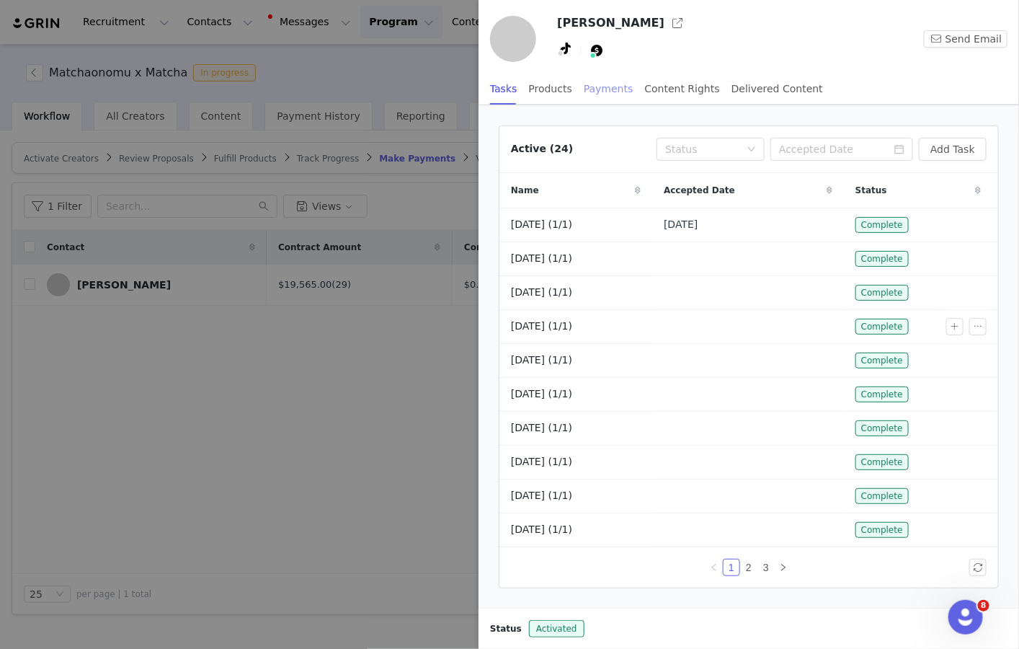
click at [603, 81] on div "Payments" at bounding box center [609, 89] width 50 height 32
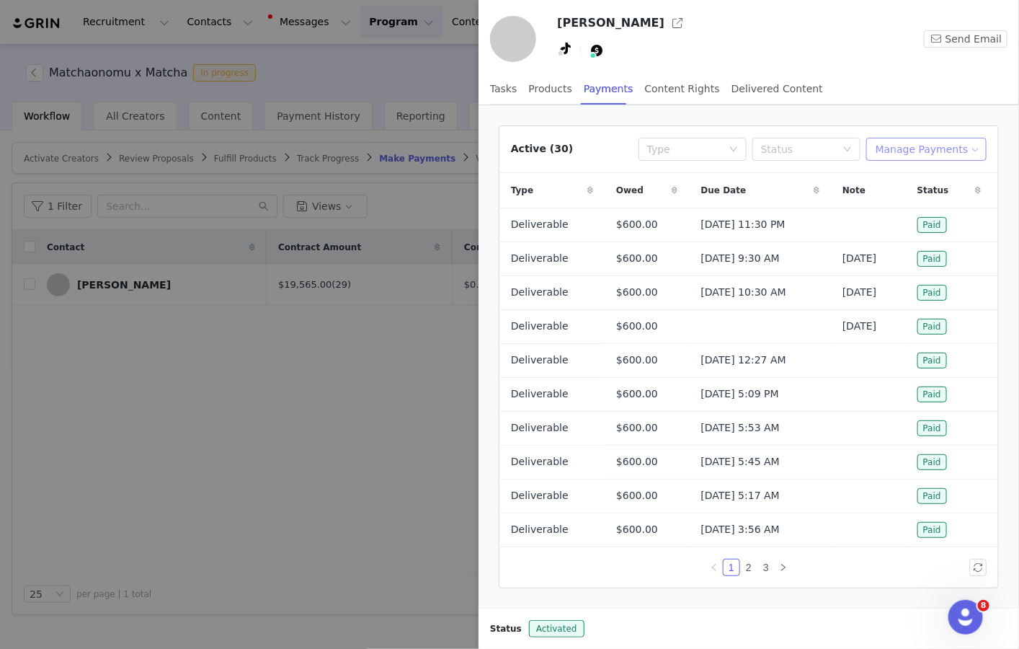
click at [932, 140] on button "Manage Payments" at bounding box center [926, 149] width 120 height 23
click at [950, 200] on span "Add Payable" at bounding box center [932, 200] width 62 height 16
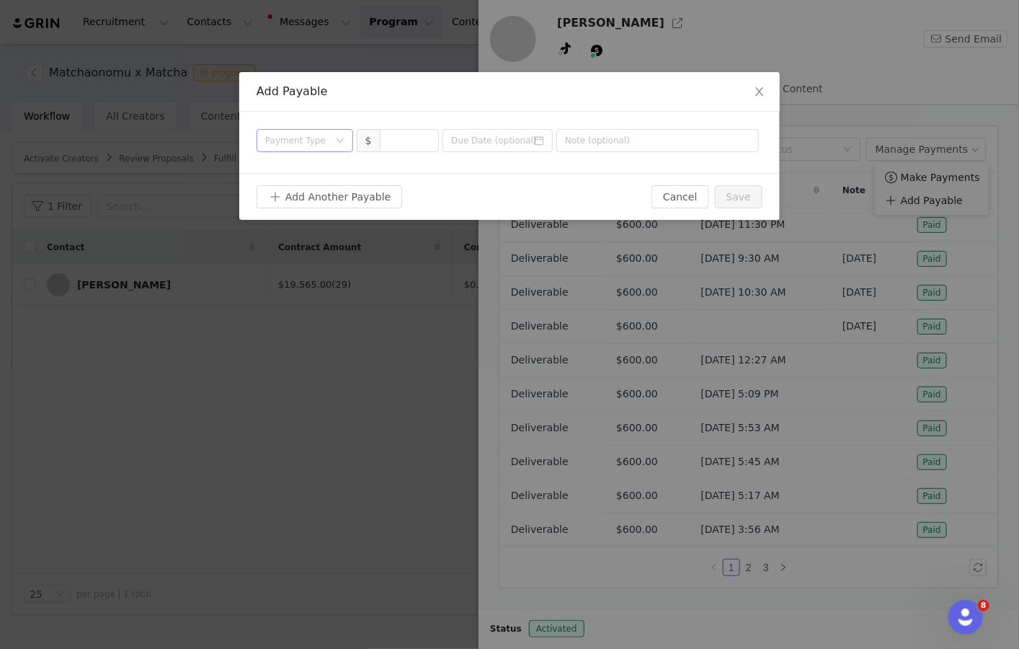
click at [329, 138] on div "Payment Type" at bounding box center [300, 141] width 70 height 22
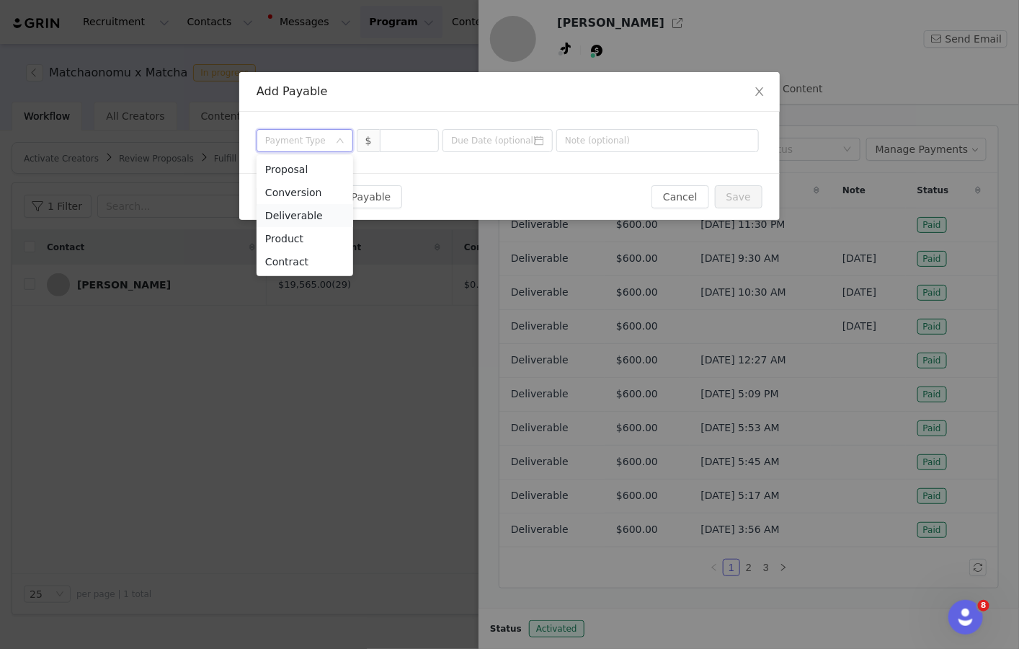
click at [310, 212] on li "Deliverable" at bounding box center [305, 215] width 97 height 23
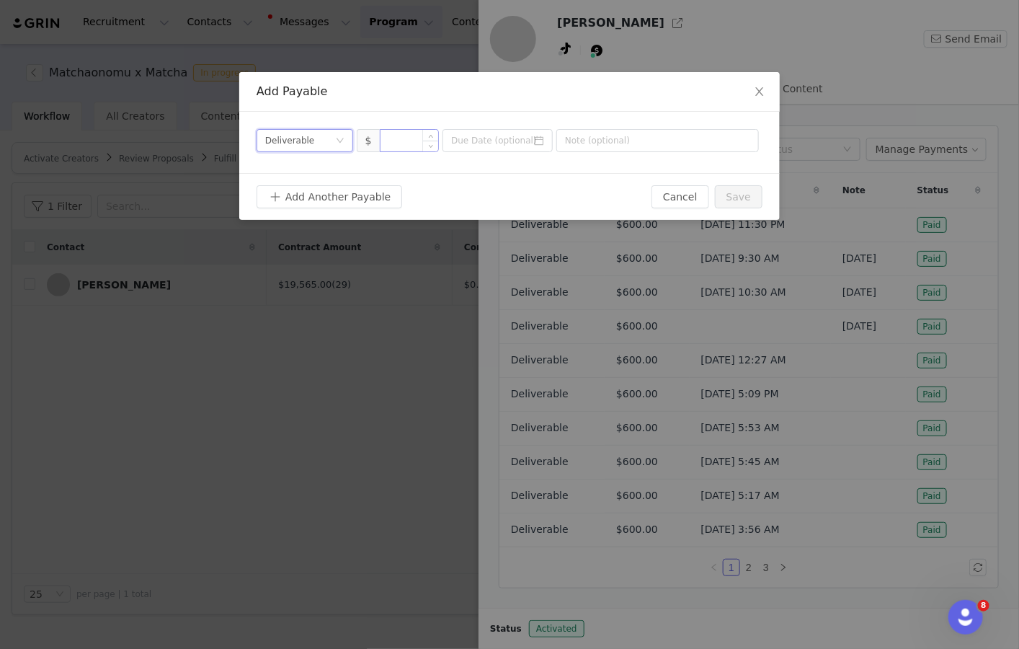
click at [393, 140] on input at bounding box center [410, 141] width 58 height 22
type input "950"
click at [626, 138] on input "text" at bounding box center [657, 140] width 203 height 23
type input "o"
type input "[DATE]"
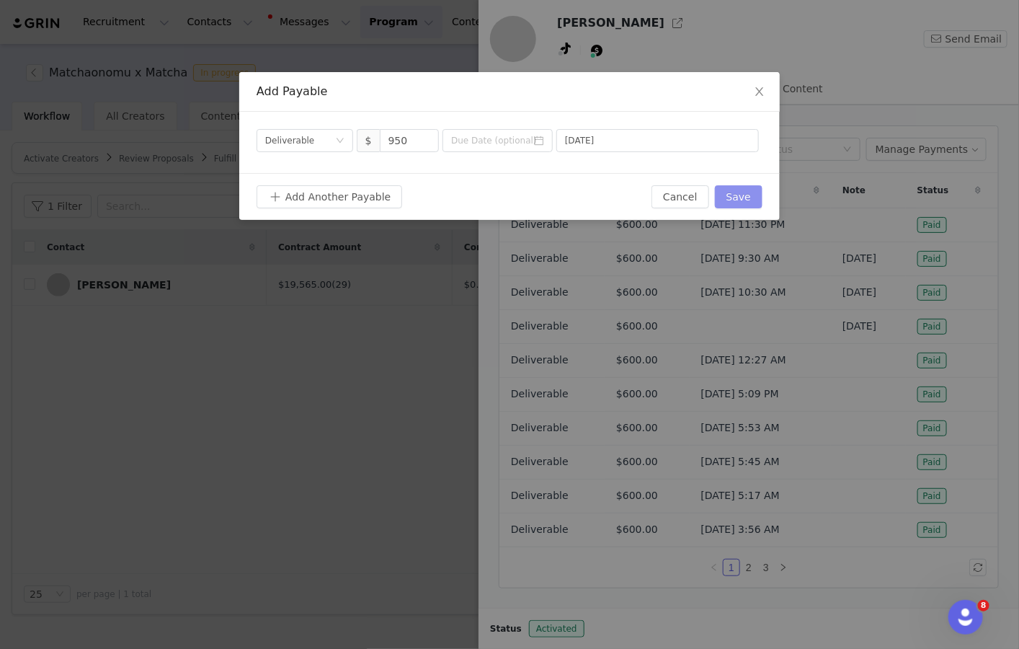
click at [742, 199] on button "Save" at bounding box center [739, 196] width 48 height 23
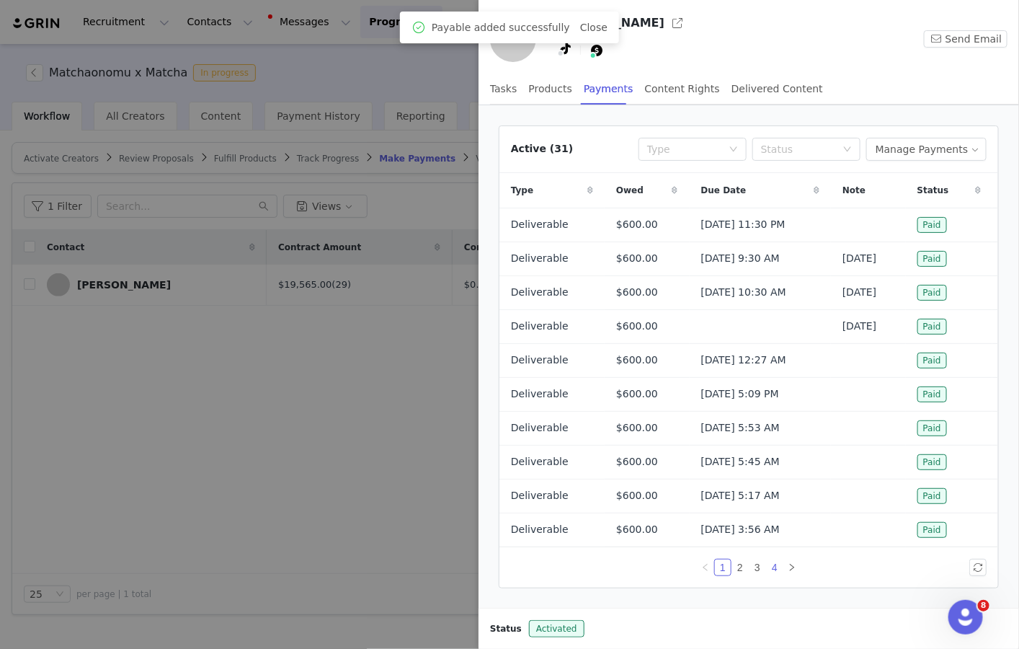
click at [774, 567] on link "4" at bounding box center [775, 567] width 16 height 16
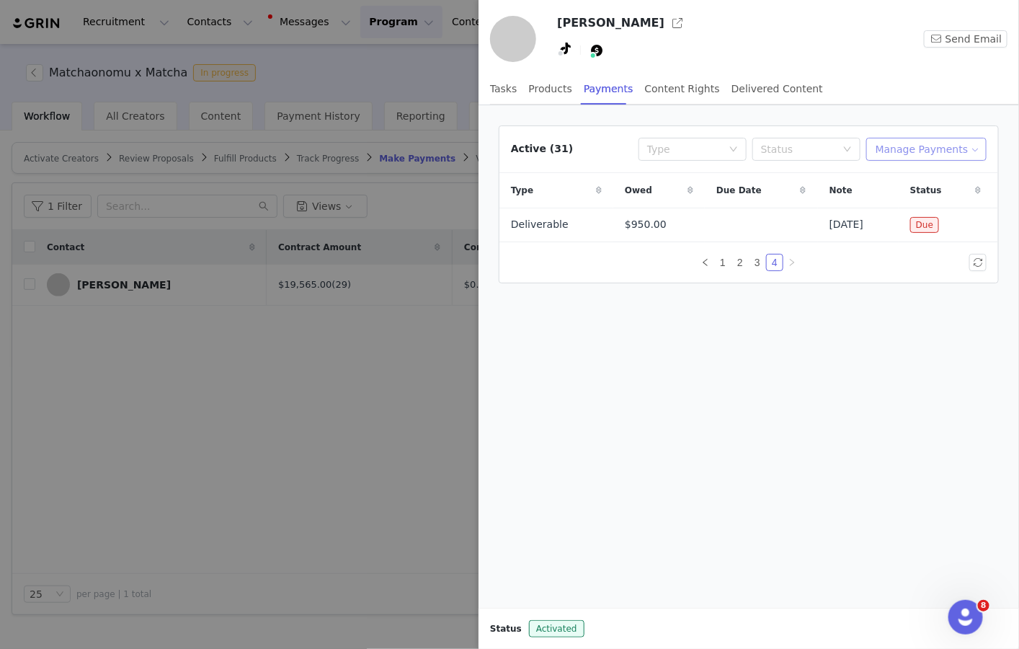
click at [943, 145] on button "Manage Payments" at bounding box center [926, 149] width 120 height 23
click at [943, 177] on span "Make Payments" at bounding box center [940, 177] width 79 height 16
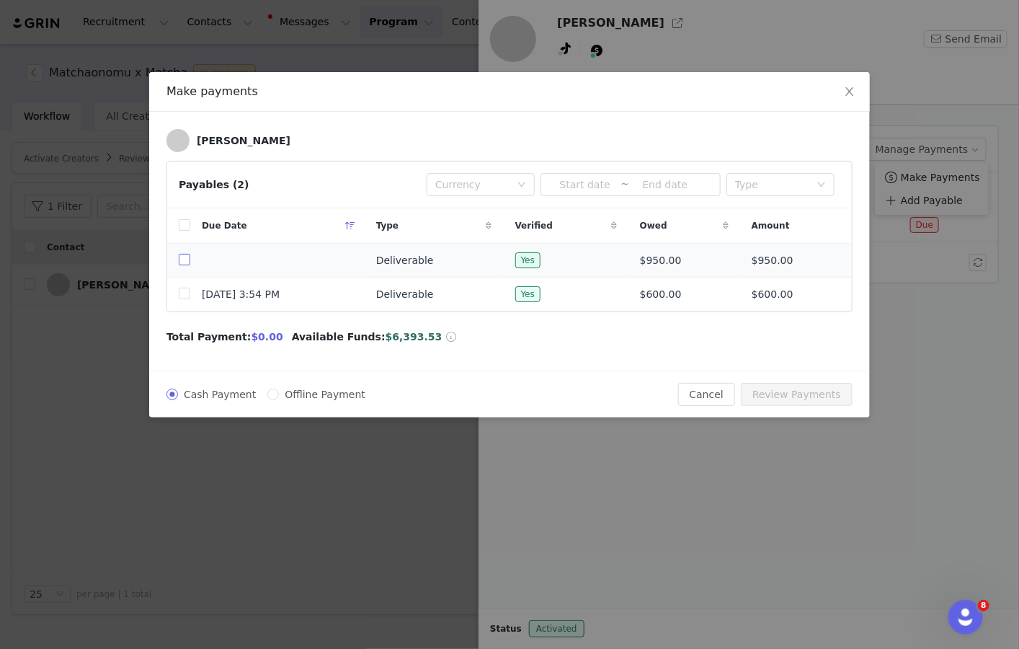
click at [187, 259] on input "checkbox" at bounding box center [185, 260] width 12 height 12
checkbox input "true"
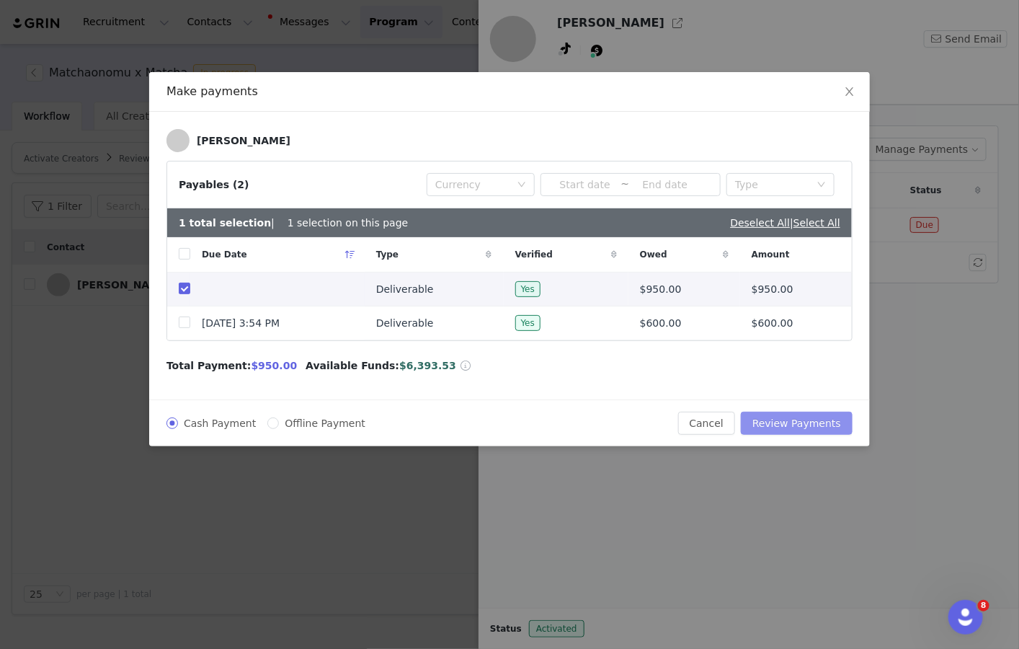
click at [802, 418] on button "Review Payments" at bounding box center [797, 423] width 112 height 23
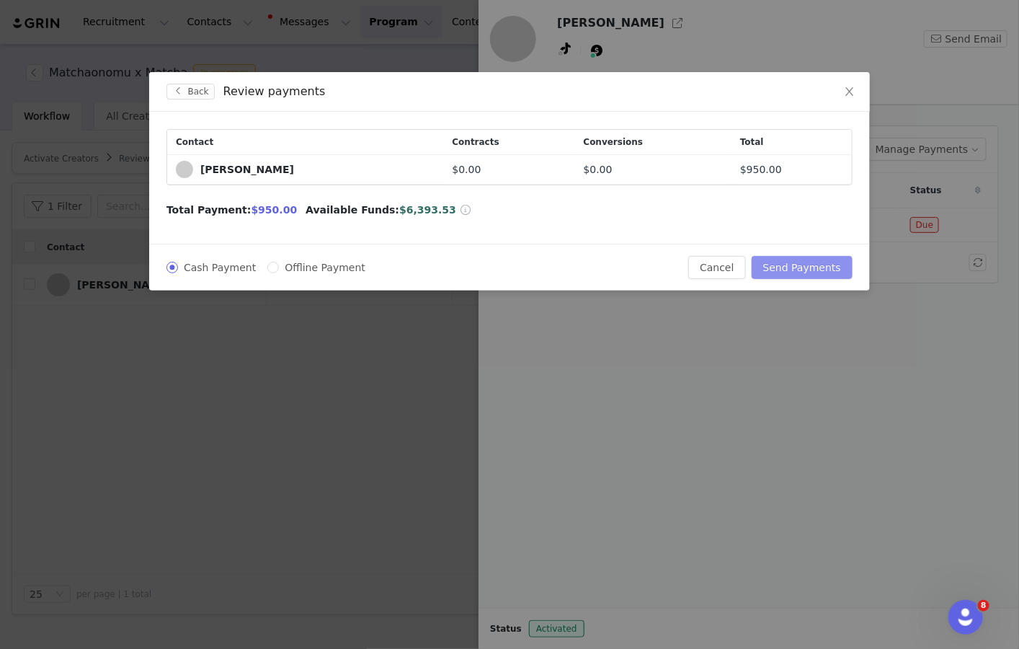
click at [824, 267] on button "Send Payments" at bounding box center [802, 267] width 101 height 23
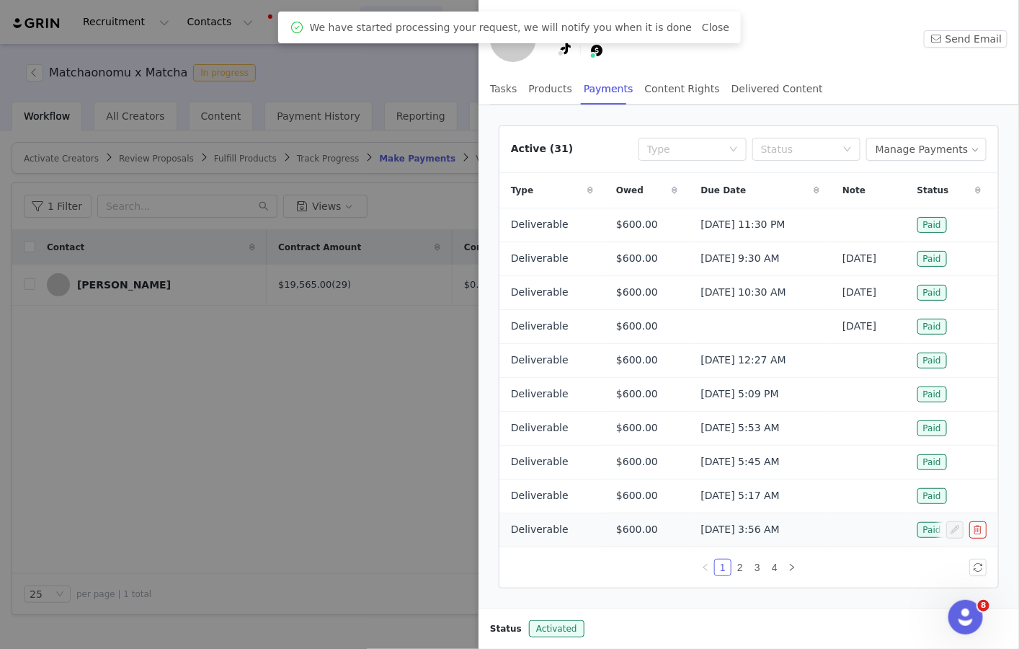
scroll to position [16, 0]
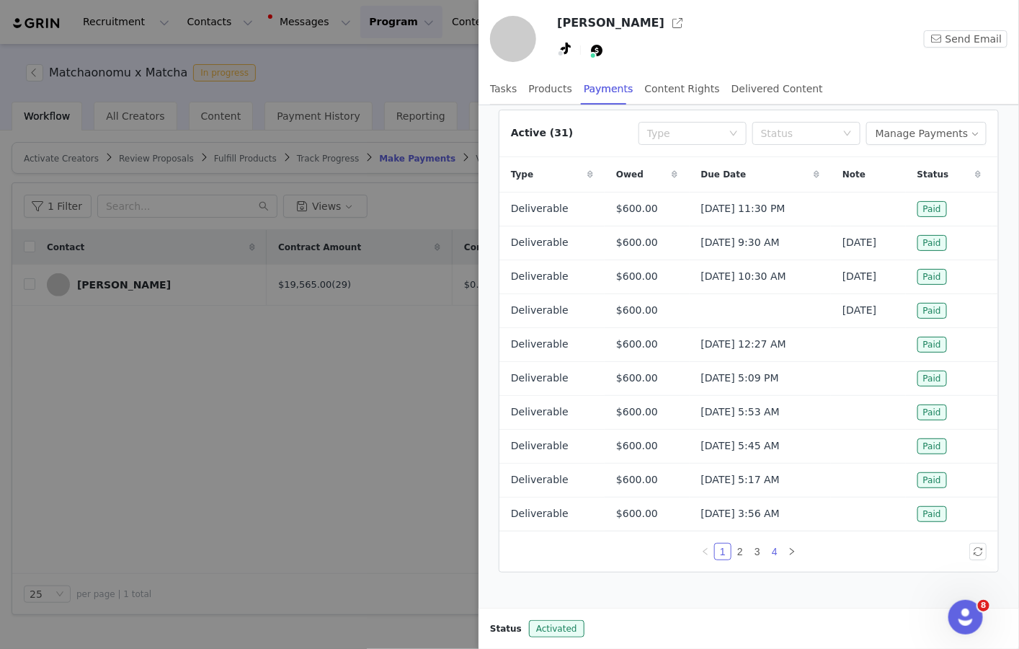
click at [771, 548] on link "4" at bounding box center [775, 552] width 16 height 16
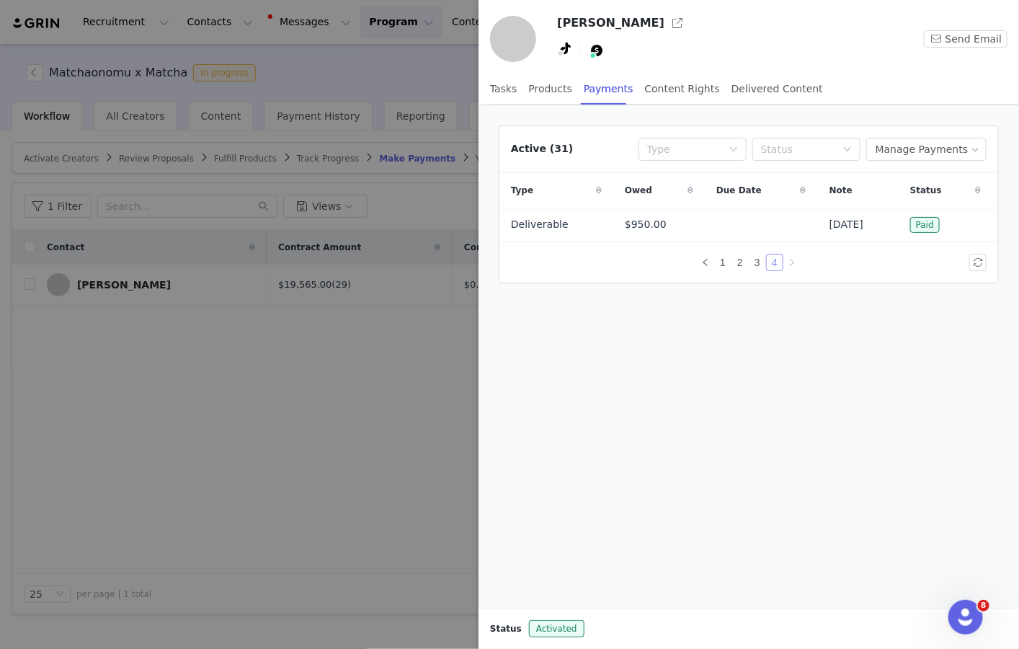
scroll to position [0, 0]
click at [757, 259] on link "3" at bounding box center [758, 262] width 16 height 16
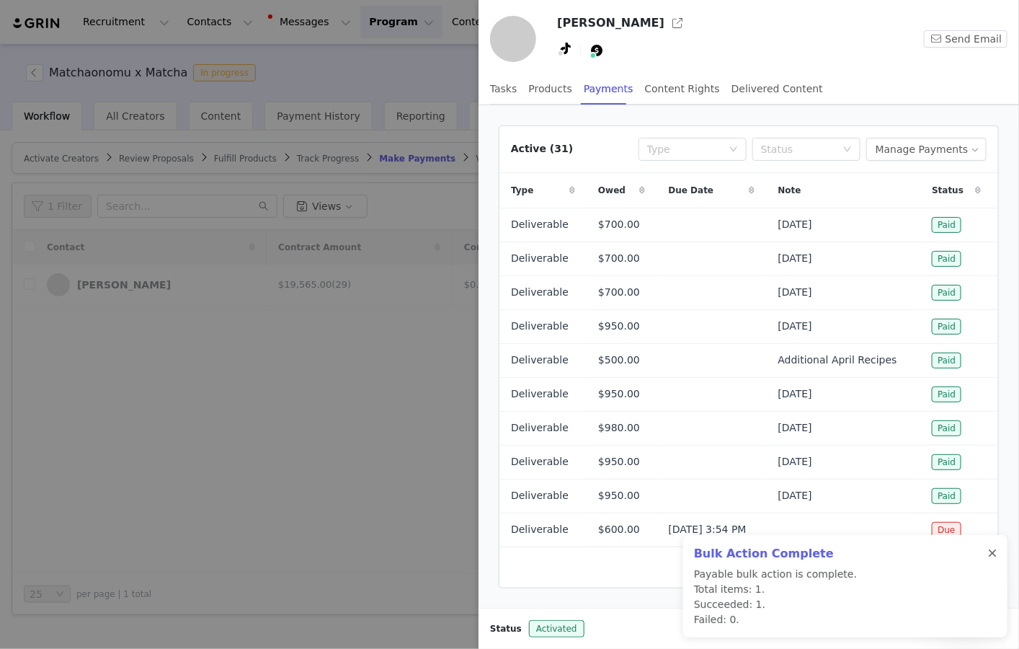
click at [991, 556] on div at bounding box center [992, 554] width 9 height 12
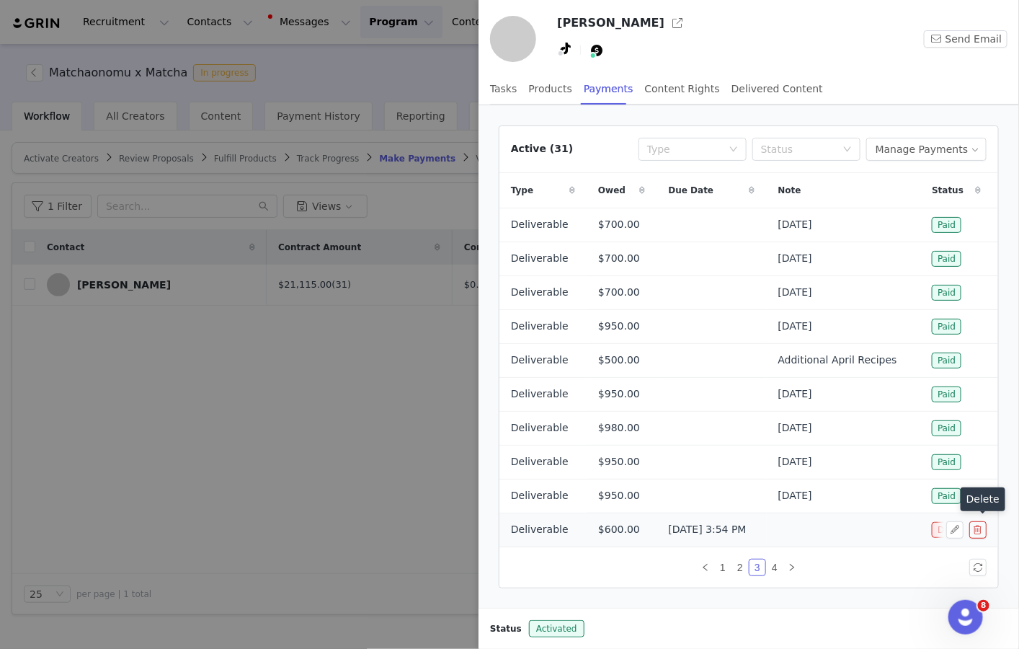
click at [977, 528] on button "button" at bounding box center [978, 529] width 17 height 17
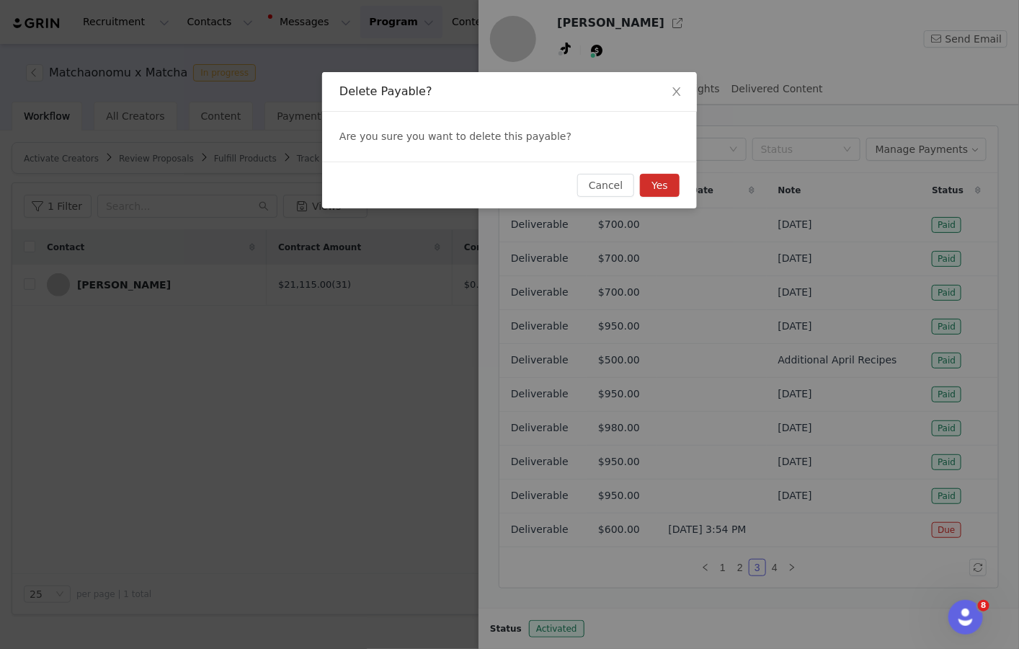
click at [668, 186] on button "Yes" at bounding box center [660, 185] width 40 height 23
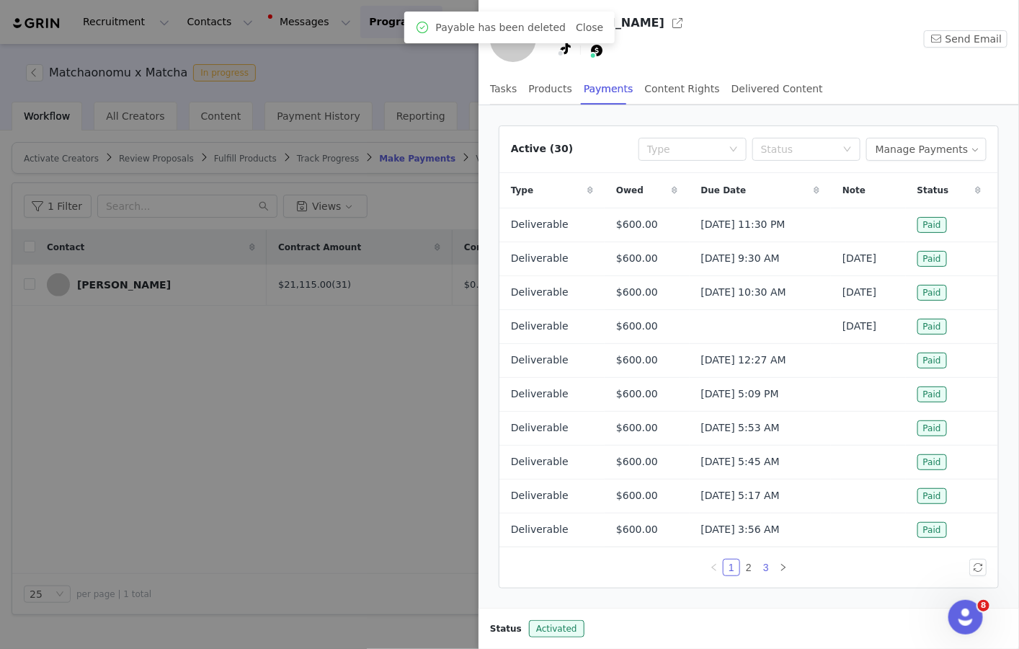
click at [765, 561] on link "3" at bounding box center [766, 567] width 16 height 16
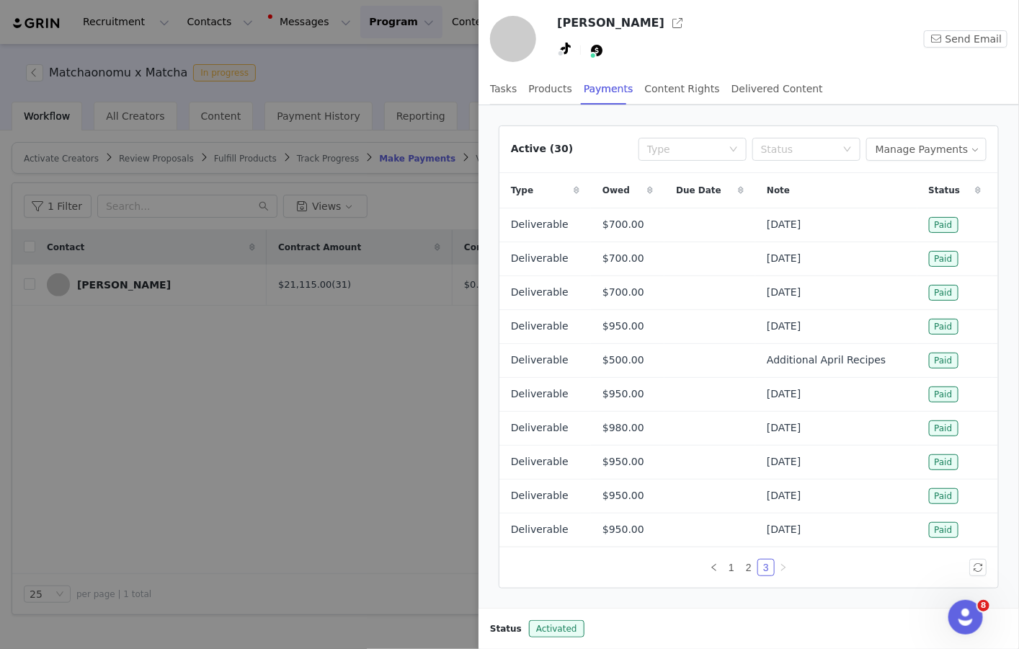
click at [249, 427] on div at bounding box center [509, 324] width 1019 height 649
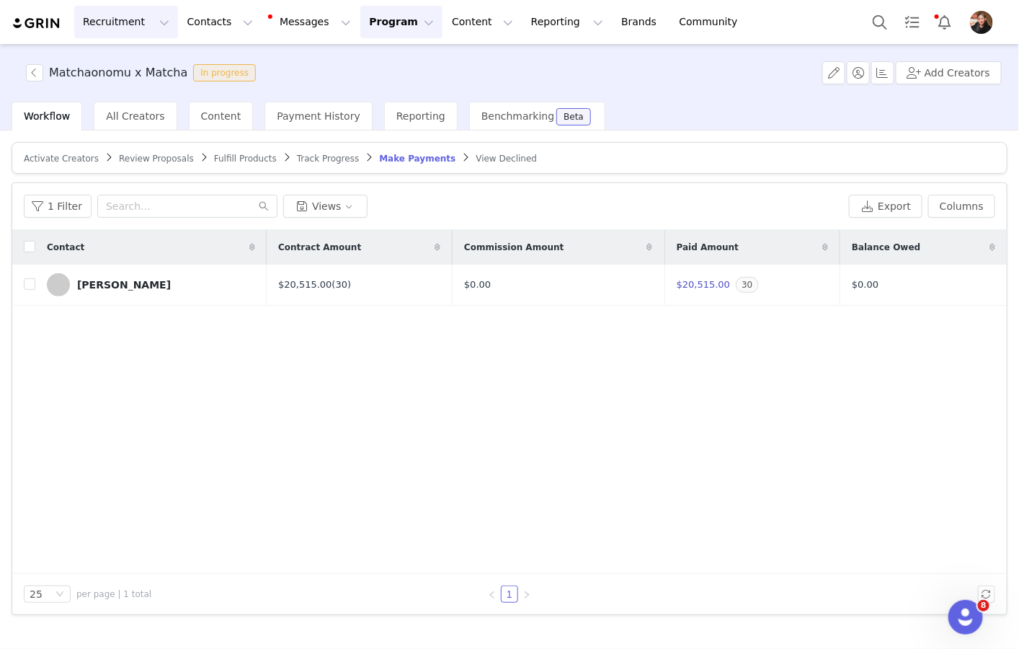
click at [121, 22] on button "Recruitment Recruitment" at bounding box center [126, 22] width 104 height 32
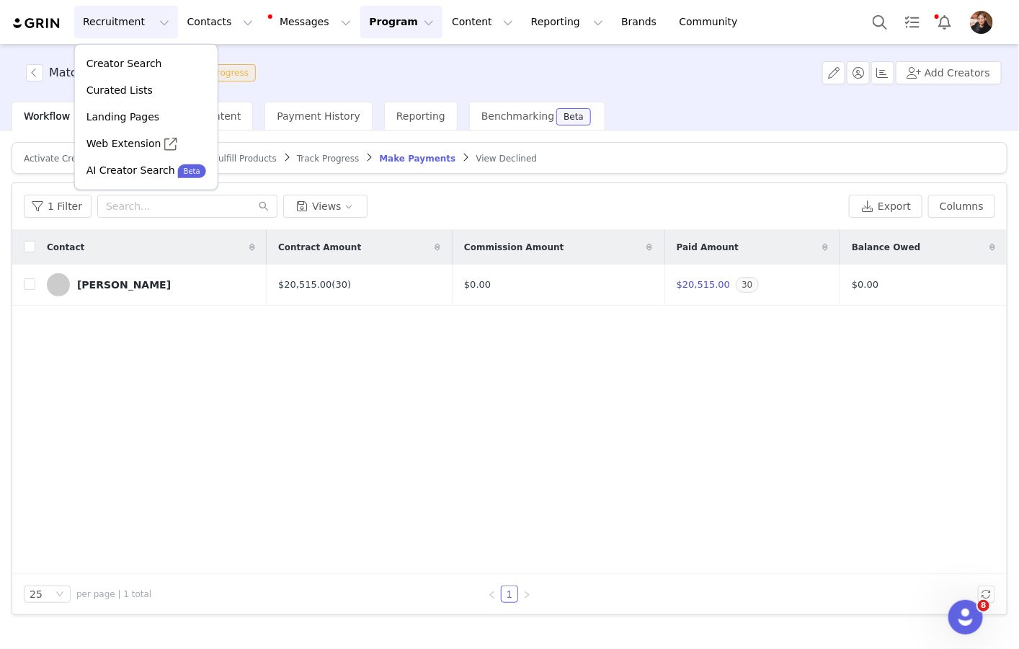
click at [361, 24] on button "Program Program" at bounding box center [401, 22] width 82 height 32
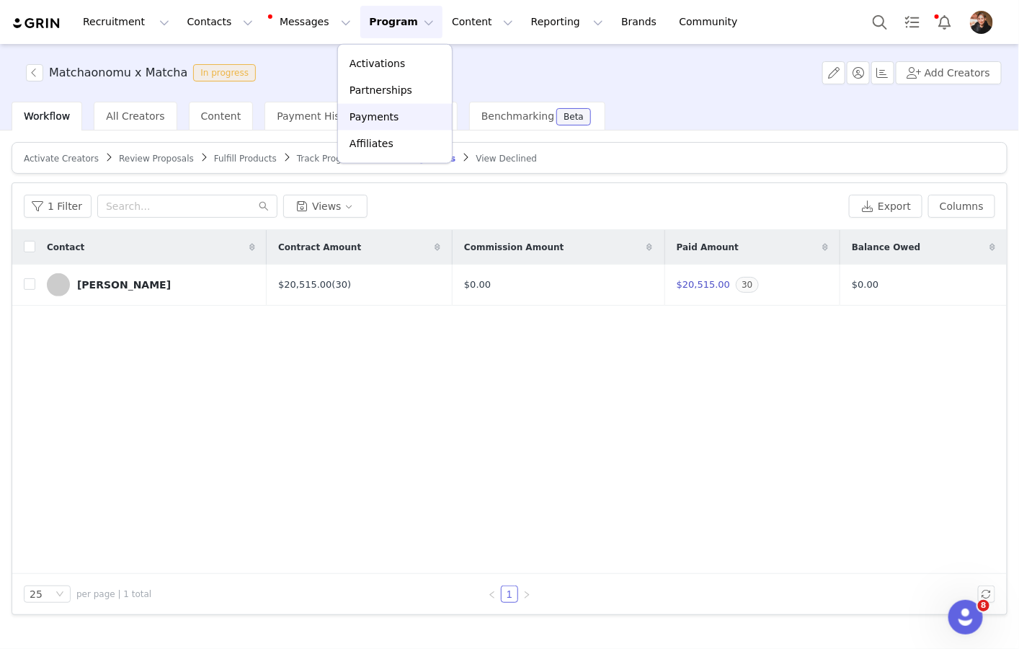
click at [392, 107] on link "Payments" at bounding box center [395, 117] width 114 height 27
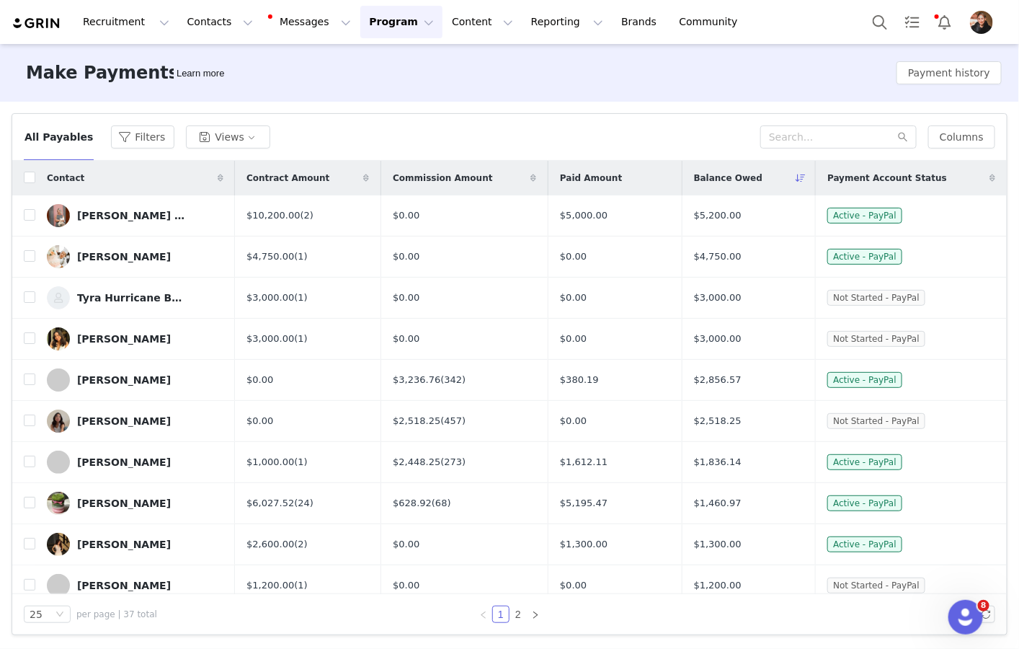
click at [360, 9] on button "Program Program" at bounding box center [401, 22] width 82 height 32
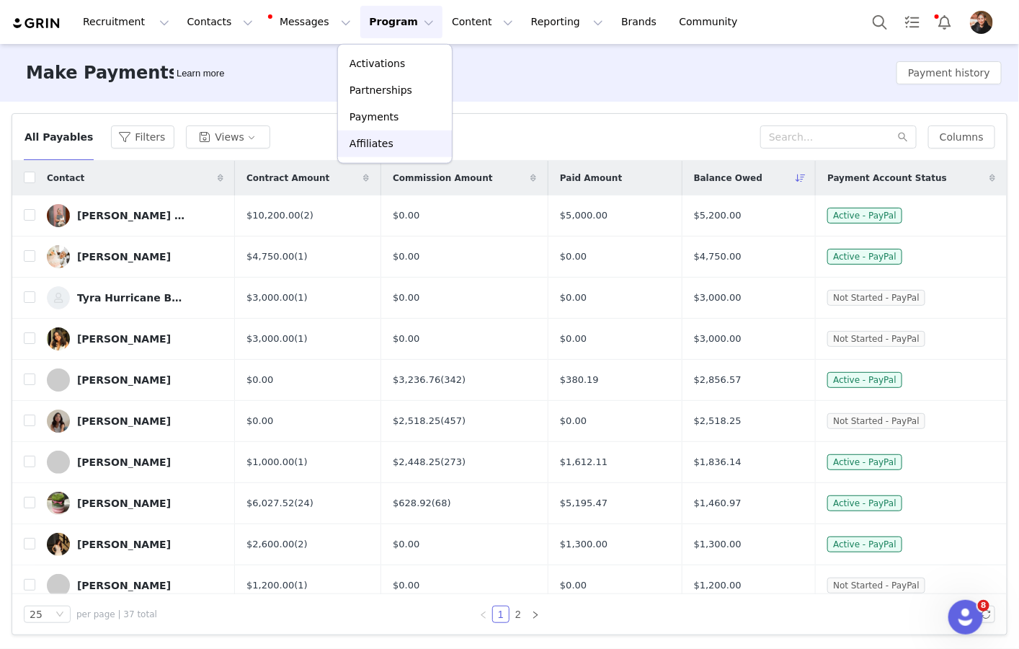
click at [390, 146] on div "Affiliates" at bounding box center [395, 143] width 97 height 15
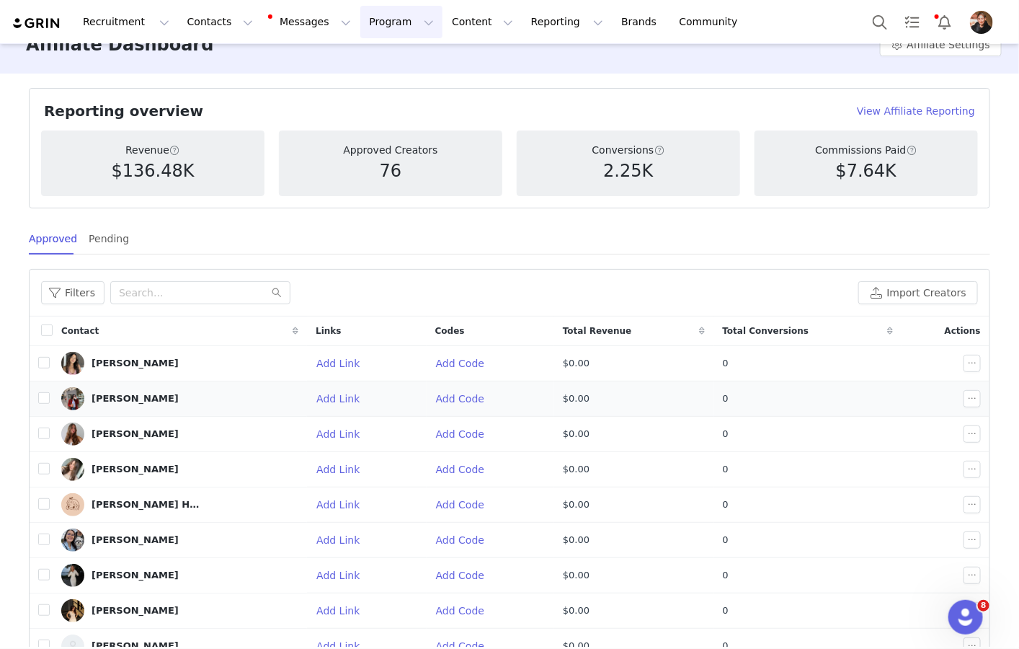
scroll to position [117, 0]
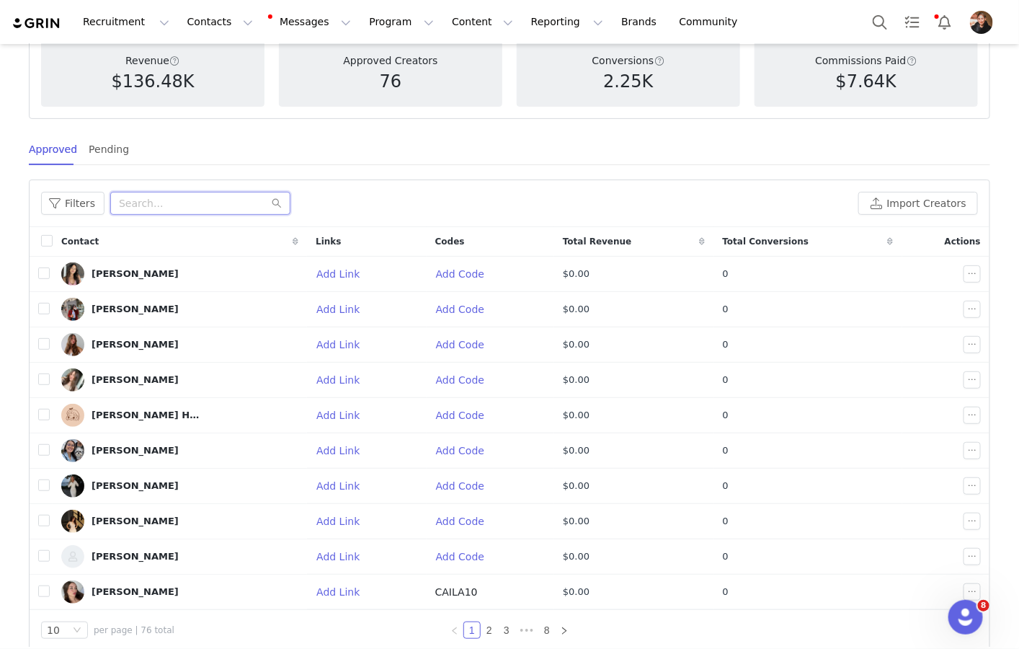
click at [136, 196] on input "text" at bounding box center [200, 203] width 180 height 23
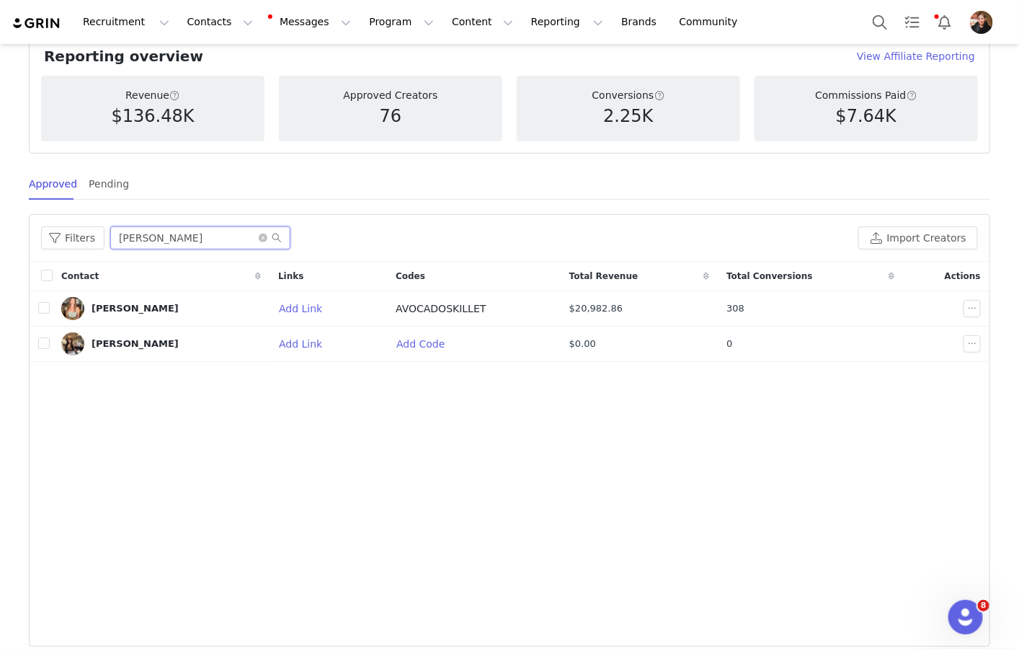
scroll to position [81, 0]
type input "[PERSON_NAME]"
click at [134, 310] on div "[PERSON_NAME]" at bounding box center [135, 310] width 87 height 12
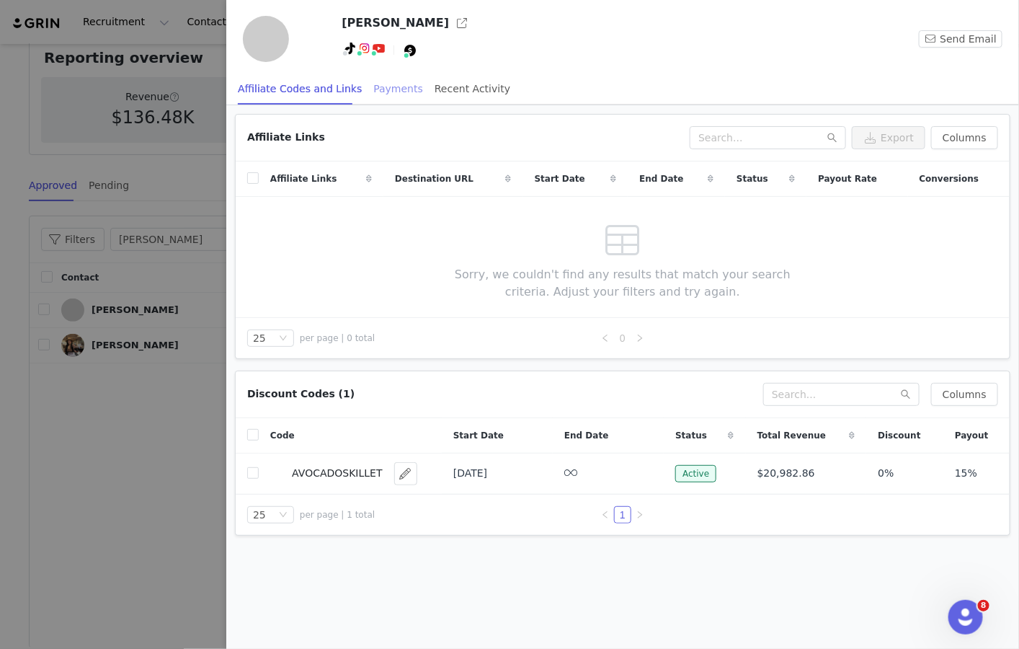
click at [391, 92] on div "Payments" at bounding box center [398, 89] width 50 height 32
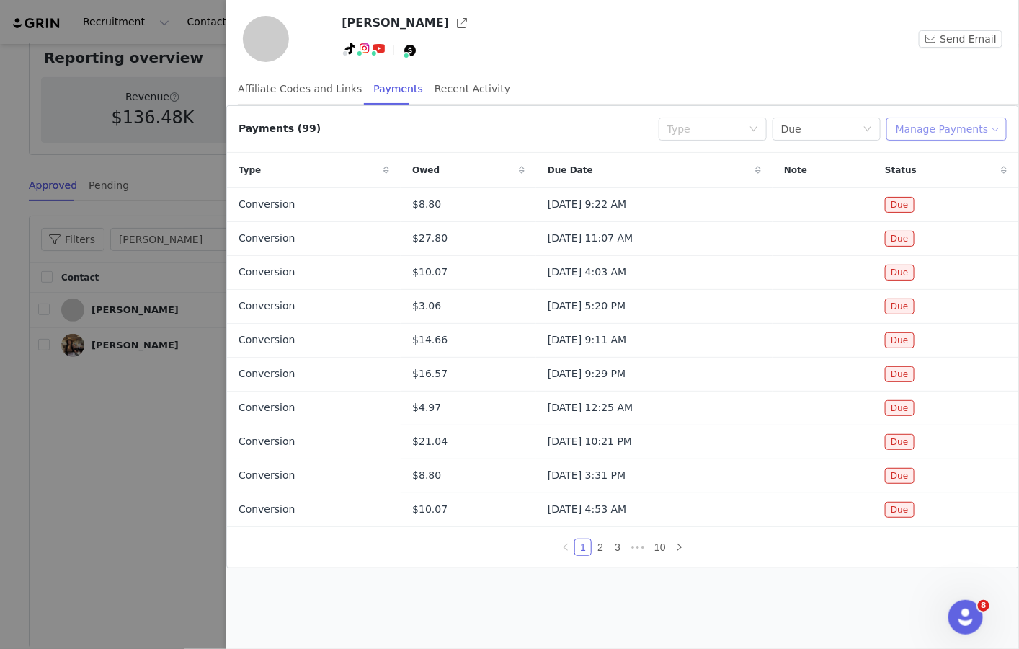
click at [969, 136] on button "Manage Payments" at bounding box center [947, 128] width 120 height 23
click at [964, 156] on span "Make Payments" at bounding box center [960, 157] width 79 height 16
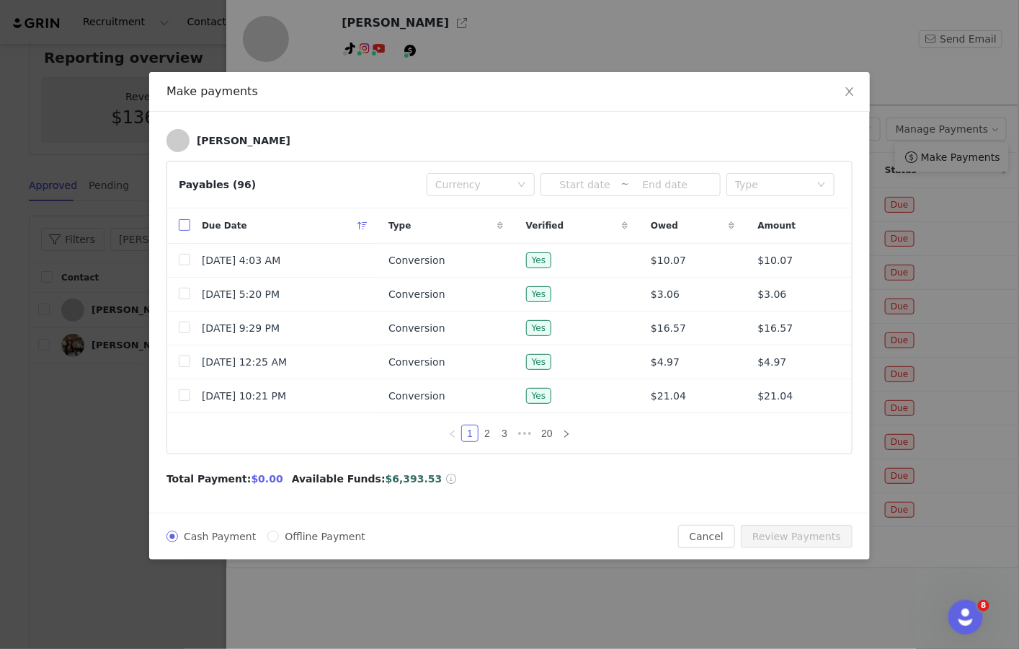
click at [184, 218] on label at bounding box center [185, 225] width 12 height 15
click at [184, 219] on input "checkbox" at bounding box center [185, 225] width 12 height 12
checkbox input "true"
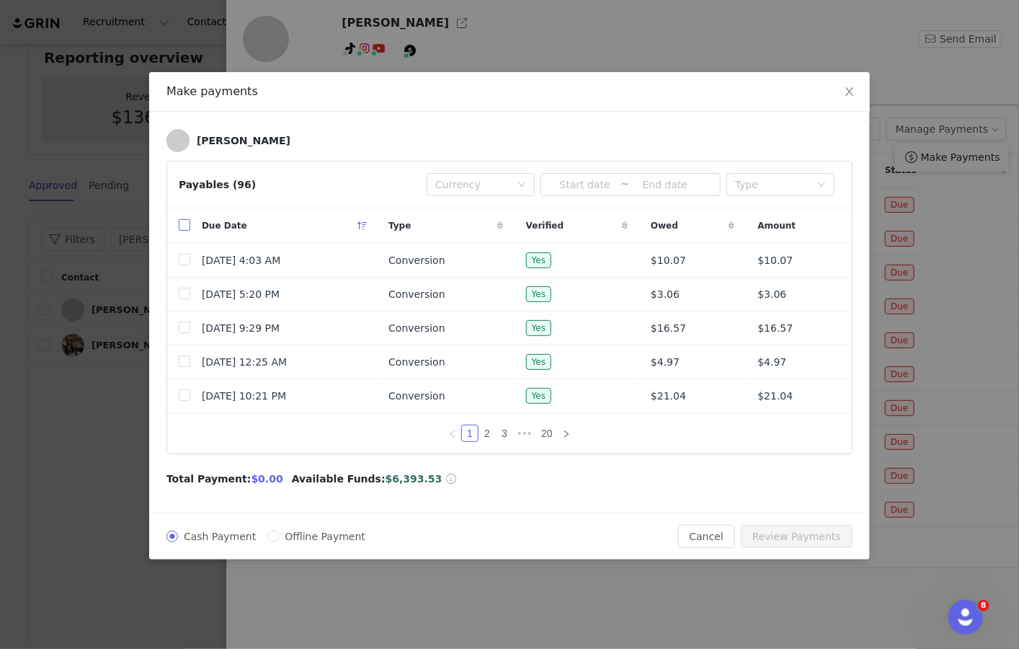
checkbox input "true"
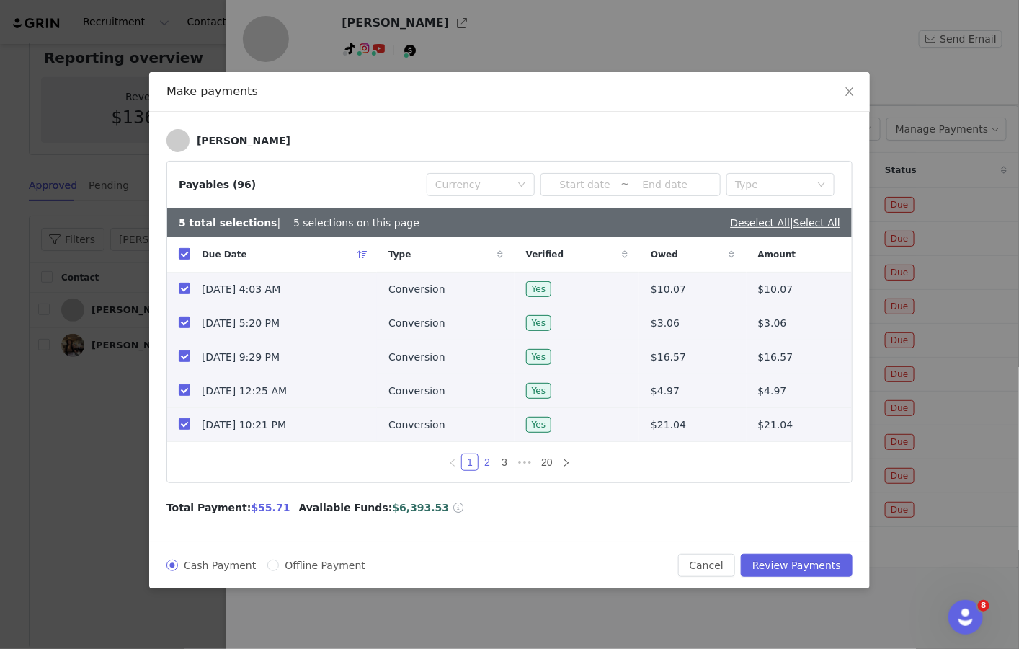
click at [490, 461] on link "2" at bounding box center [487, 462] width 16 height 16
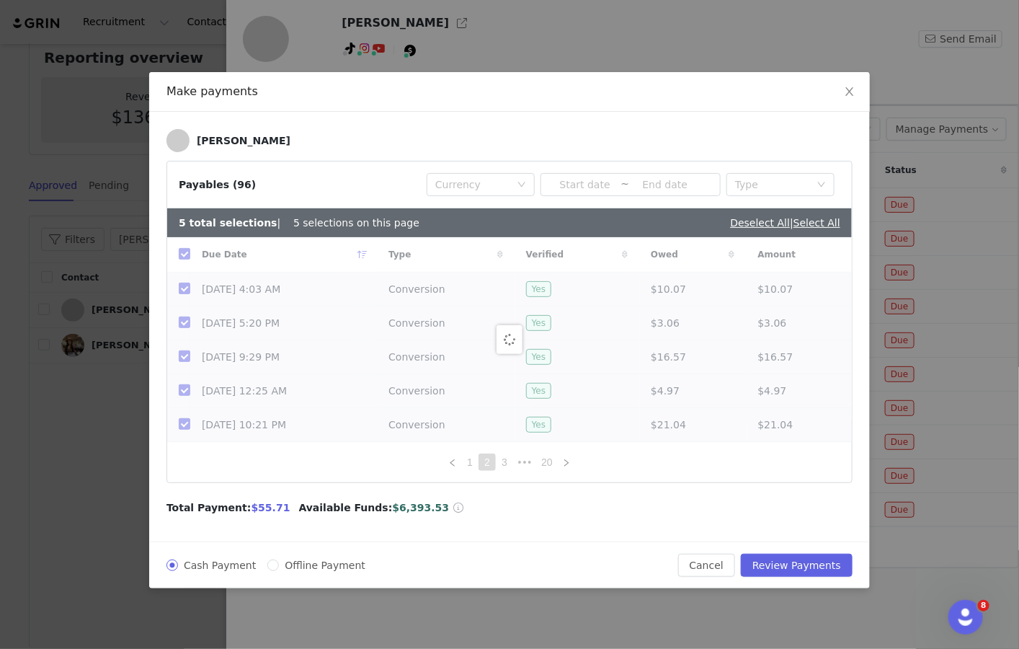
checkbox input "false"
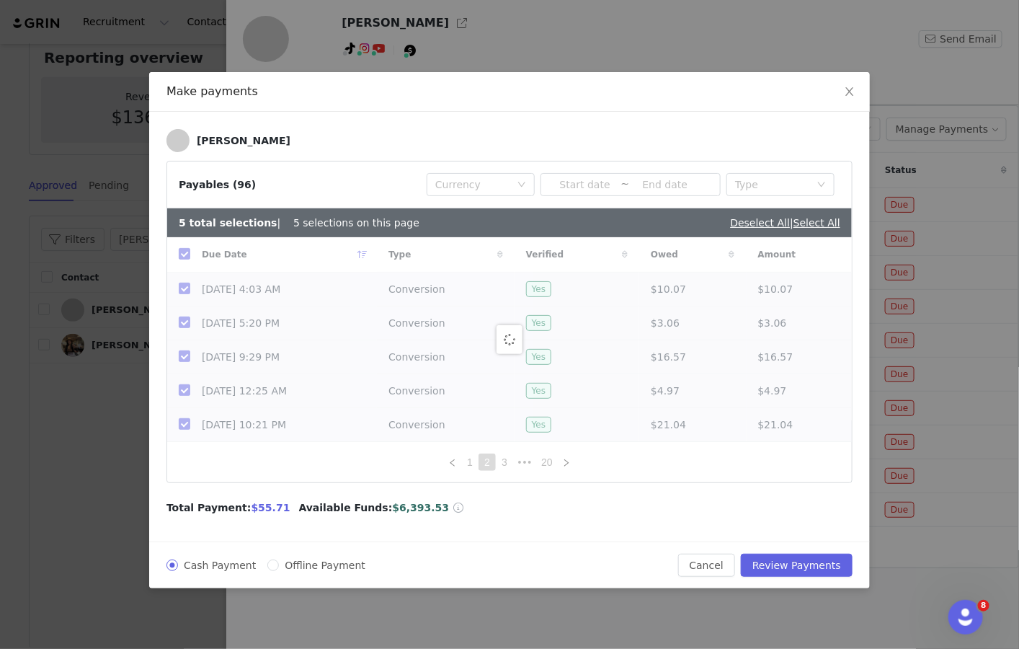
checkbox input "false"
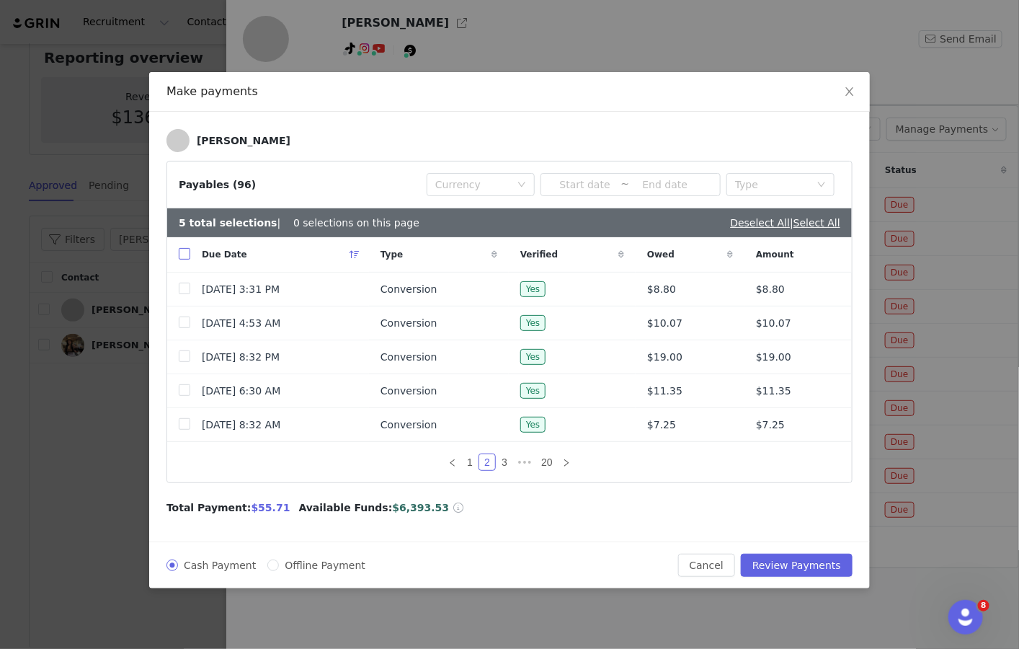
click at [179, 252] on input "checkbox" at bounding box center [185, 254] width 12 height 12
checkbox input "true"
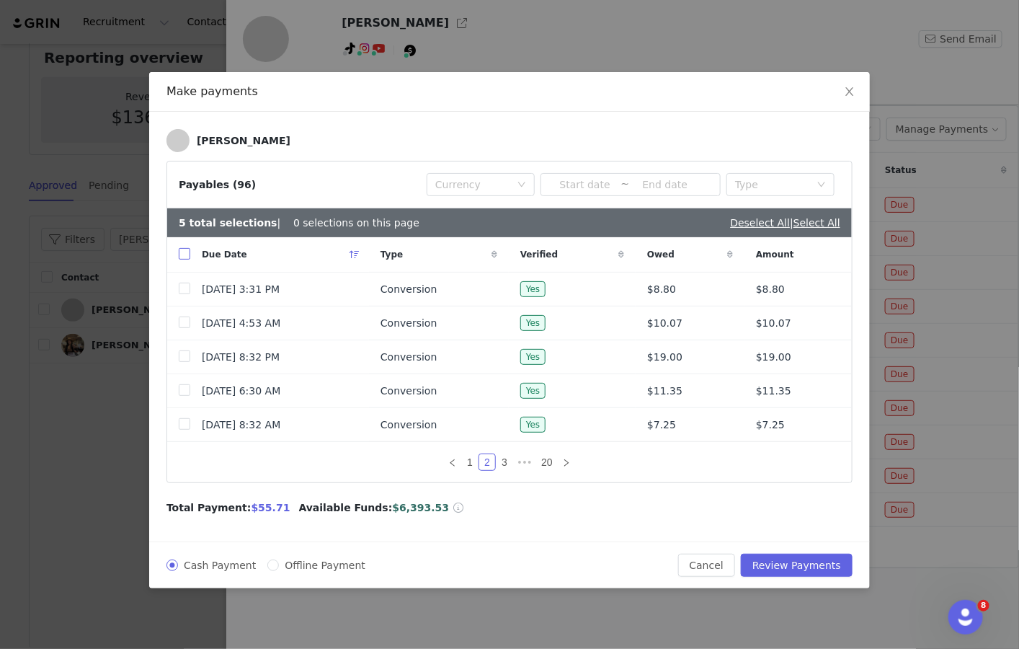
checkbox input "true"
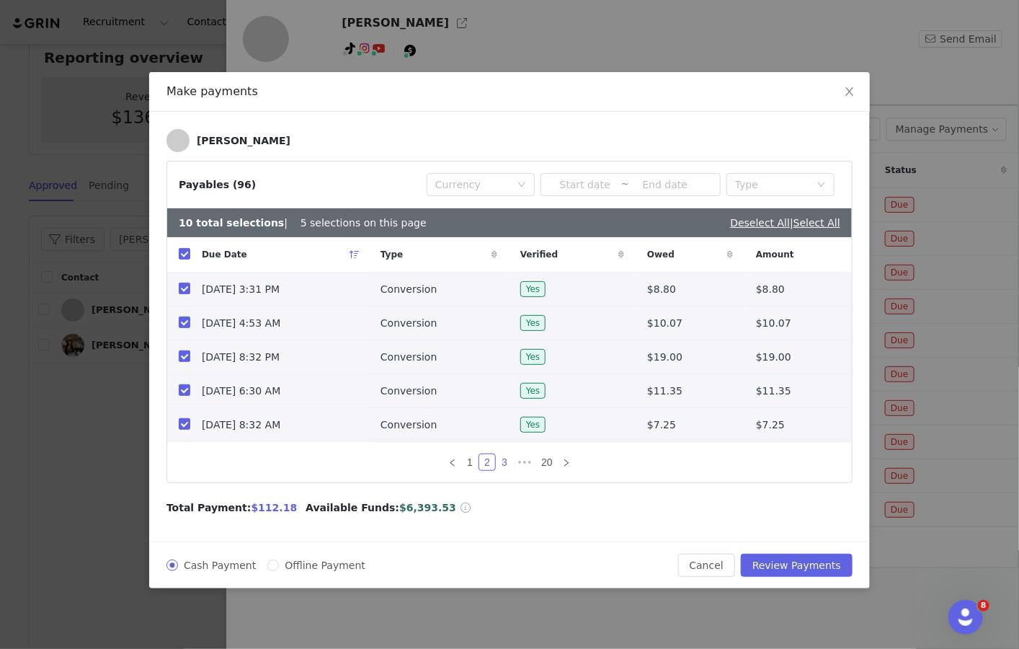
click at [511, 460] on link "3" at bounding box center [505, 462] width 16 height 16
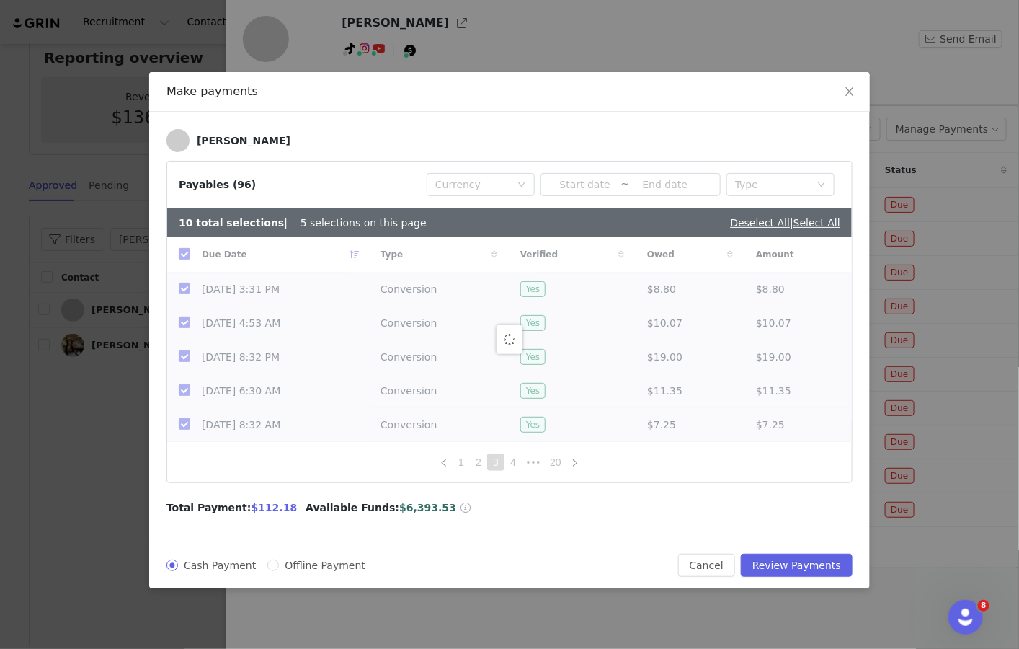
checkbox input "false"
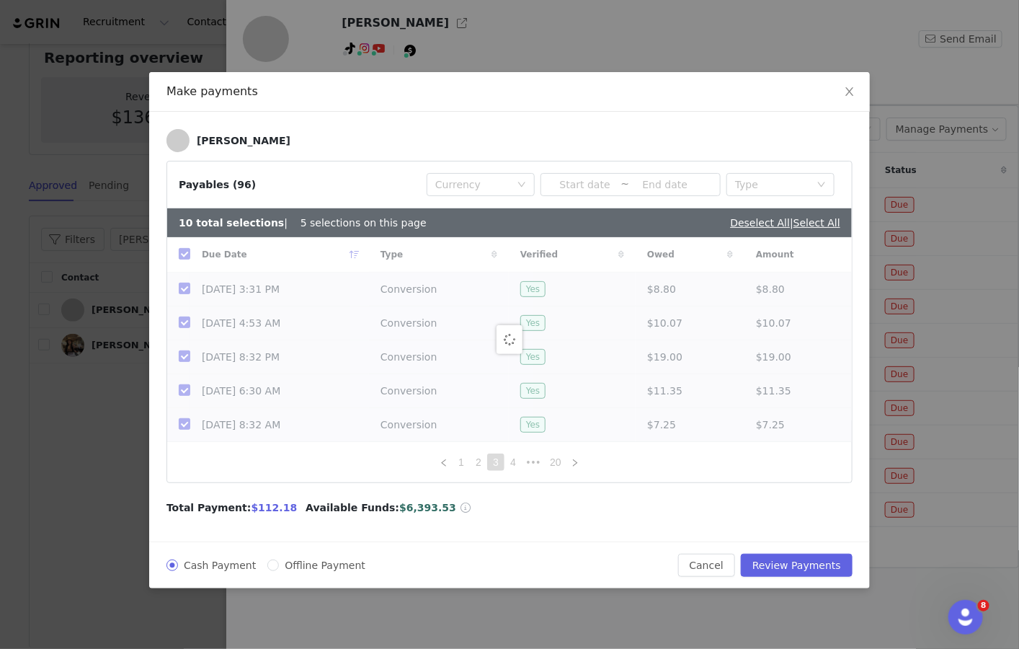
checkbox input "false"
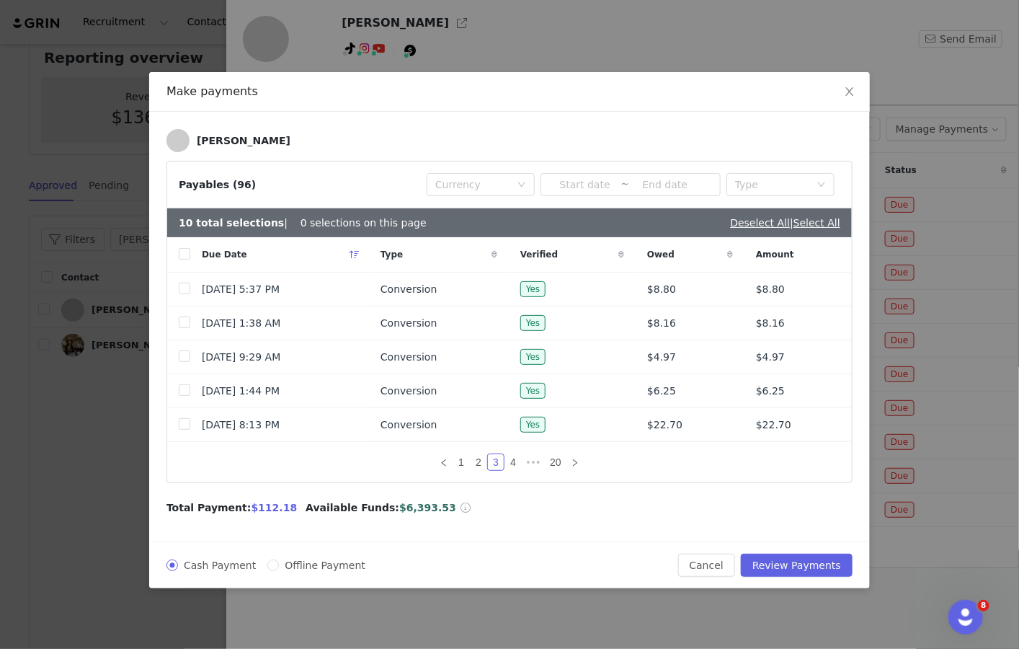
click at [176, 247] on th at bounding box center [178, 254] width 23 height 35
click at [175, 244] on th at bounding box center [178, 254] width 23 height 35
click at [190, 252] on div "Due Date" at bounding box center [279, 254] width 179 height 35
click at [511, 463] on link "4" at bounding box center [513, 462] width 16 height 16
click at [182, 249] on input "checkbox" at bounding box center [185, 254] width 12 height 12
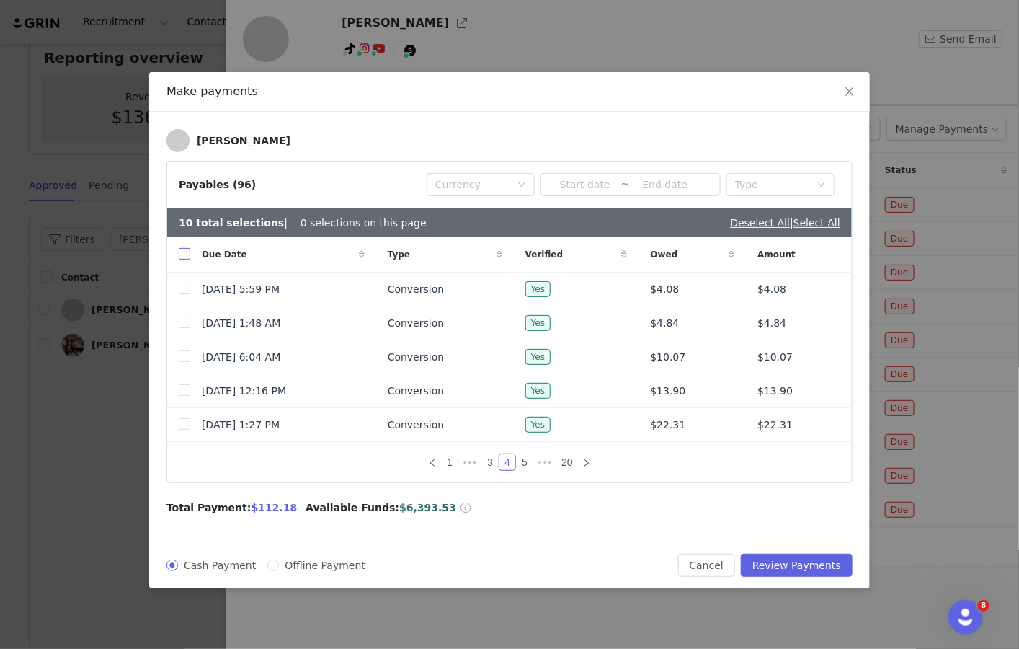
checkbox input "true"
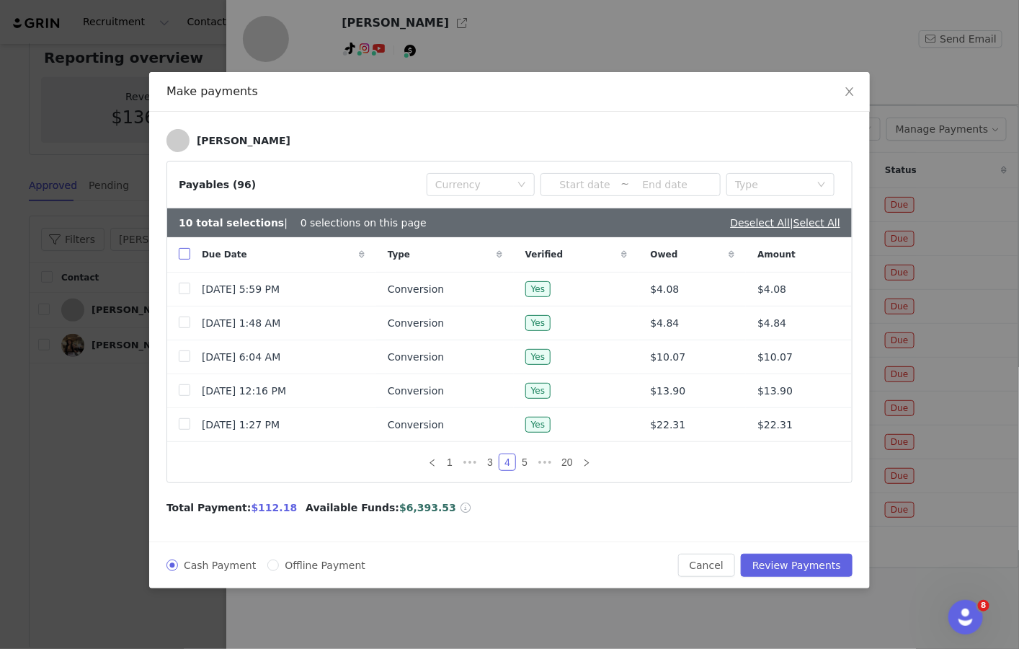
checkbox input "true"
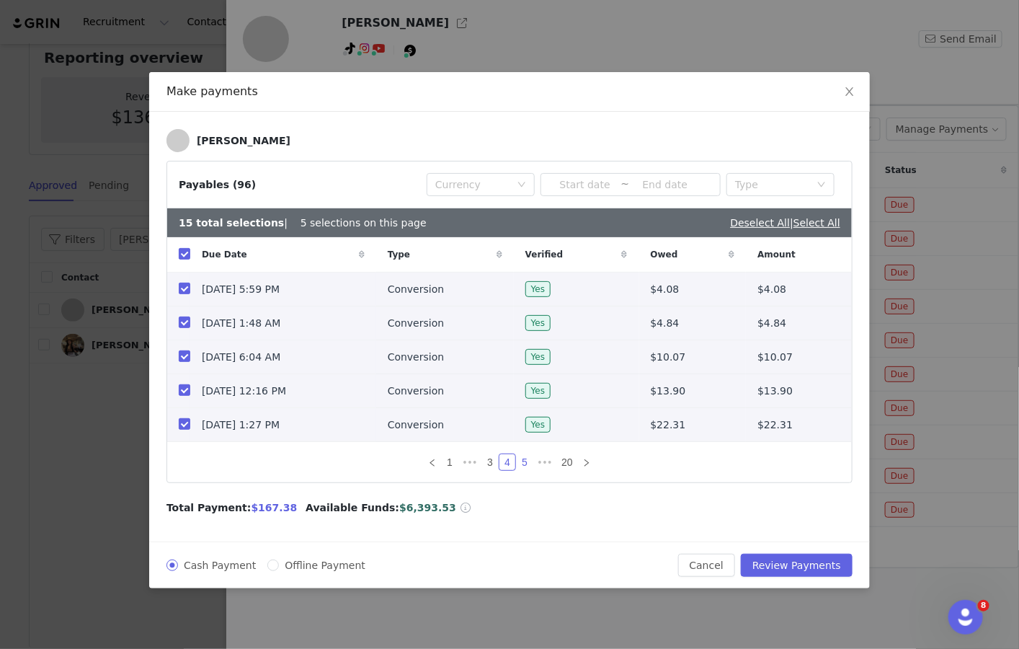
click at [524, 458] on link "5" at bounding box center [525, 462] width 16 height 16
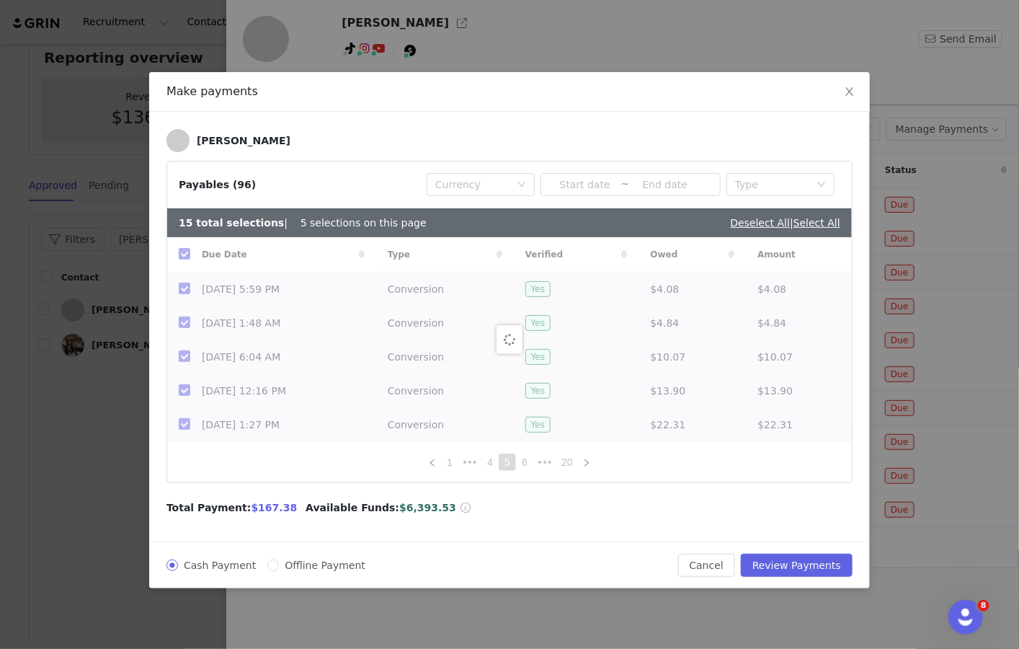
checkbox input "false"
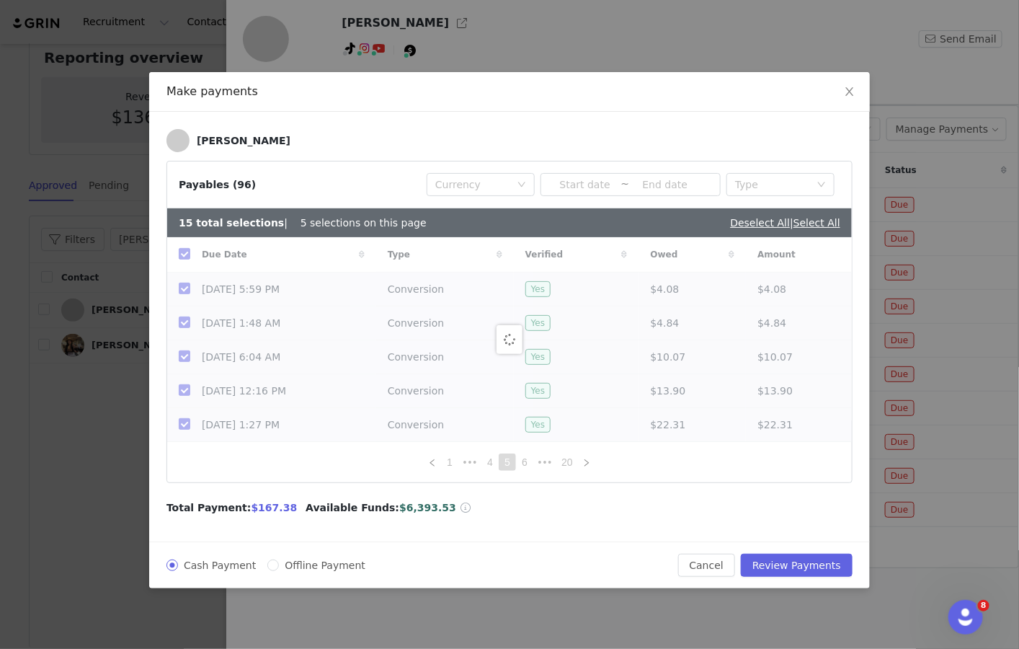
checkbox input "false"
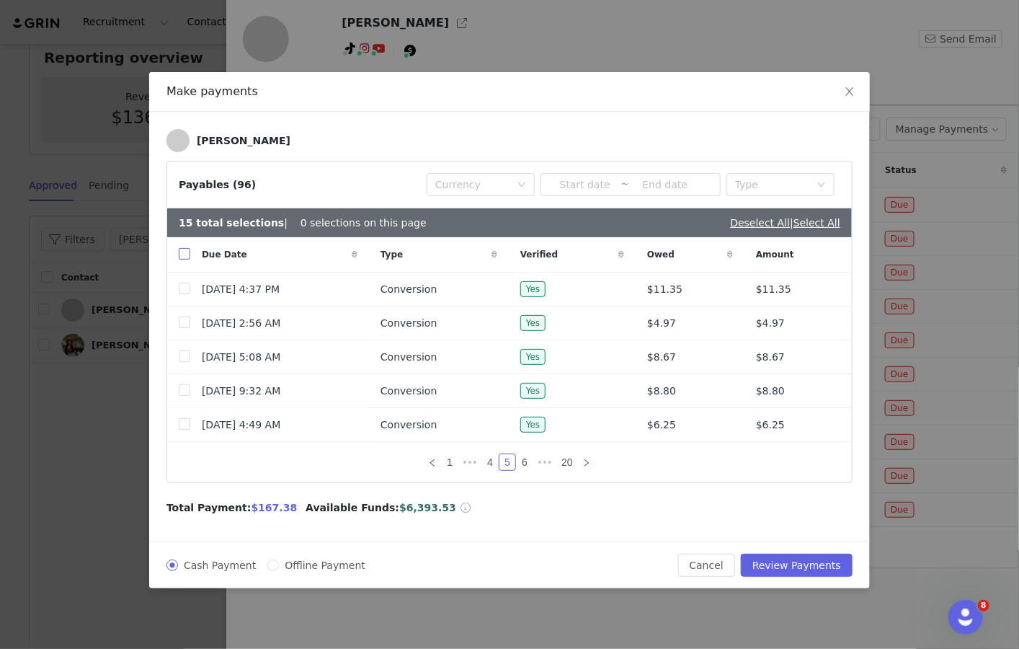
click at [186, 252] on input "checkbox" at bounding box center [185, 254] width 12 height 12
checkbox input "true"
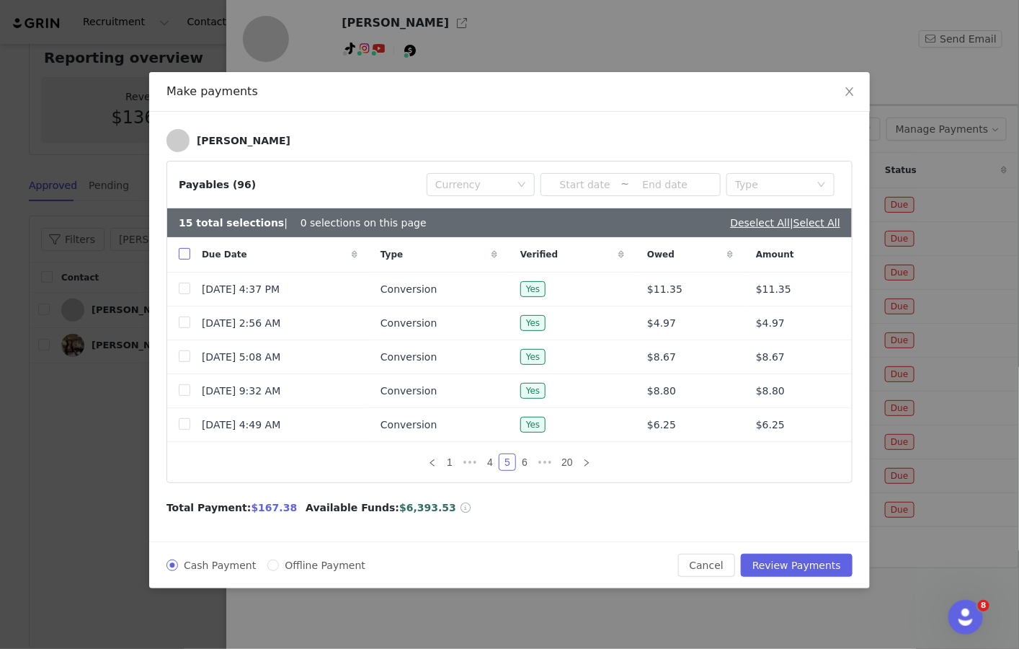
checkbox input "true"
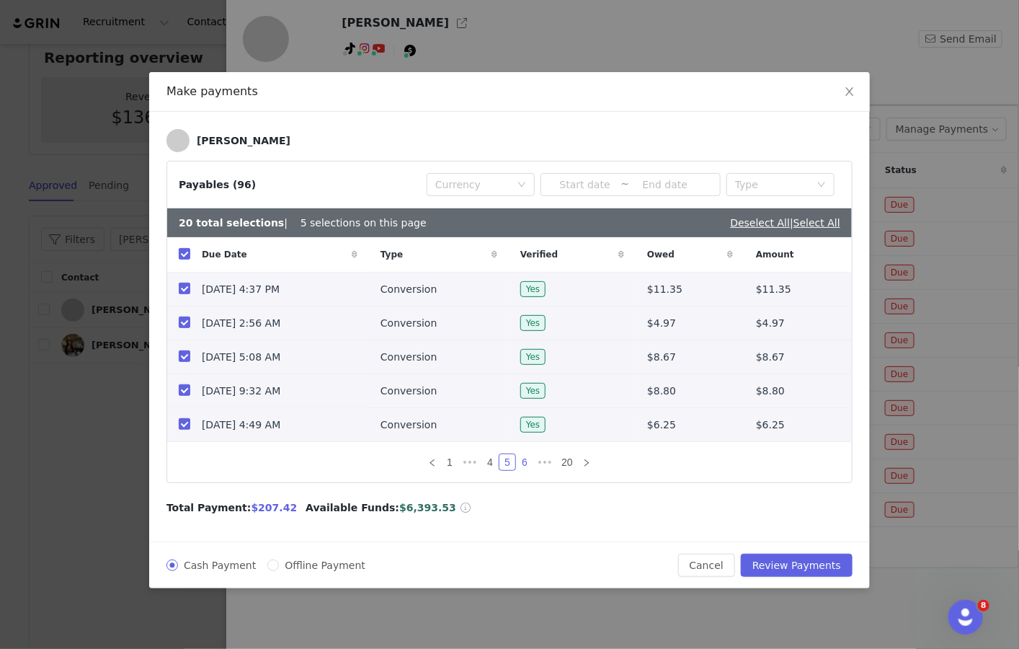
click at [525, 461] on link "6" at bounding box center [525, 462] width 16 height 16
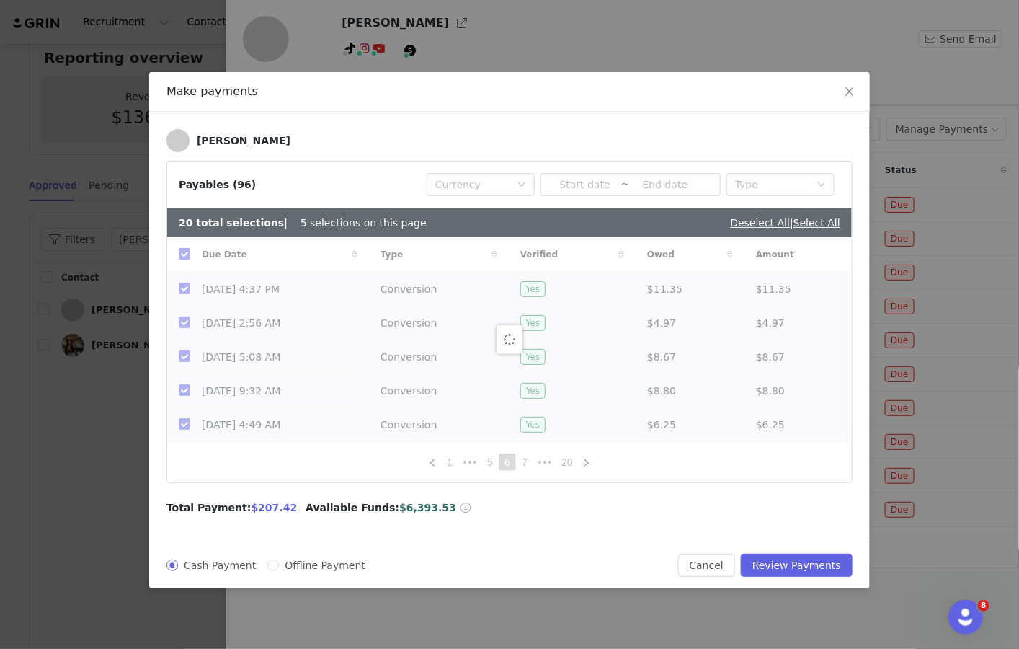
checkbox input "false"
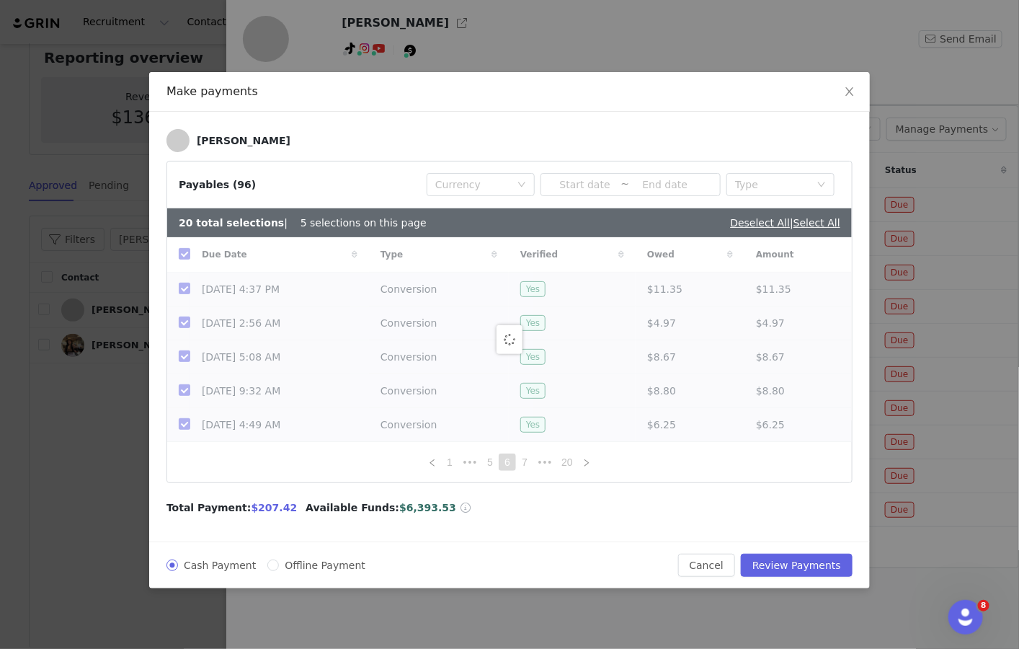
checkbox input "false"
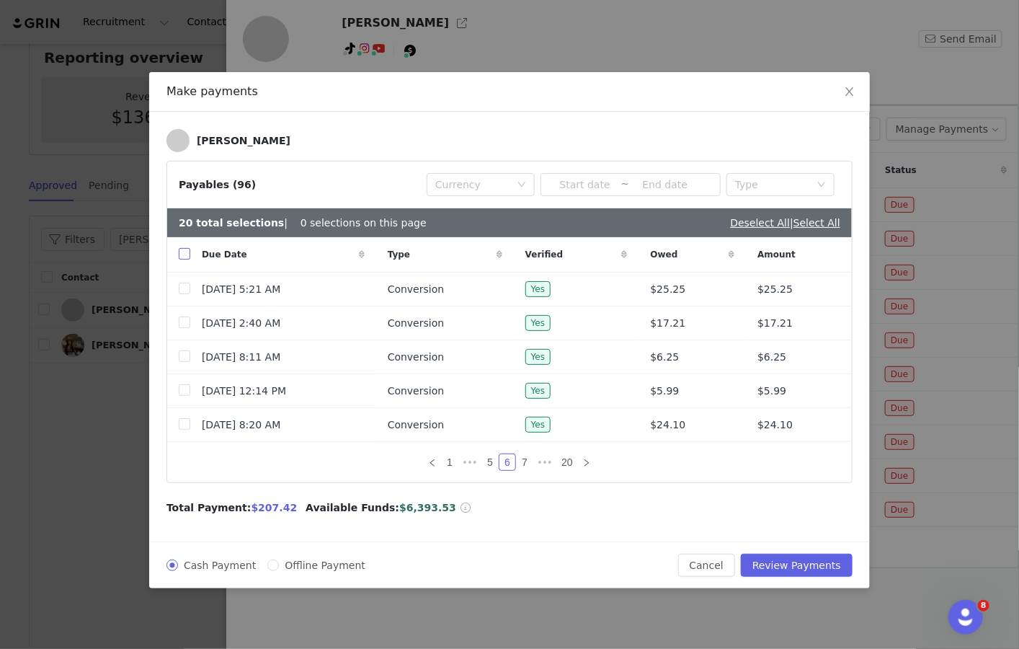
click at [187, 251] on input "checkbox" at bounding box center [185, 254] width 12 height 12
checkbox input "true"
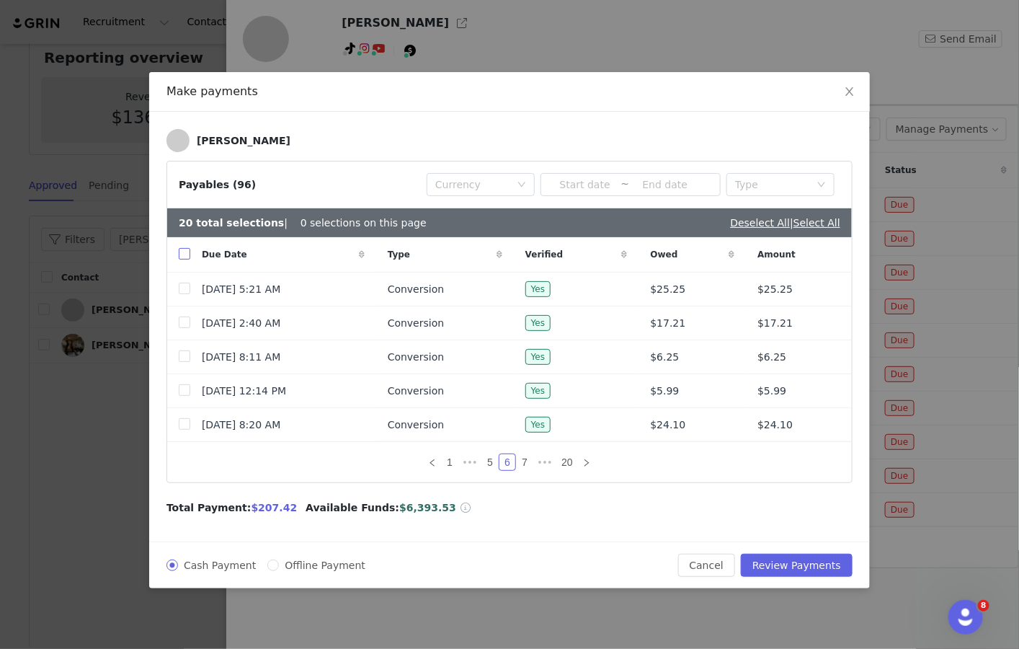
checkbox input "true"
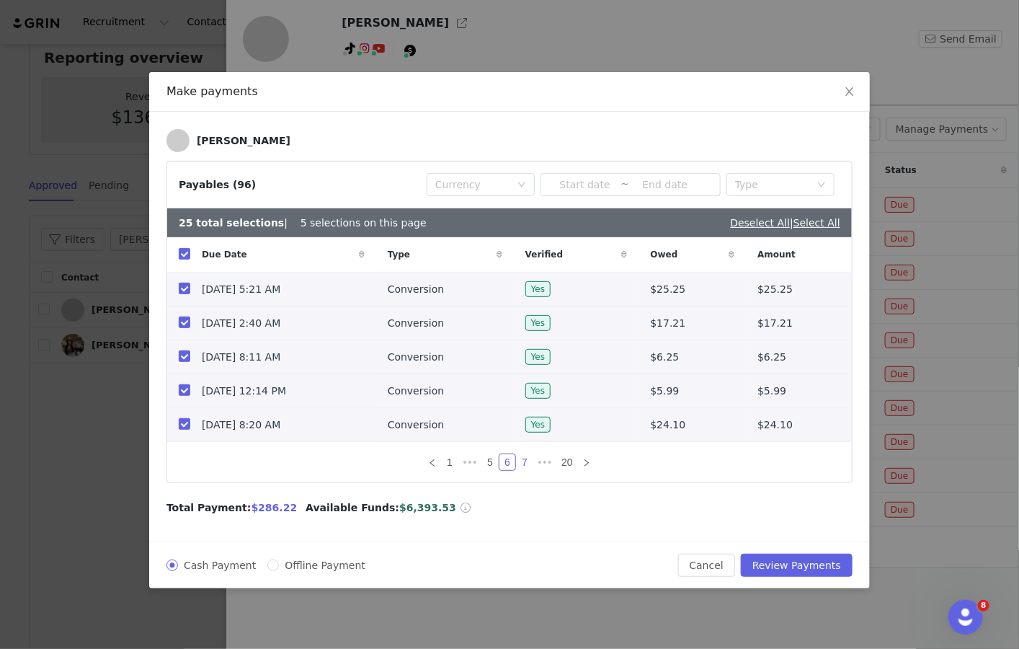
click at [528, 466] on link "7" at bounding box center [525, 462] width 16 height 16
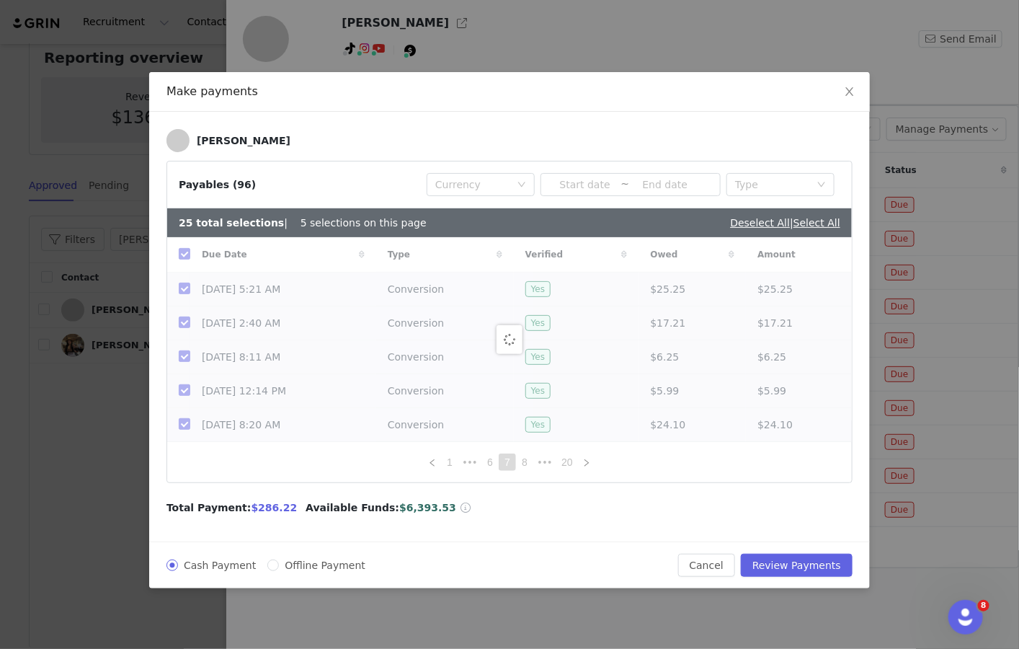
checkbox input "false"
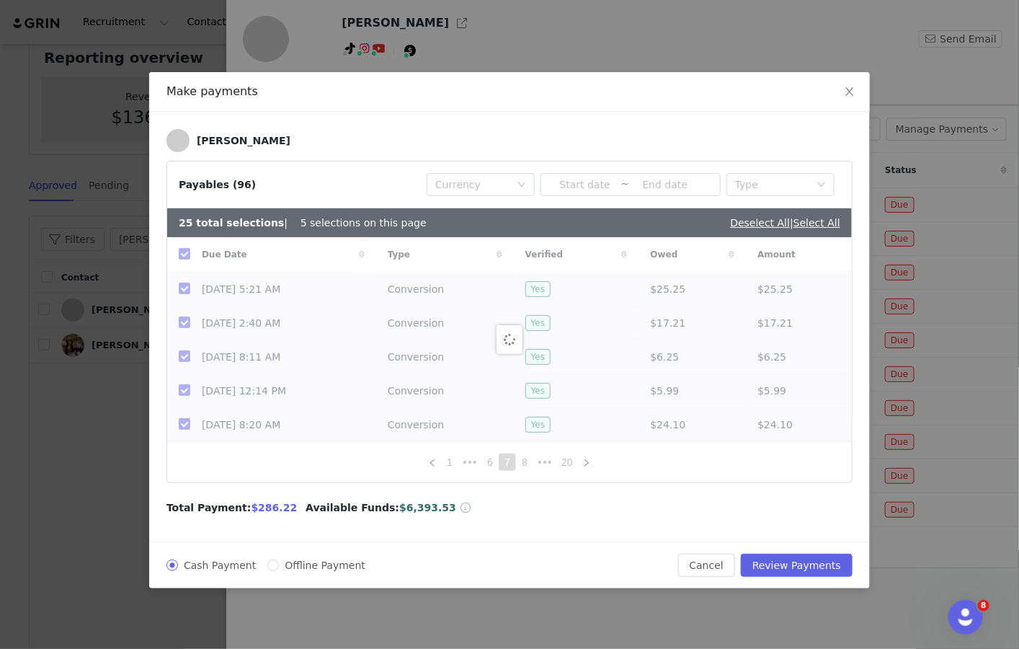
checkbox input "false"
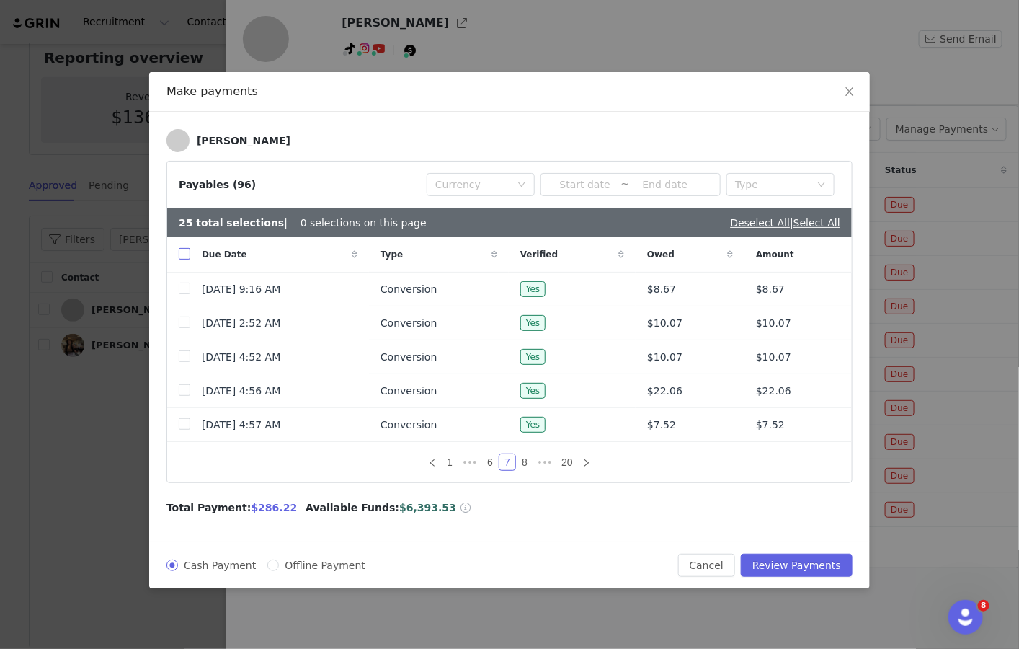
click at [184, 247] on label at bounding box center [185, 254] width 12 height 15
click at [184, 248] on input "checkbox" at bounding box center [185, 254] width 12 height 12
checkbox input "true"
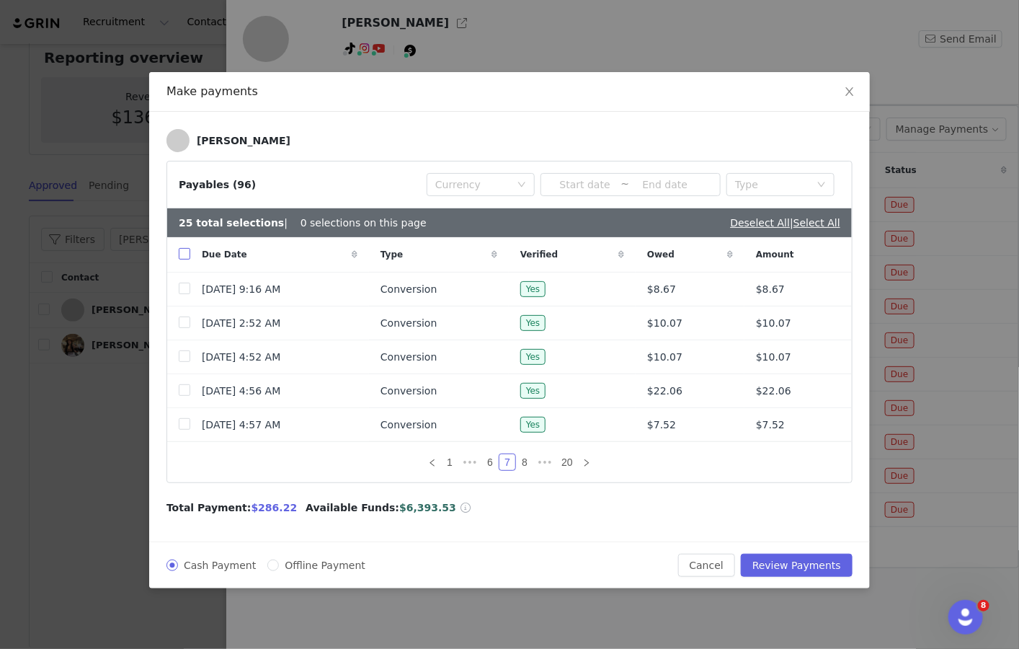
checkbox input "true"
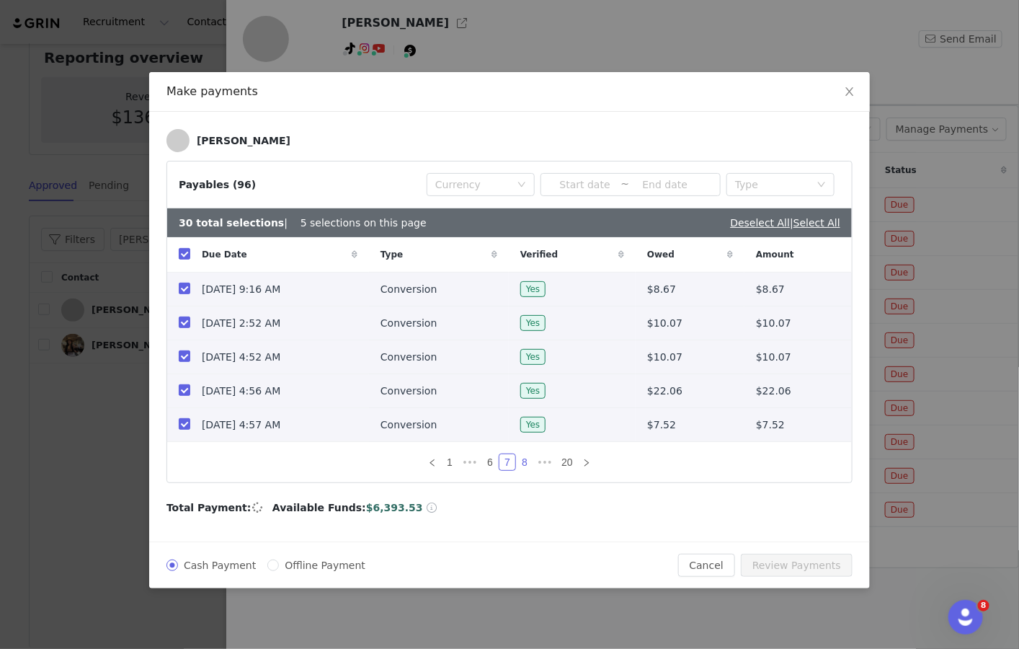
click at [528, 461] on link "8" at bounding box center [525, 462] width 16 height 16
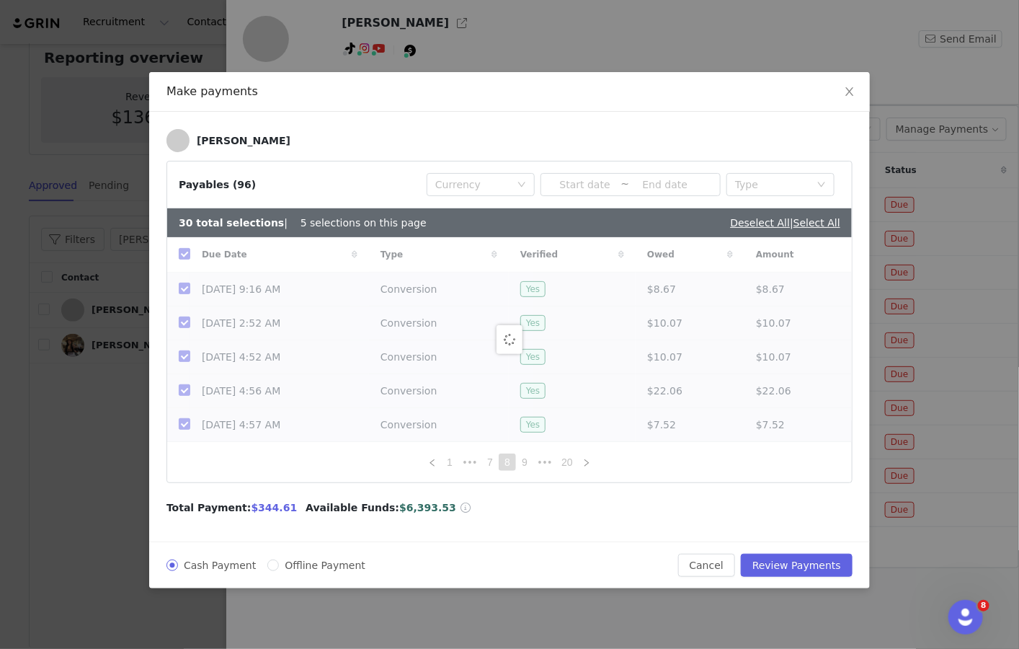
checkbox input "false"
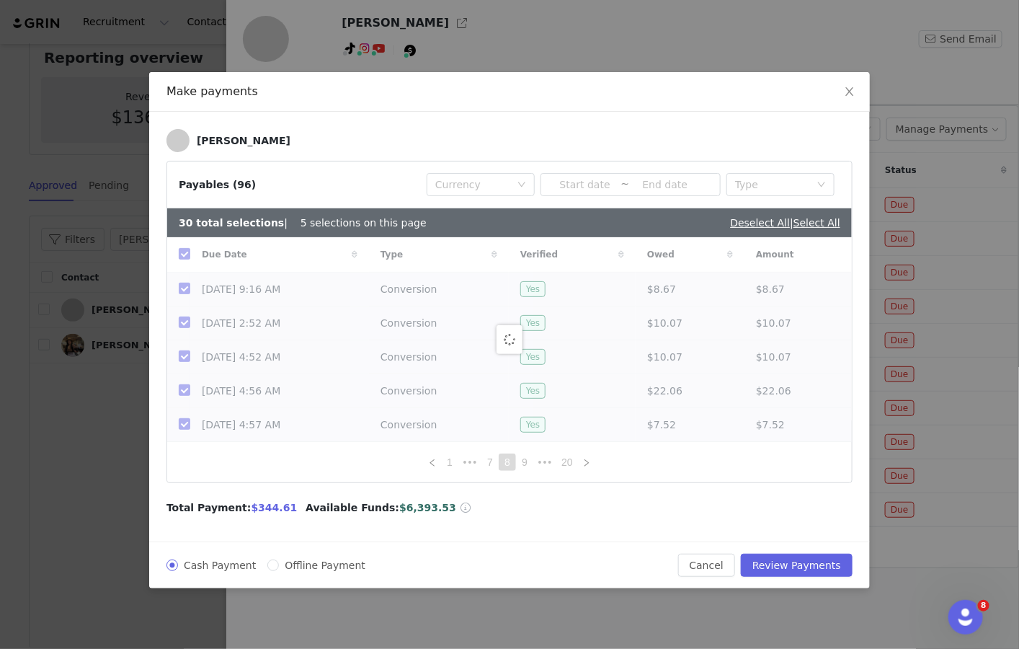
checkbox input "false"
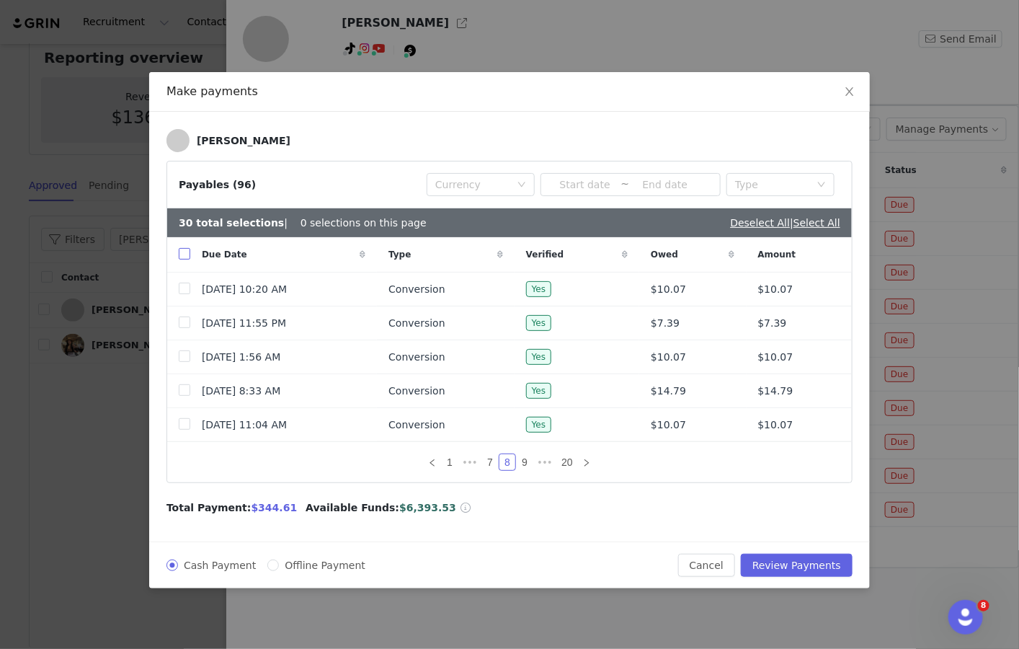
click at [184, 249] on input "checkbox" at bounding box center [185, 254] width 12 height 12
checkbox input "true"
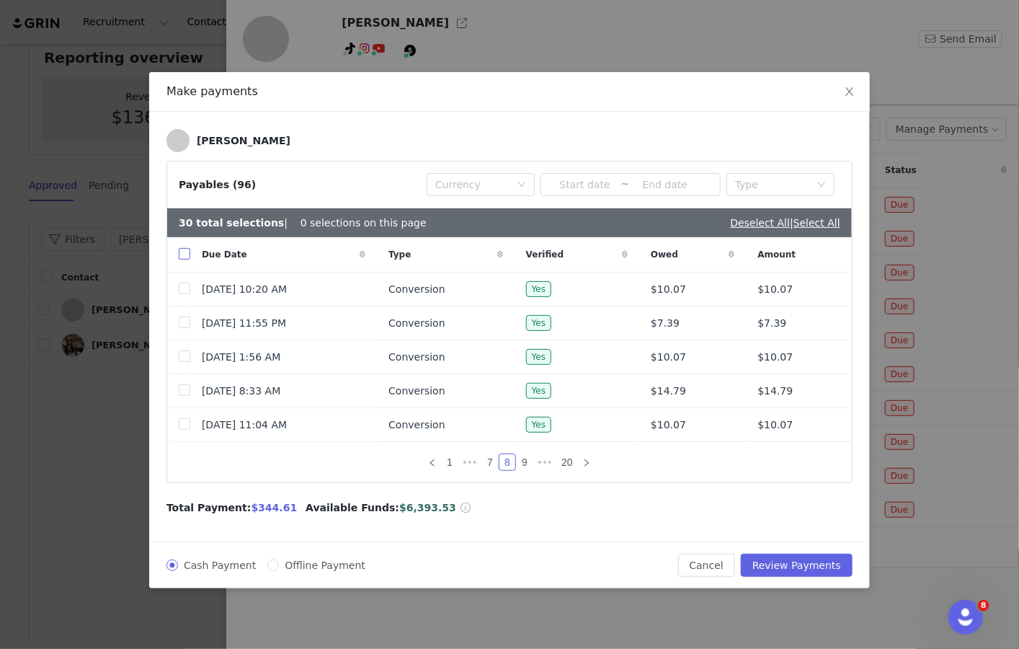
checkbox input "true"
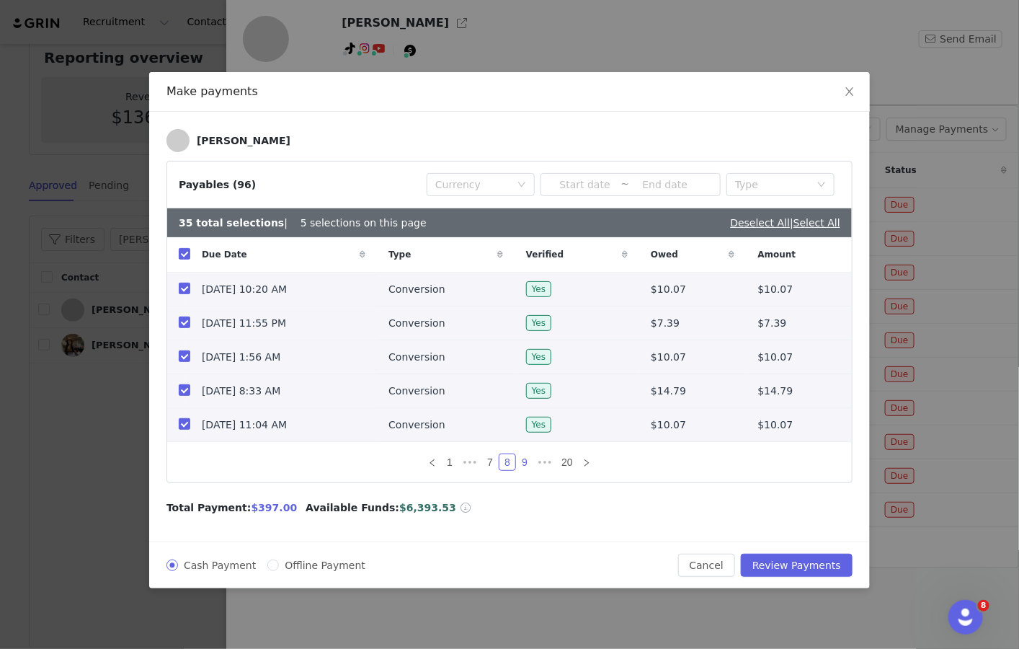
click at [523, 461] on link "9" at bounding box center [525, 462] width 16 height 16
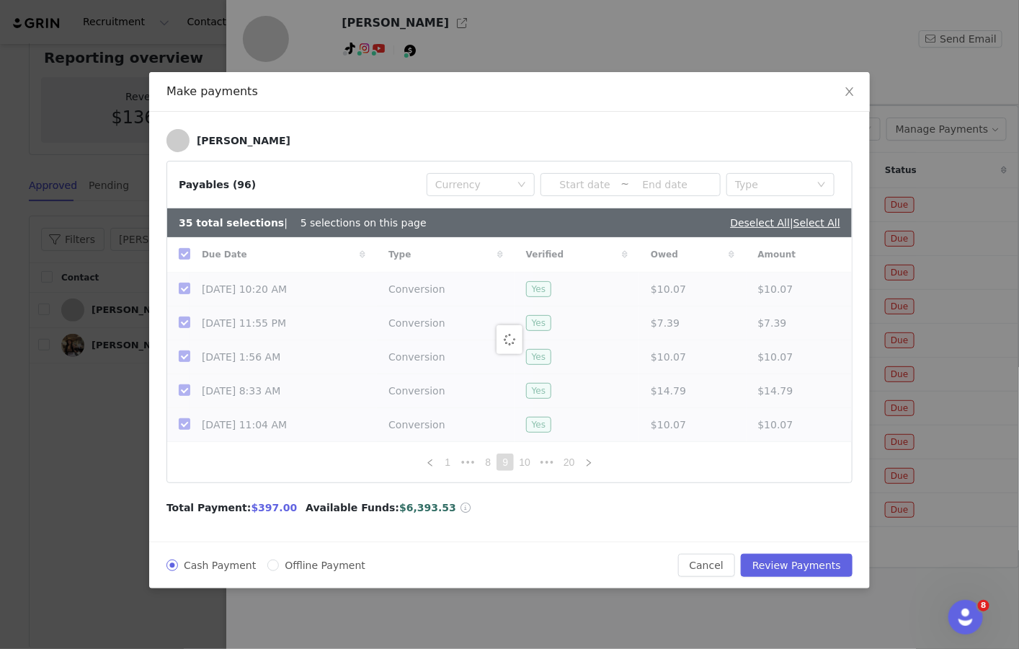
checkbox input "false"
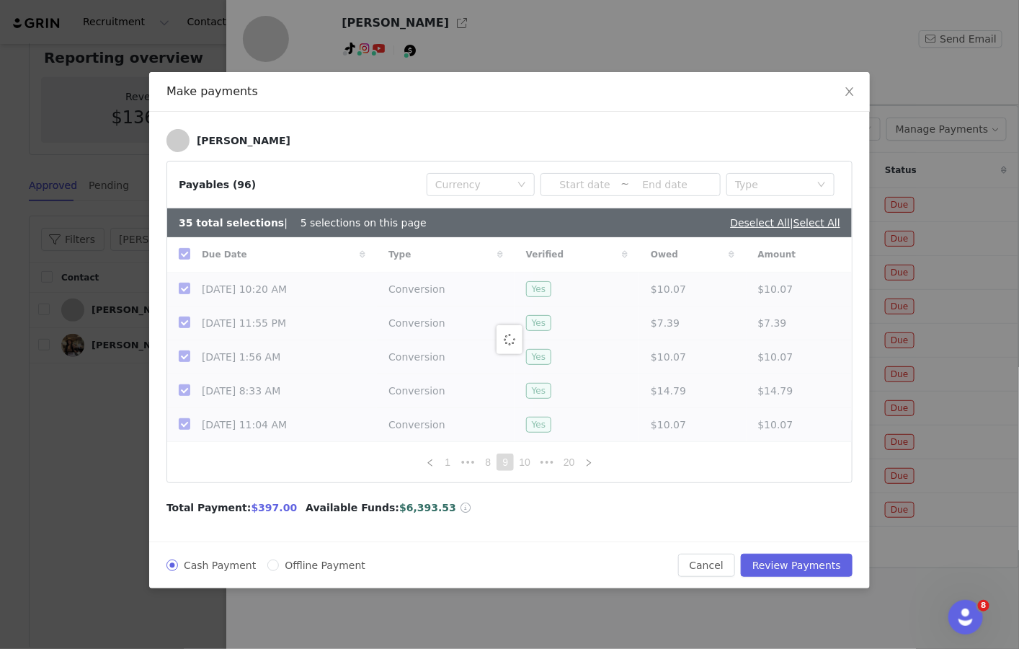
checkbox input "false"
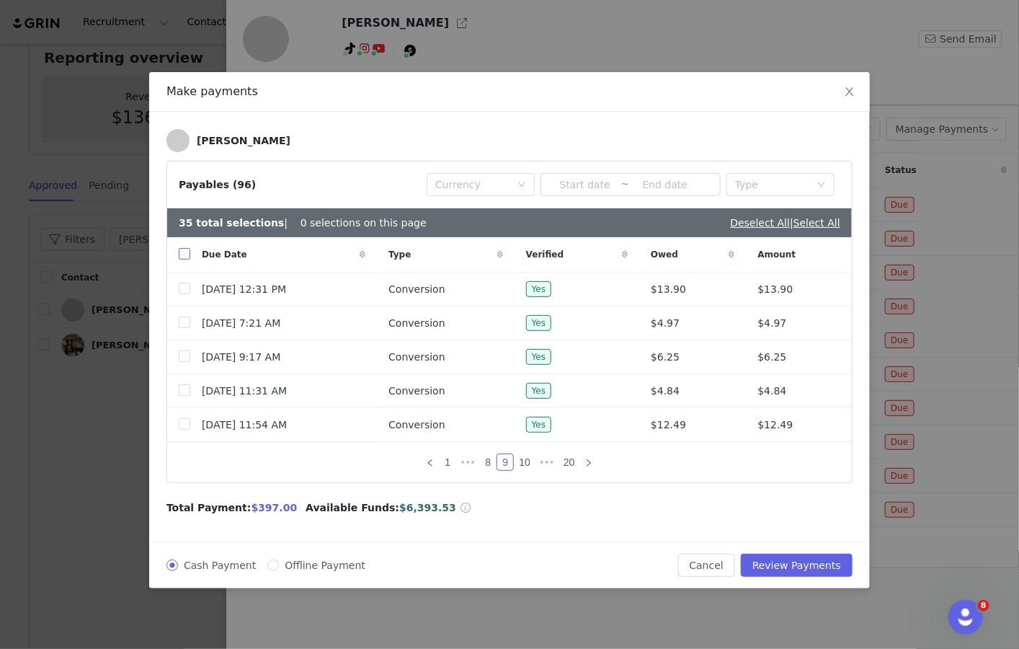
click at [188, 248] on input "checkbox" at bounding box center [185, 254] width 12 height 12
checkbox input "true"
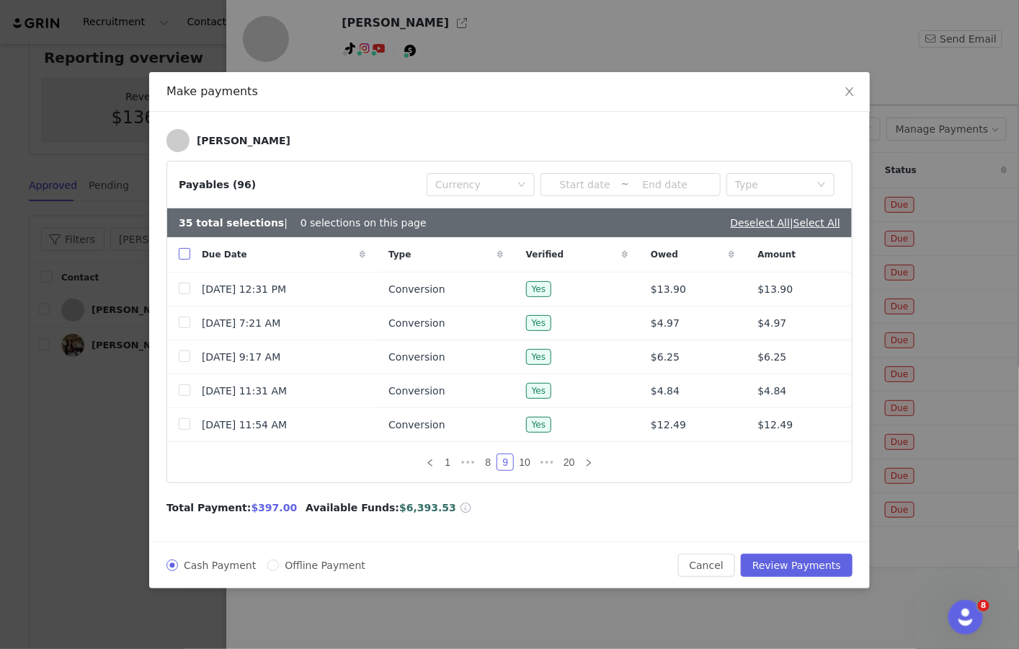
checkbox input "true"
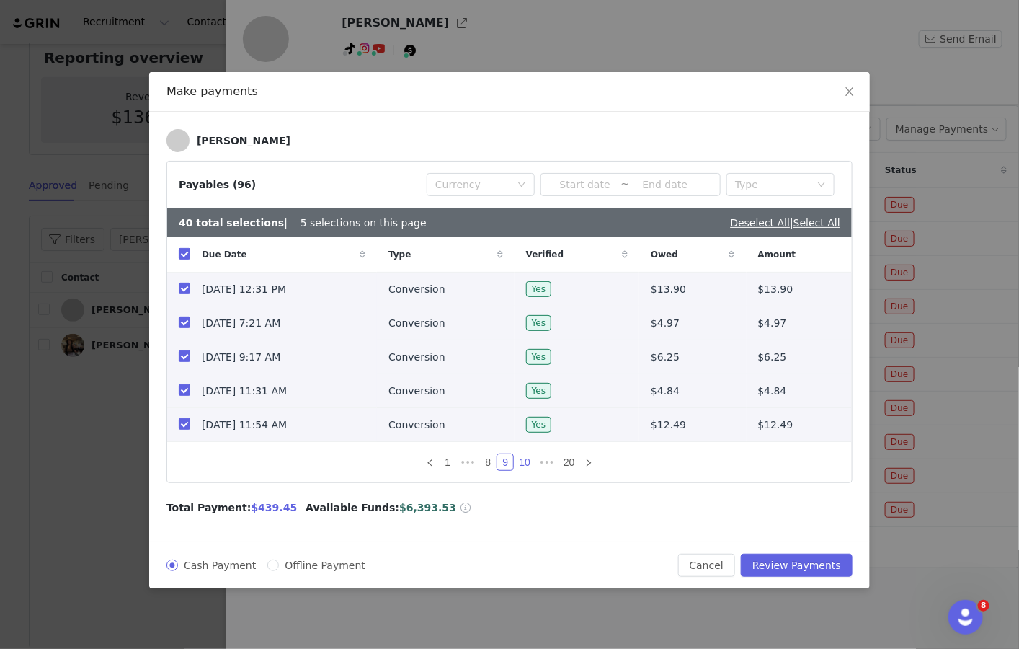
click at [528, 458] on link "10" at bounding box center [525, 462] width 20 height 16
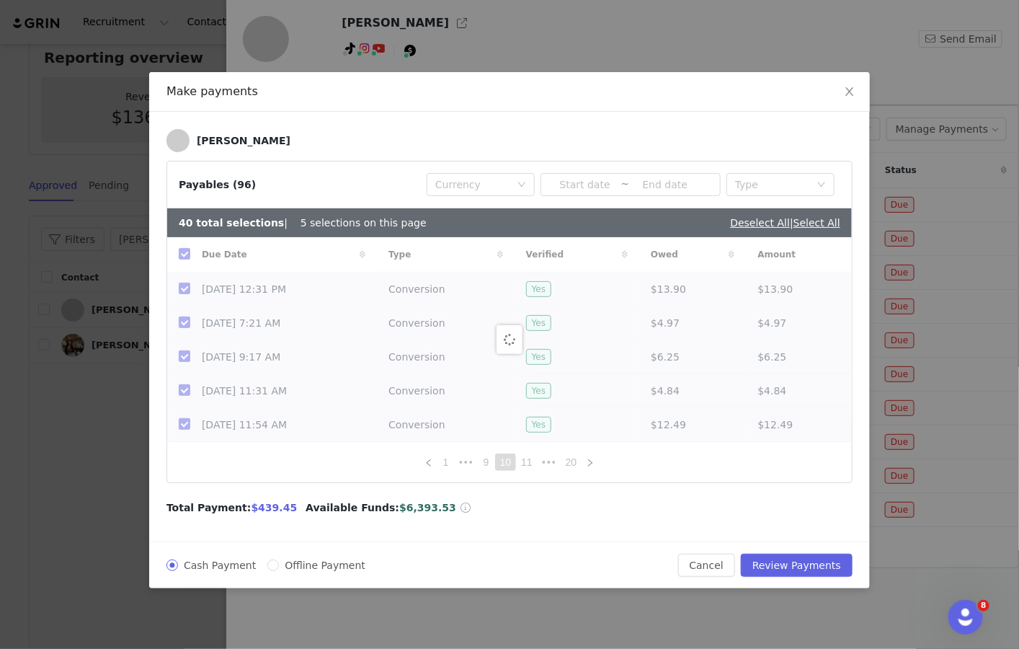
checkbox input "false"
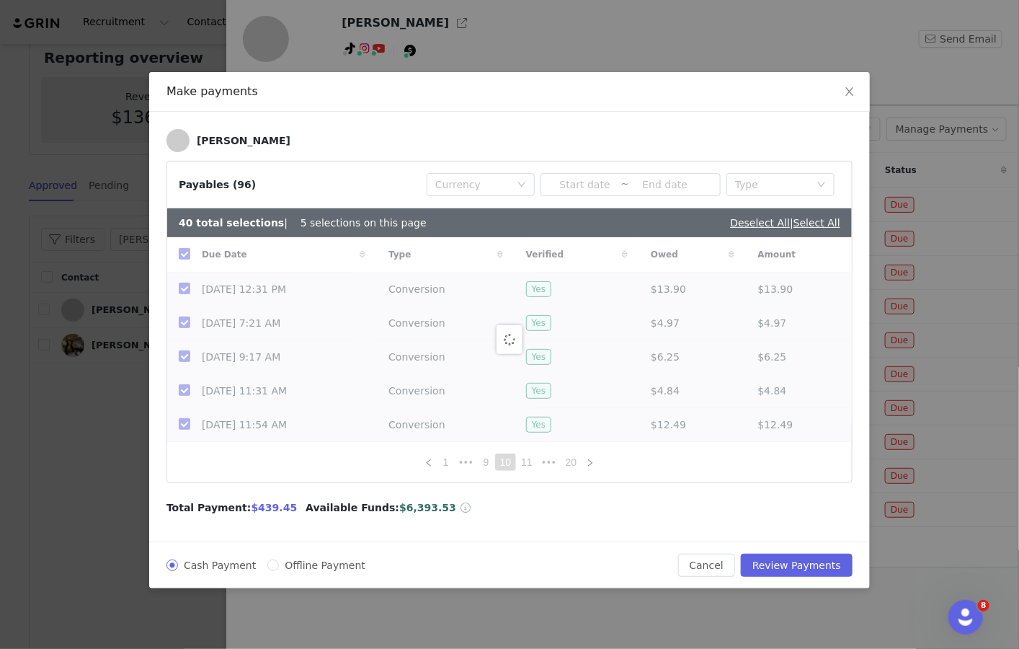
checkbox input "false"
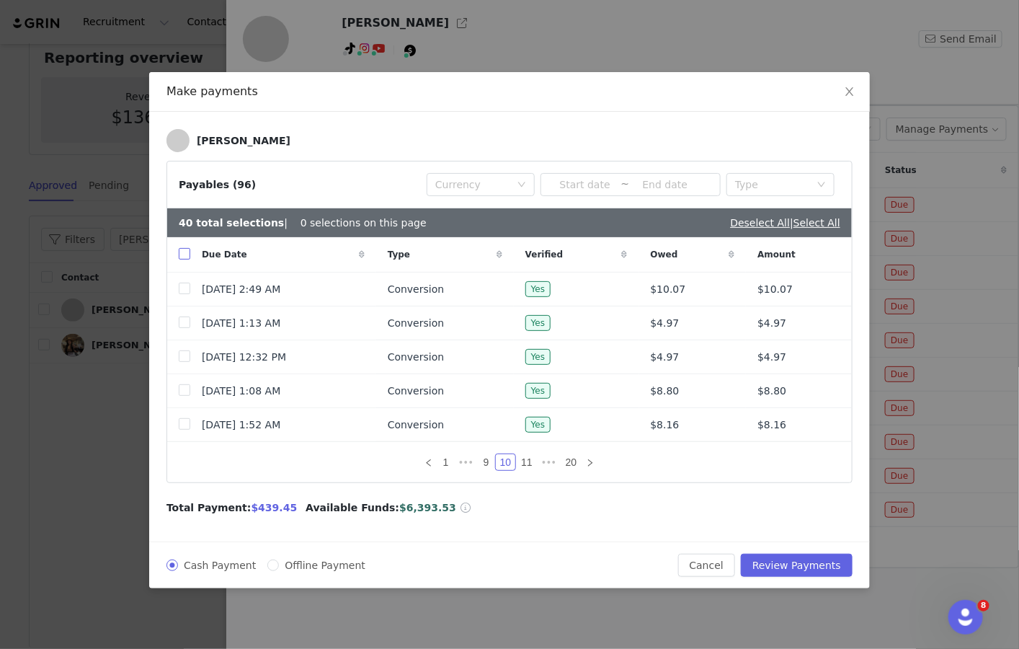
click at [186, 252] on input "checkbox" at bounding box center [185, 254] width 12 height 12
checkbox input "true"
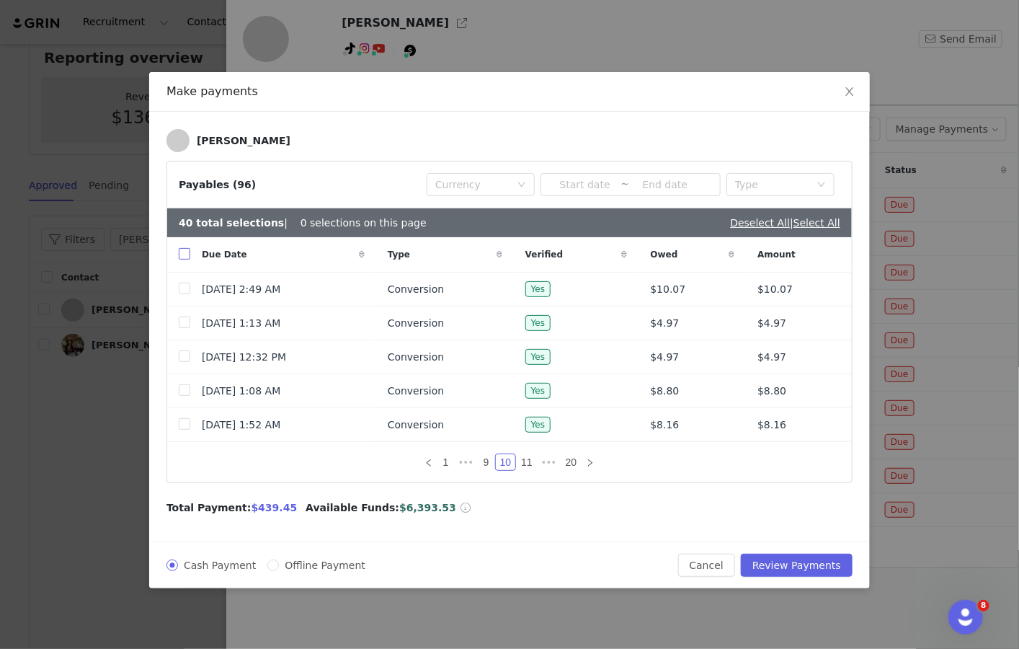
checkbox input "true"
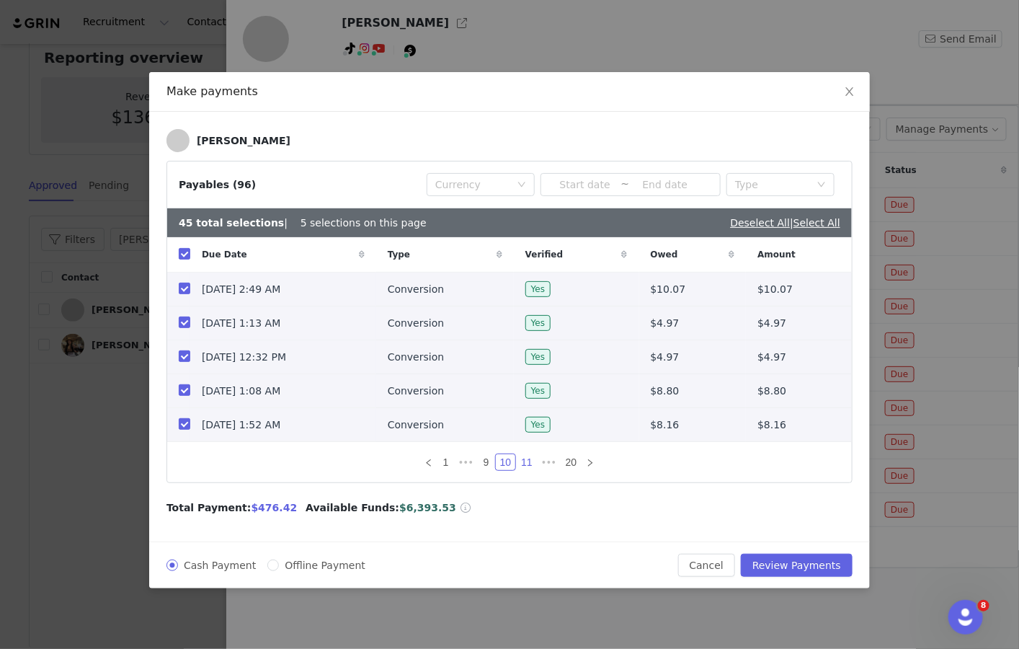
click at [530, 458] on link "11" at bounding box center [527, 462] width 20 height 16
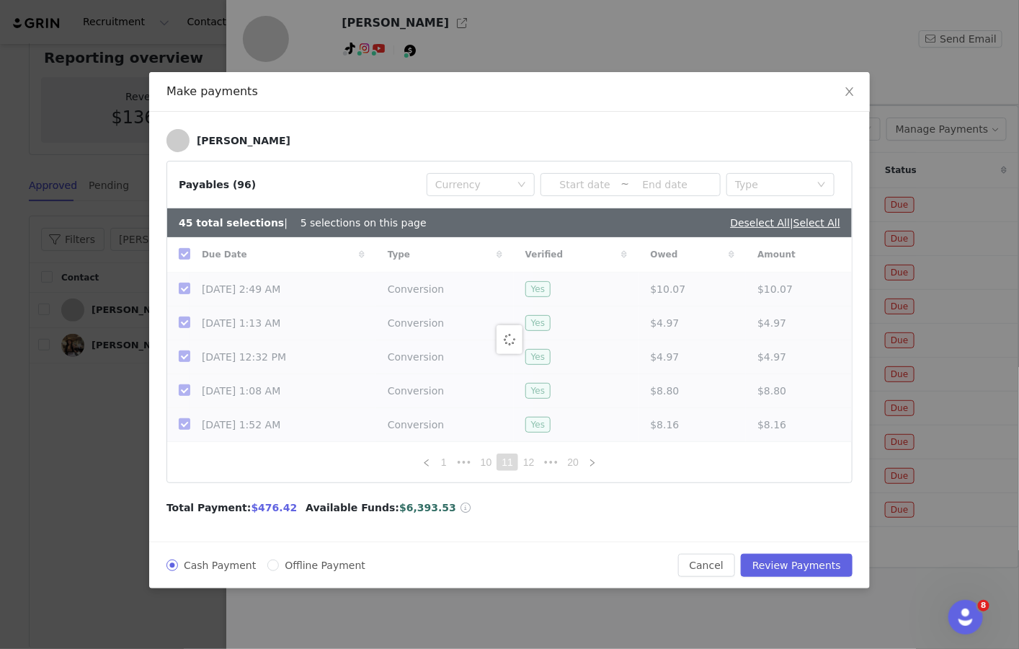
checkbox input "false"
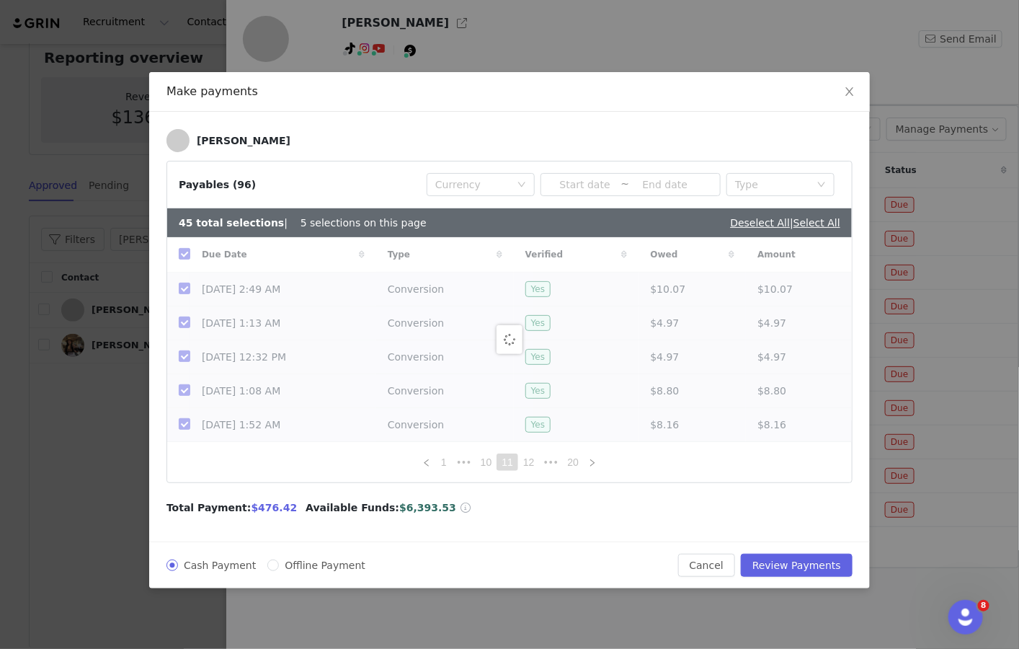
checkbox input "false"
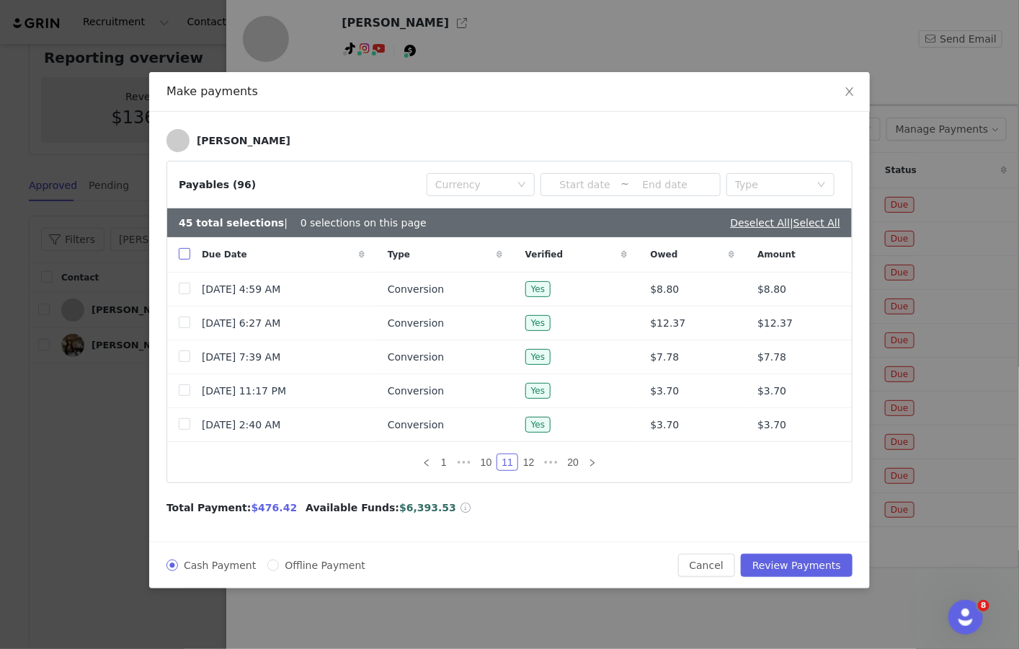
click at [183, 248] on input "checkbox" at bounding box center [185, 254] width 12 height 12
checkbox input "true"
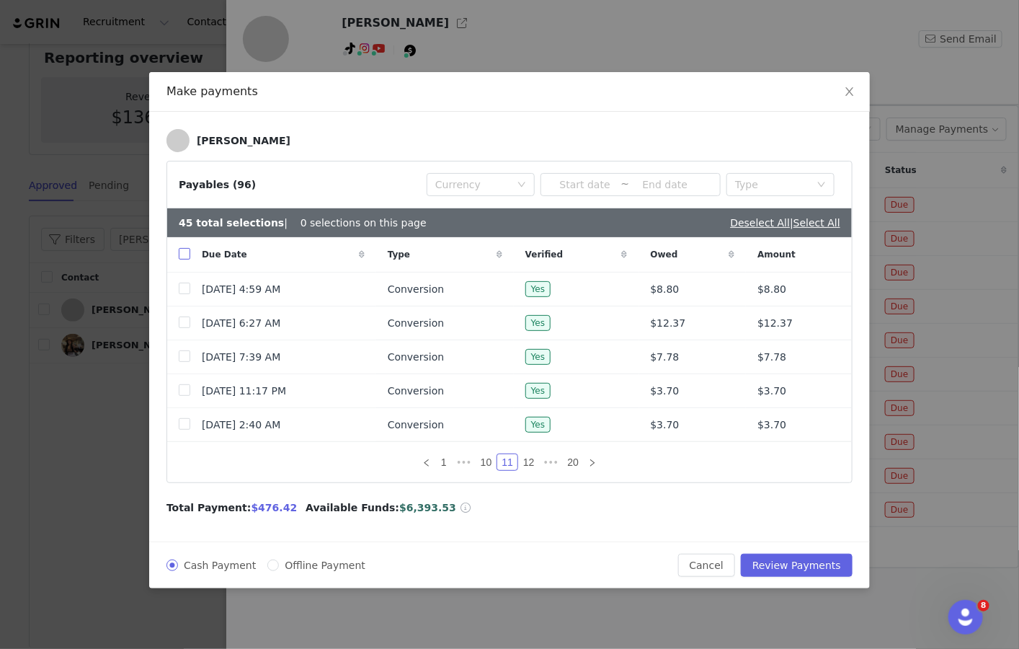
checkbox input "true"
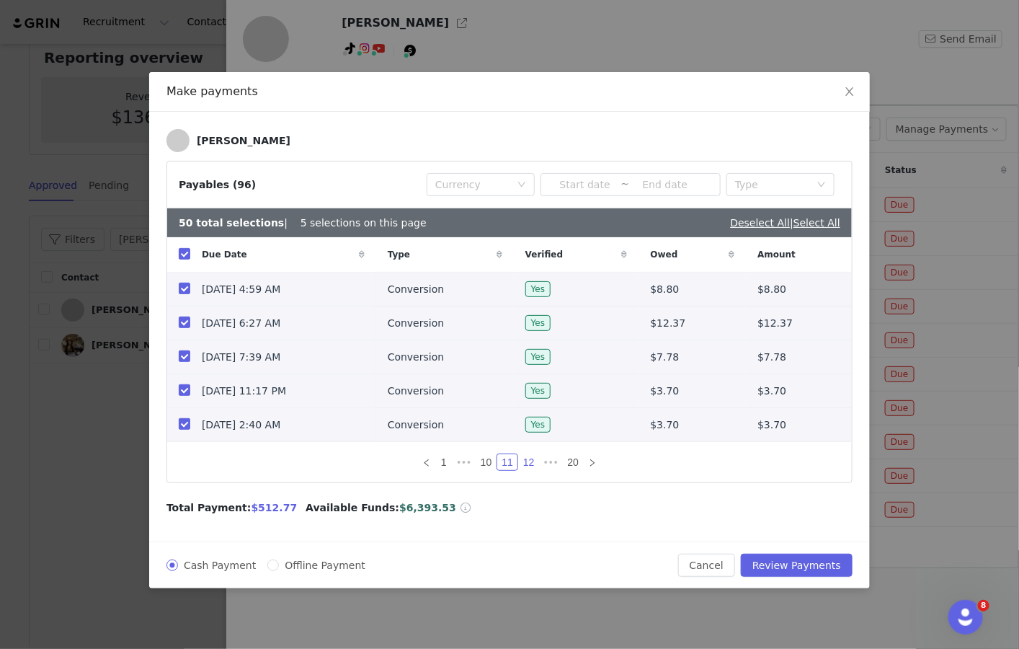
click at [529, 461] on link "12" at bounding box center [529, 462] width 20 height 16
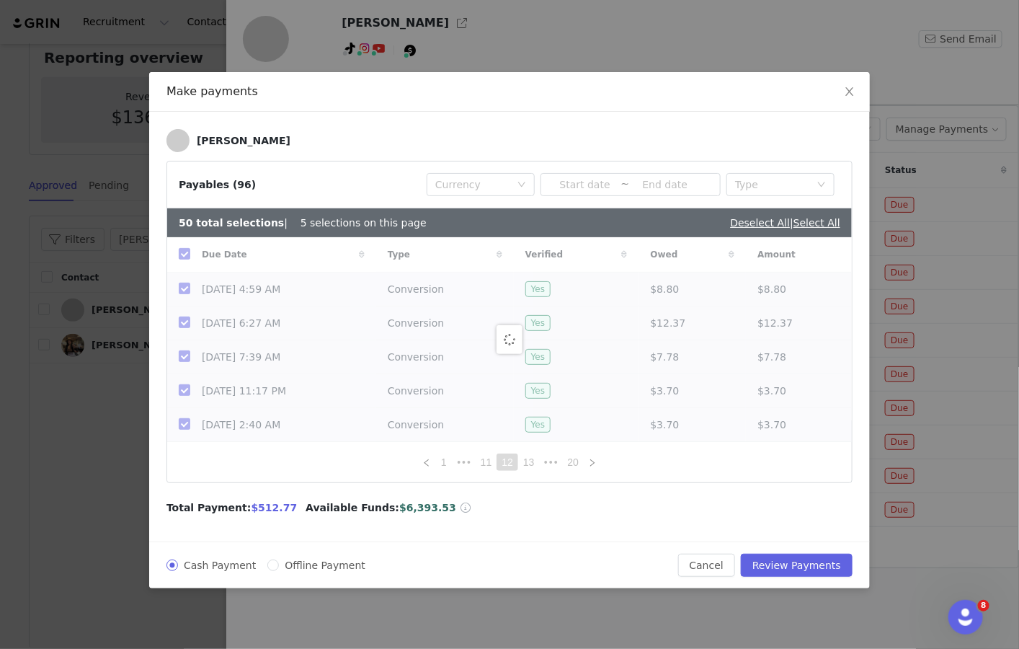
checkbox input "false"
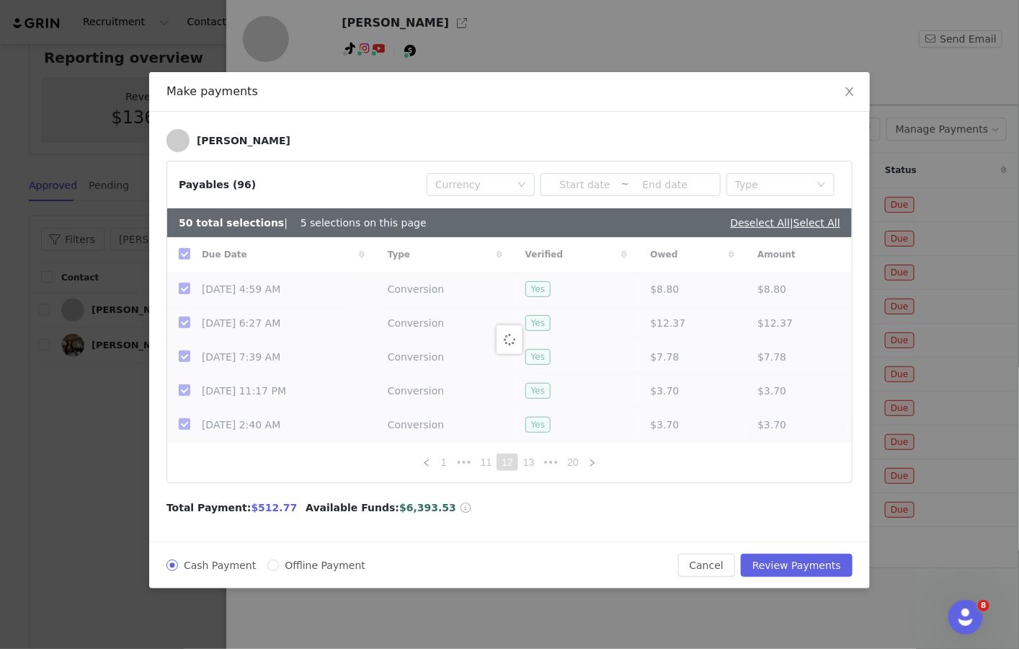
checkbox input "false"
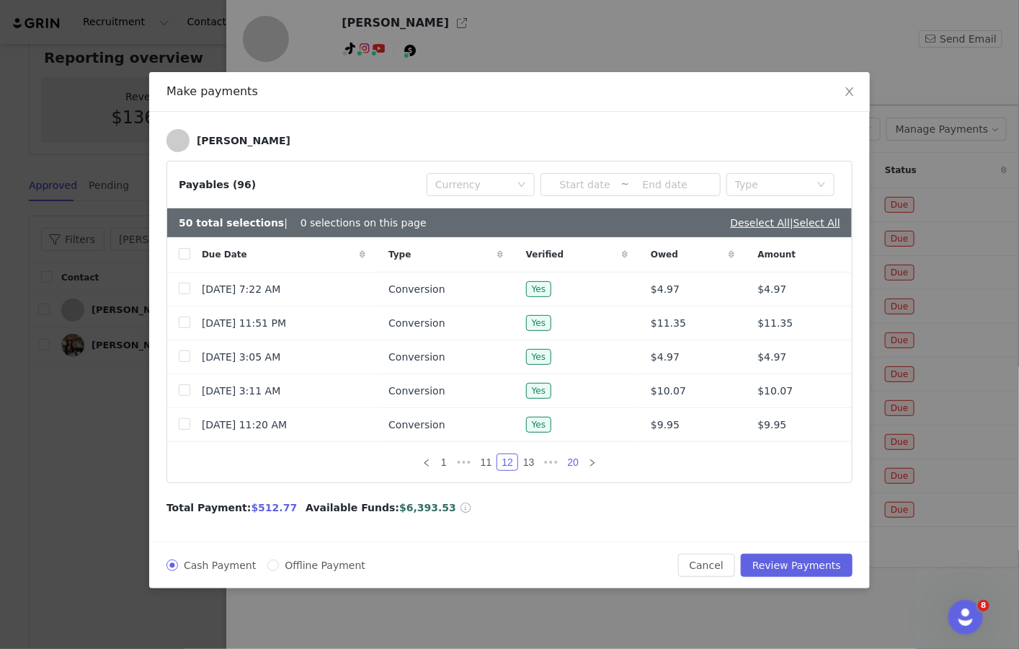
click at [569, 458] on link "20" at bounding box center [574, 462] width 20 height 16
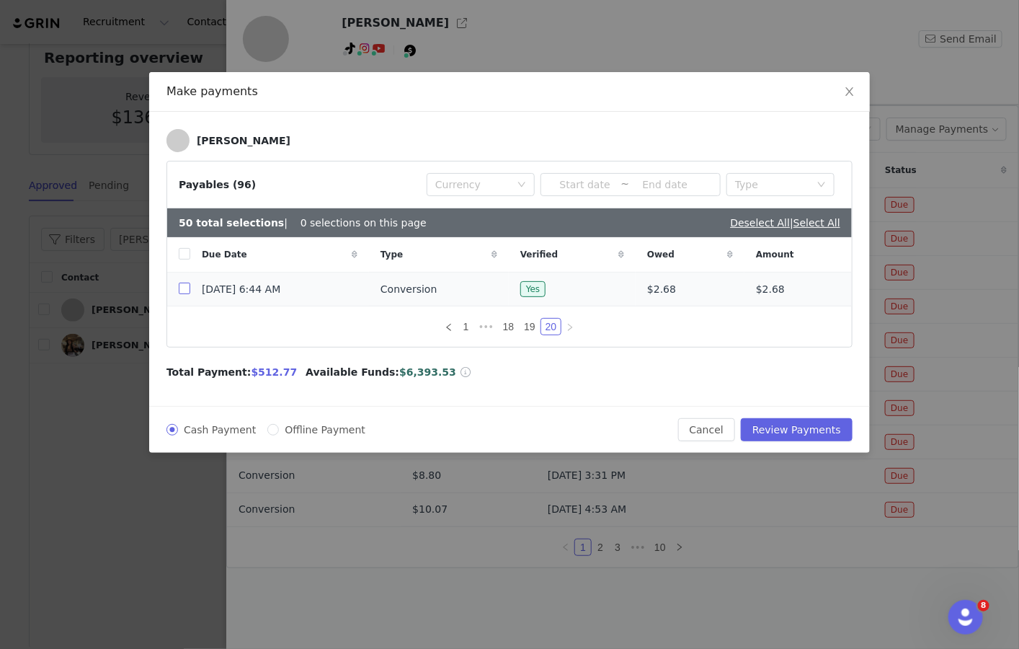
click at [186, 290] on input "checkbox" at bounding box center [185, 289] width 12 height 12
checkbox input "true"
click at [463, 329] on link "1" at bounding box center [466, 327] width 16 height 16
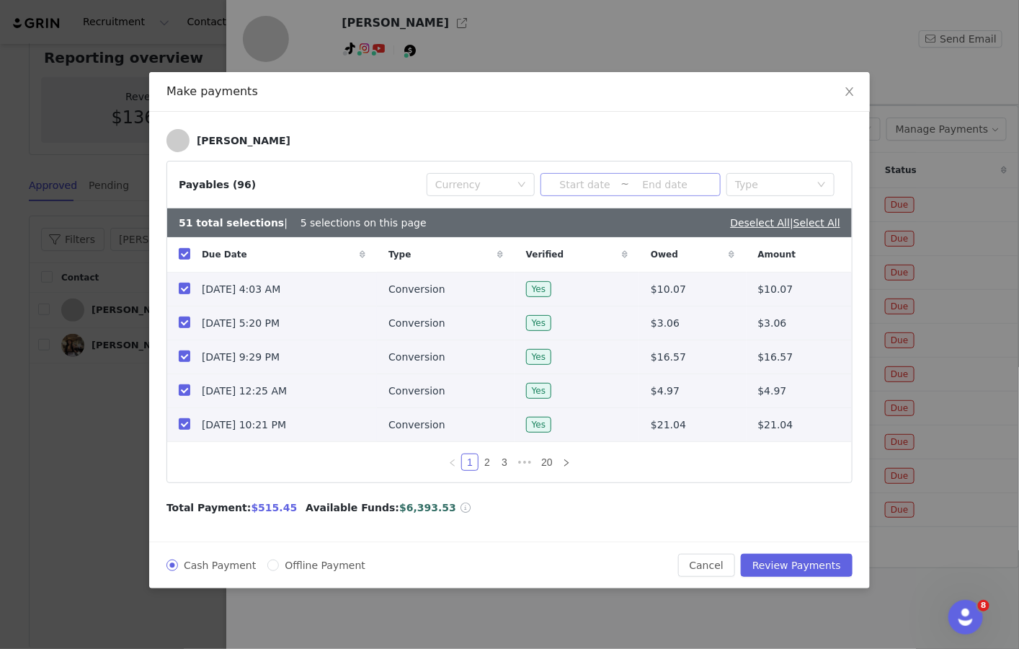
click at [570, 185] on input at bounding box center [584, 185] width 71 height 16
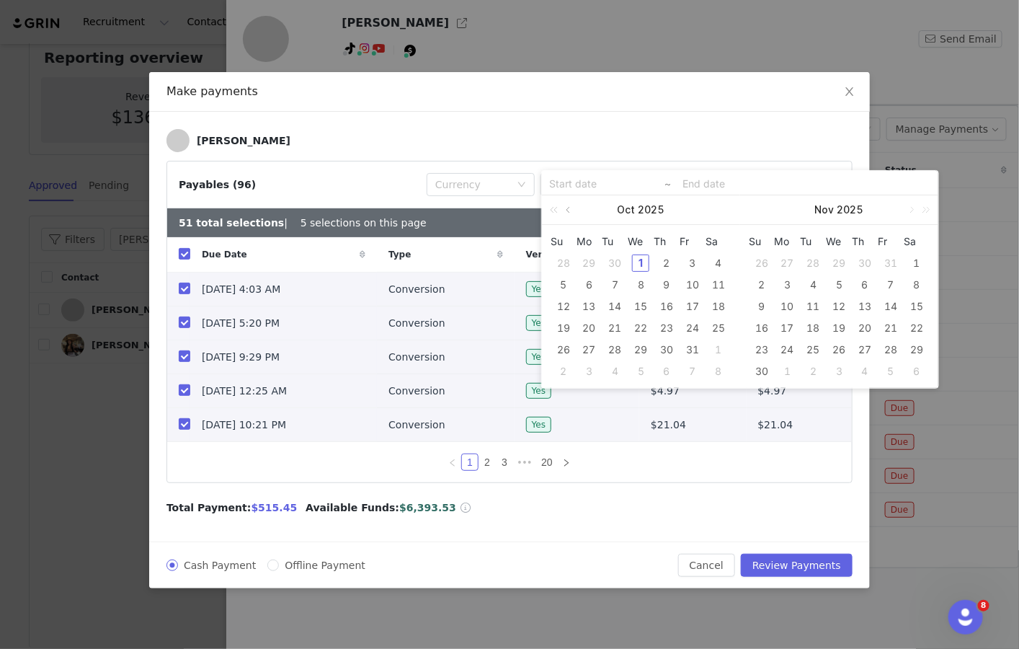
click at [569, 213] on link at bounding box center [569, 209] width 13 height 29
click at [667, 329] on div "24" at bounding box center [666, 327] width 17 height 17
type input "[DATE]"
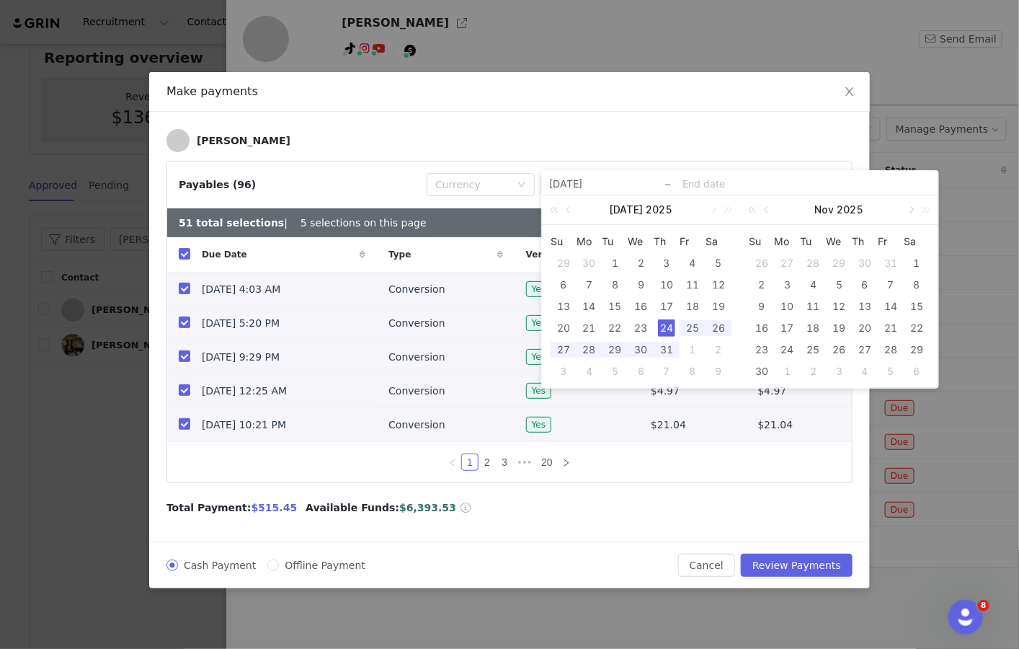
click at [912, 210] on link at bounding box center [911, 209] width 13 height 29
click at [766, 210] on link at bounding box center [767, 209] width 13 height 29
click at [843, 262] on div "1" at bounding box center [838, 262] width 17 height 17
type input "[DATE]"
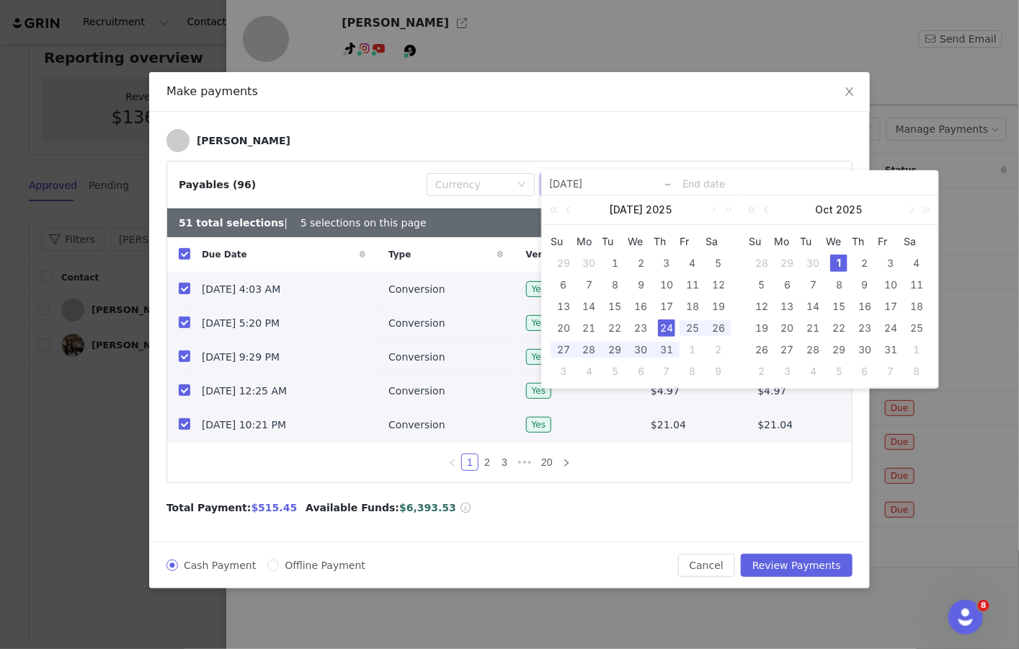
type input "[DATE]"
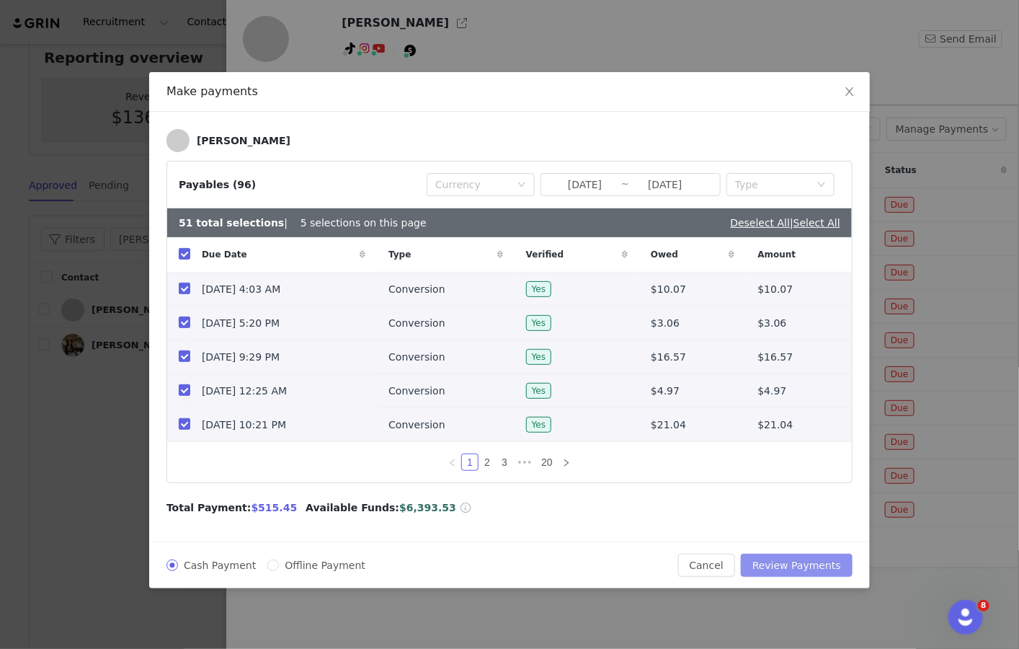
click at [799, 566] on button "Review Payments" at bounding box center [797, 565] width 112 height 23
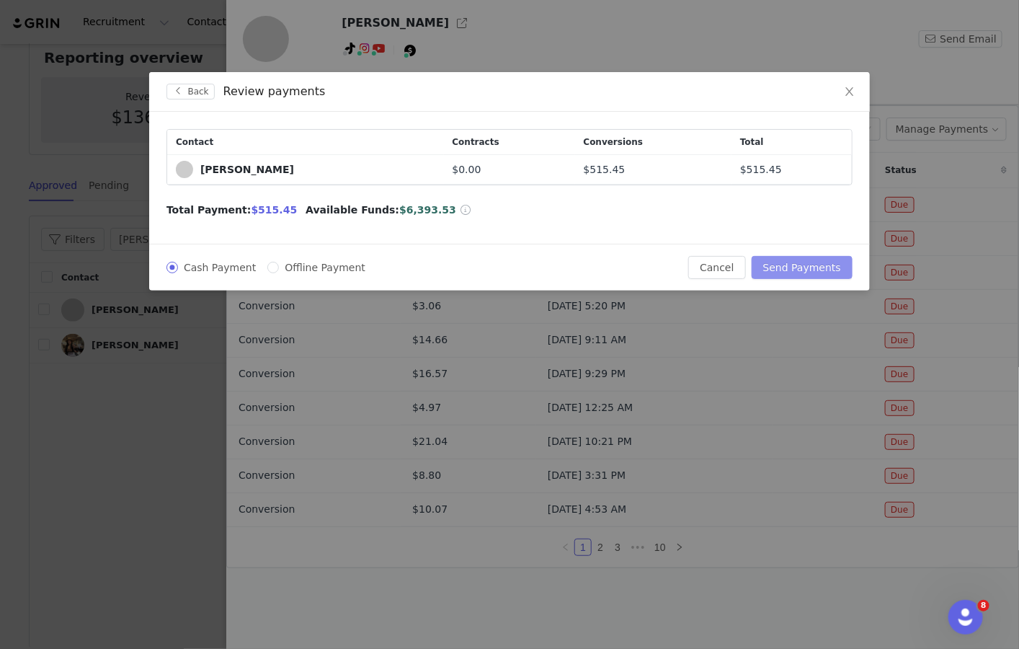
click at [802, 268] on button "Send Payments" at bounding box center [802, 267] width 101 height 23
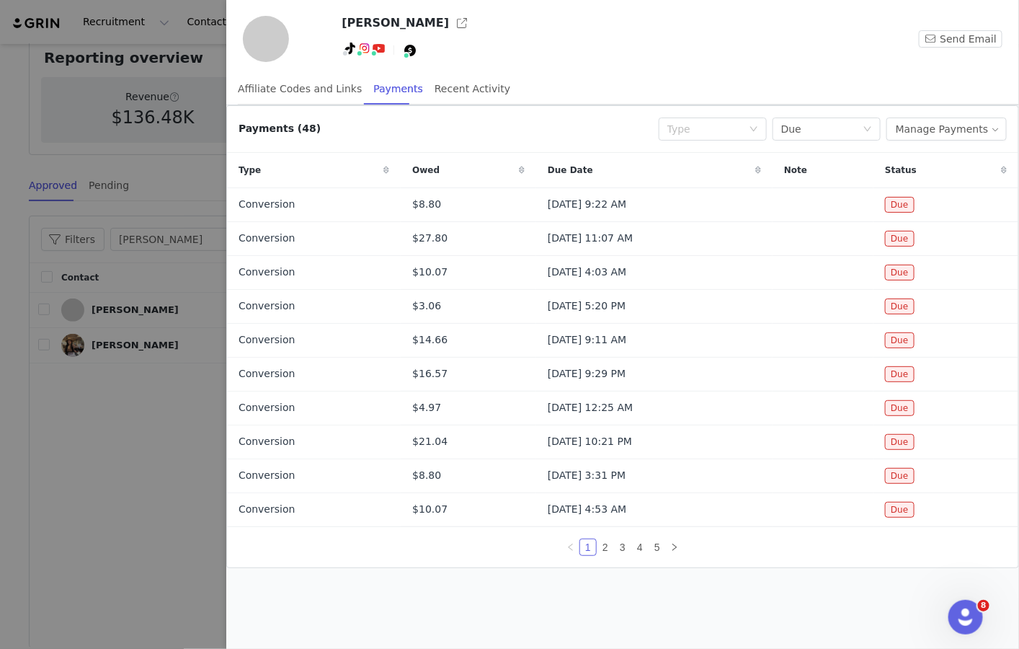
click at [146, 480] on div at bounding box center [509, 324] width 1019 height 649
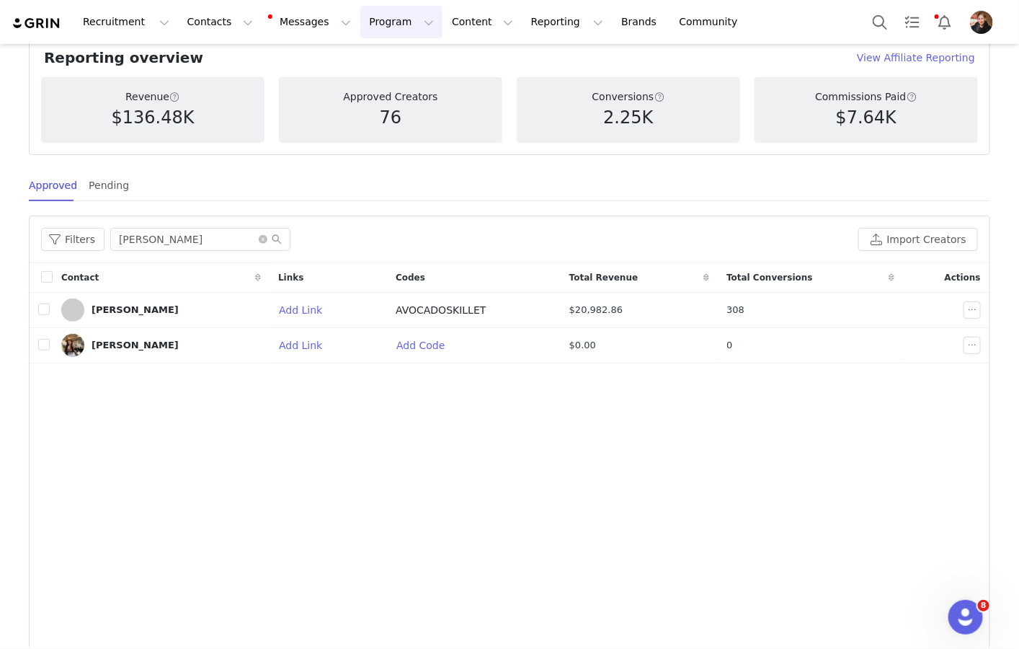
click at [378, 18] on button "Program Program" at bounding box center [401, 22] width 82 height 32
click at [401, 112] on div "Payments" at bounding box center [395, 117] width 97 height 15
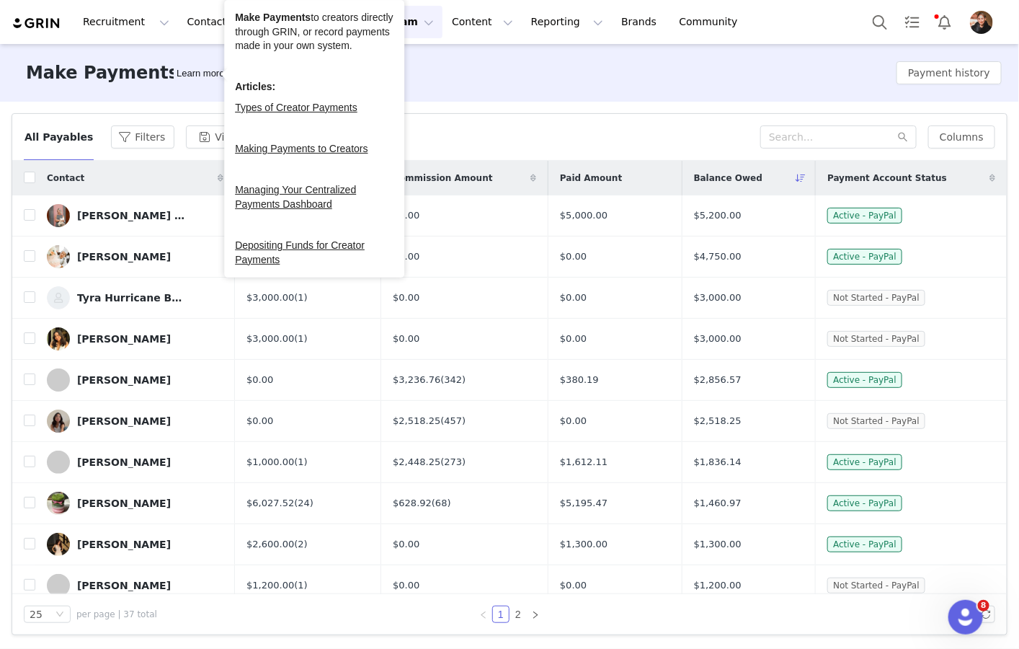
click at [621, 94] on div "Make Payments Learn more Payment history" at bounding box center [509, 73] width 1019 height 58
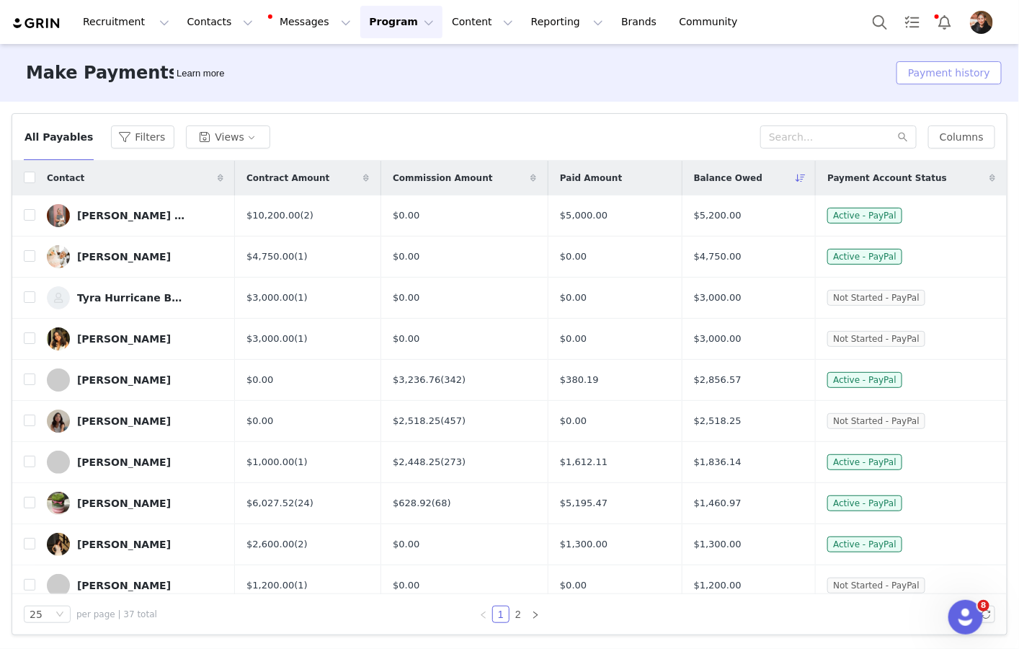
click at [982, 69] on button "Payment history" at bounding box center [949, 72] width 105 height 23
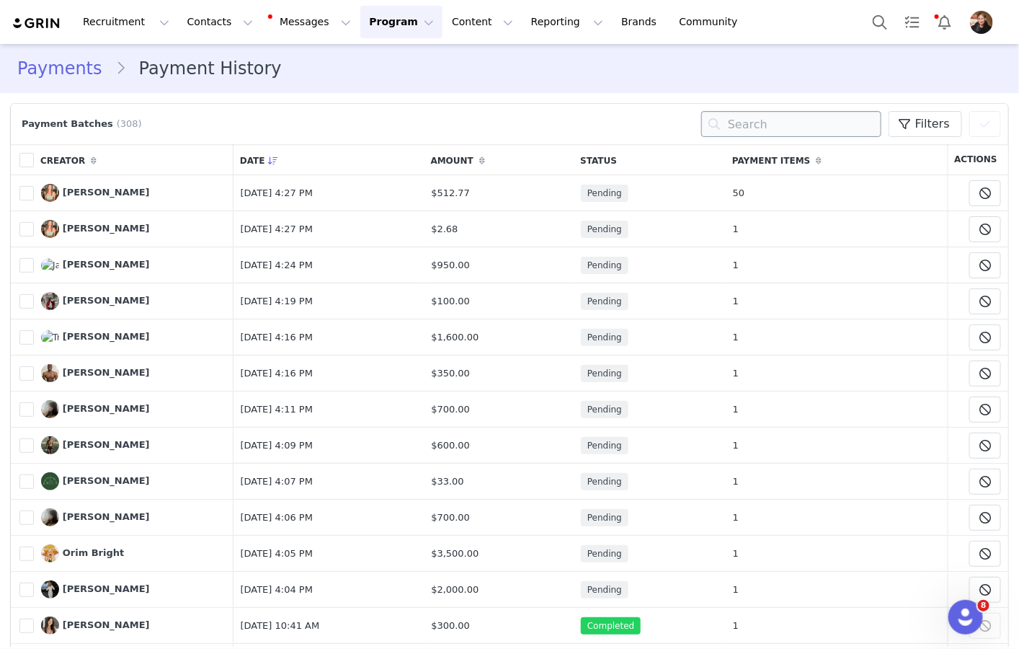
click at [784, 127] on input "text" at bounding box center [791, 124] width 180 height 26
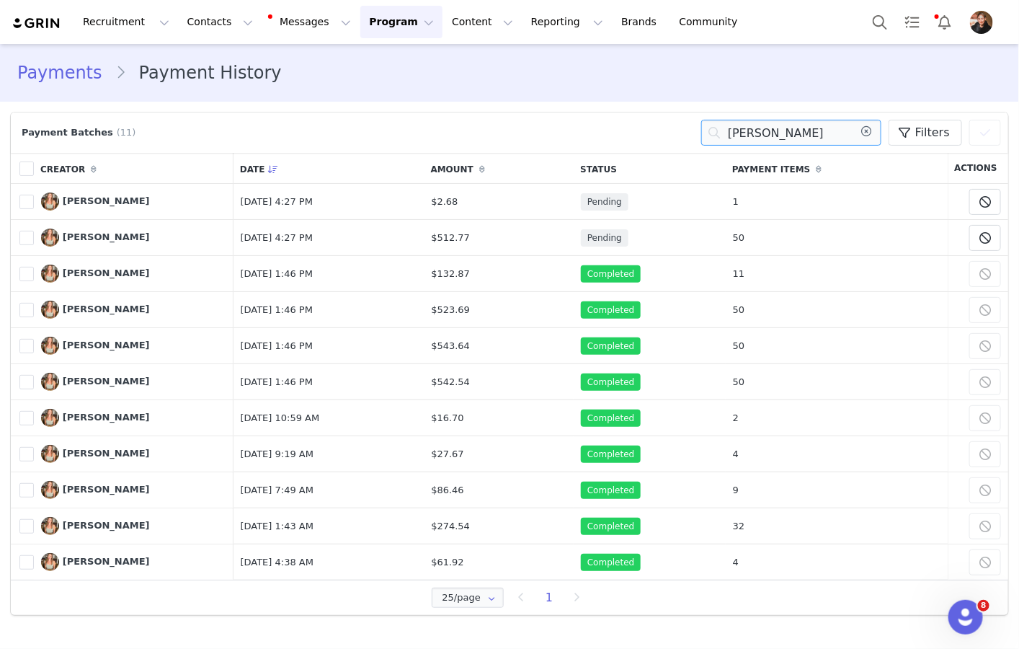
type input "[PERSON_NAME]"
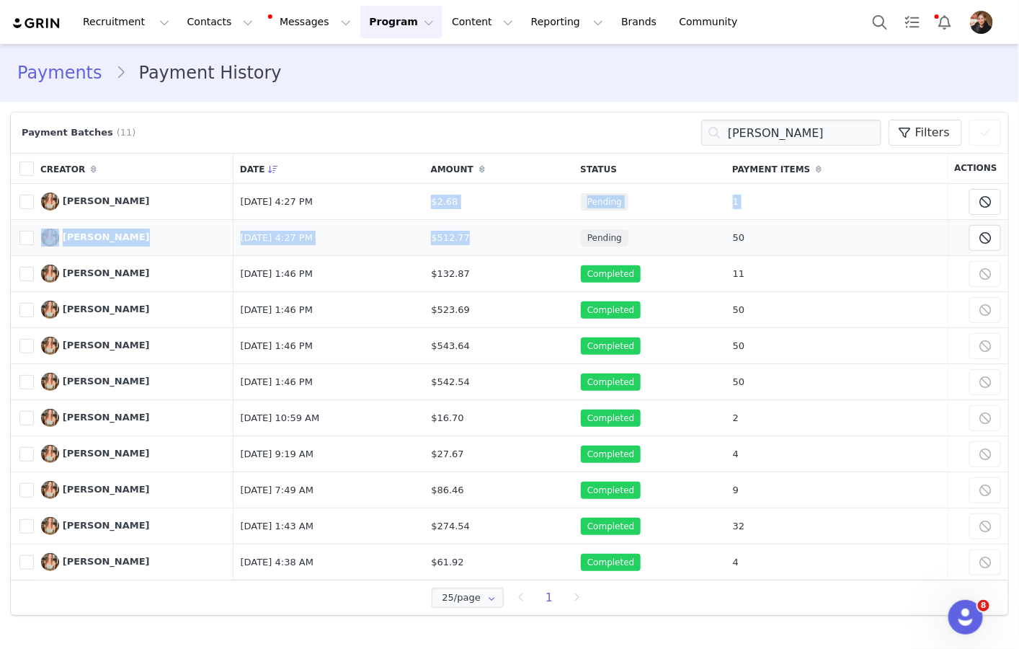
drag, startPoint x: 479, startPoint y: 197, endPoint x: 524, endPoint y: 241, distance: 62.7
click at [524, 241] on tbody "797508 [PERSON_NAME] Manage Content [DATE] 4:27 PM $2.68 Pending 1 Cancel Payme…" at bounding box center [510, 382] width 998 height 396
copy tbody "$2.68 Pending 1 Cancel Payment Are you sure you want to cancel this payment? Ye…"
click at [582, 84] on div "Payments Payment History" at bounding box center [509, 73] width 985 height 26
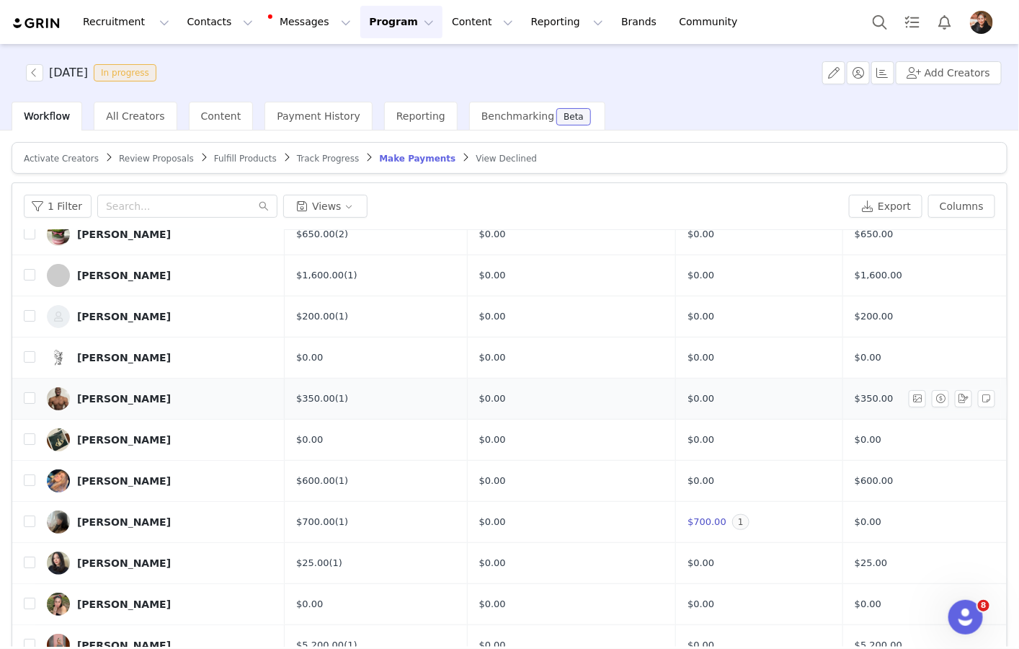
scroll to position [68, 0]
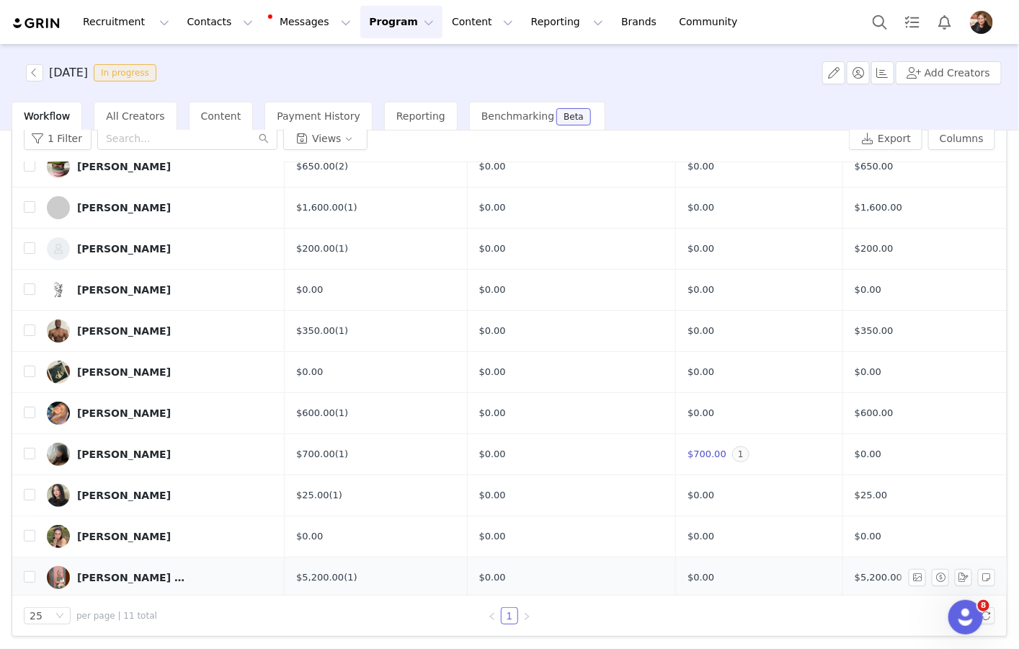
click at [129, 572] on div "[PERSON_NAME] Bolle" at bounding box center [131, 578] width 108 height 12
